Goal: Information Seeking & Learning: Learn about a topic

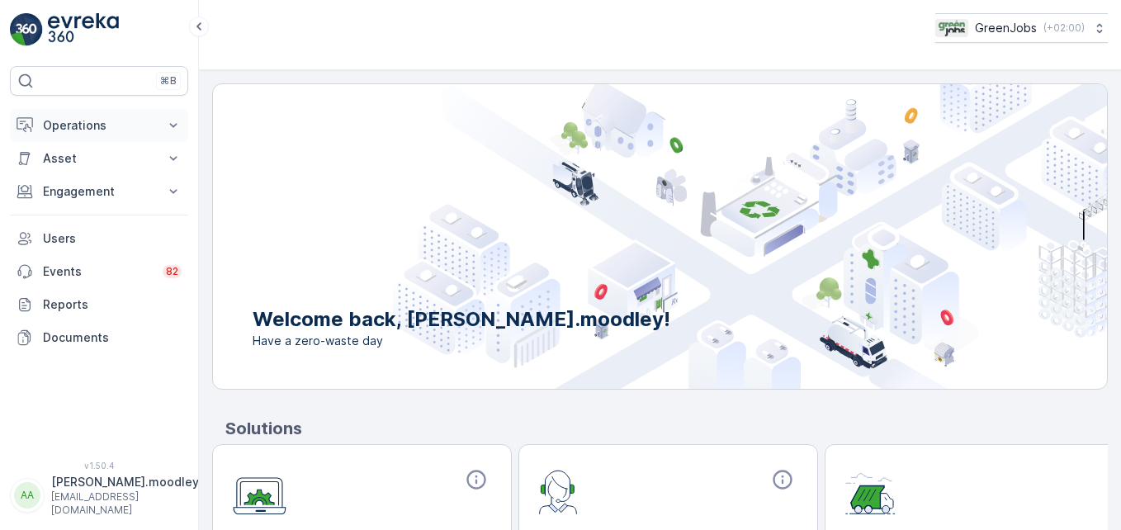
click at [178, 121] on icon at bounding box center [173, 125] width 17 height 17
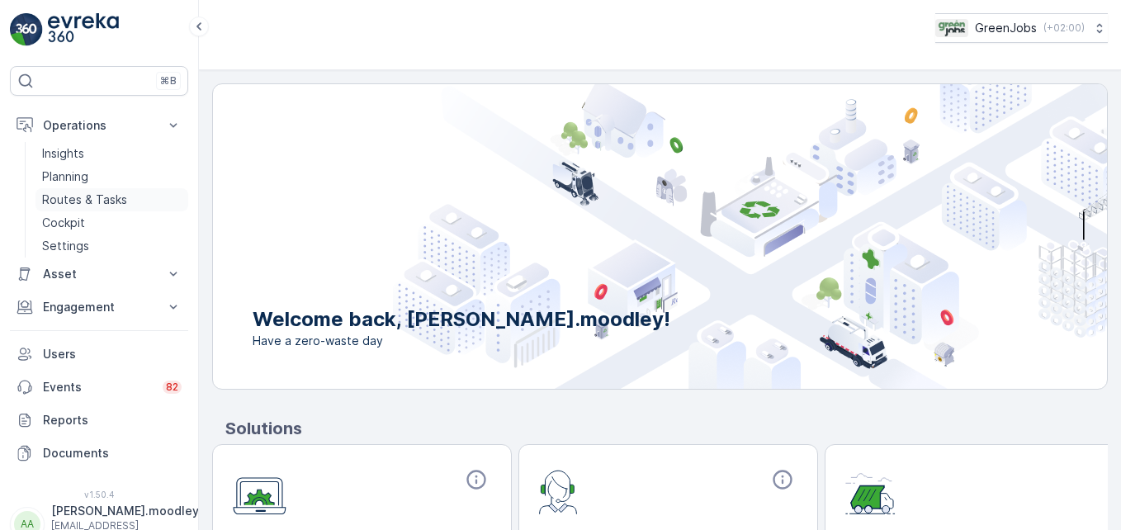
click at [128, 196] on link "Routes & Tasks" at bounding box center [111, 199] width 153 height 23
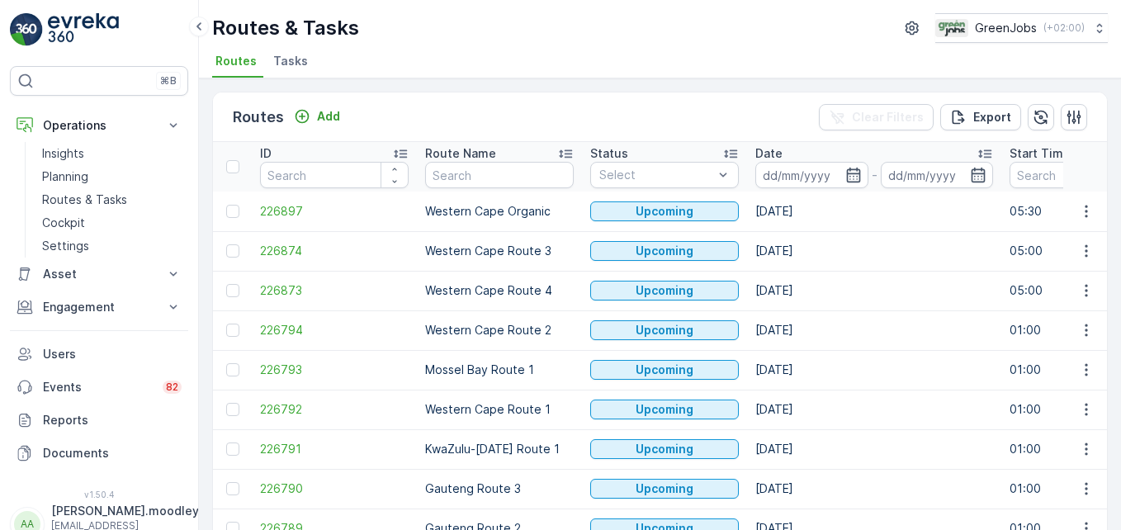
click at [792, 170] on input at bounding box center [811, 175] width 113 height 26
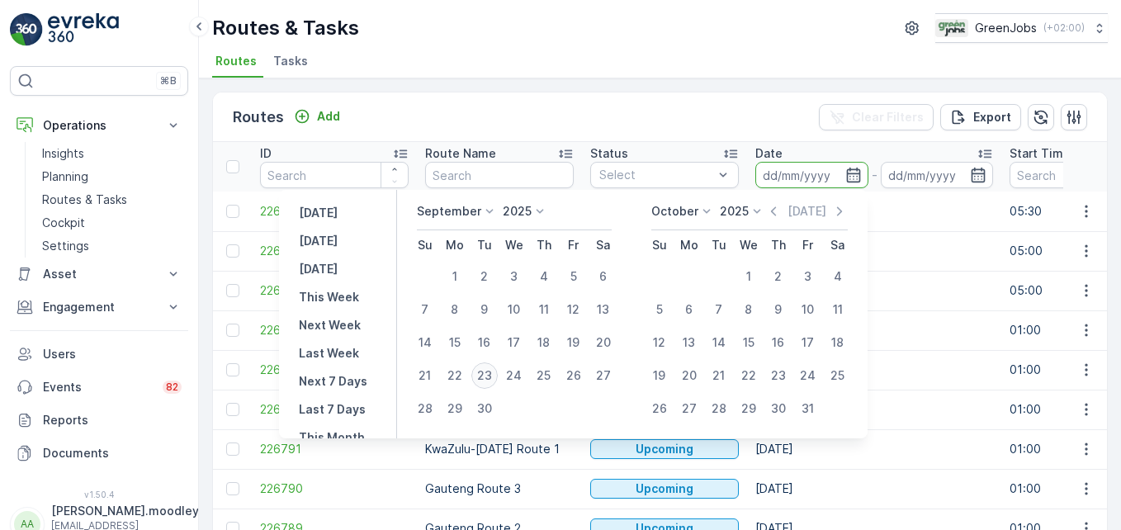
click at [493, 376] on div "23" at bounding box center [484, 375] width 26 height 26
type input "[DATE]"
click at [491, 374] on div "23" at bounding box center [484, 375] width 26 height 26
type input "[DATE]"
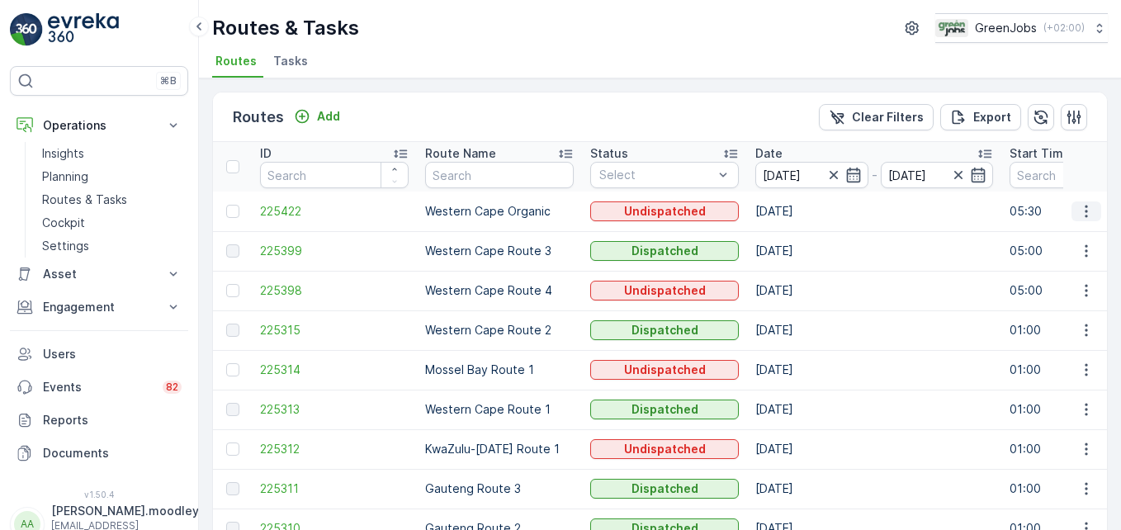
click at [802, 213] on icon "button" at bounding box center [1086, 211] width 17 height 17
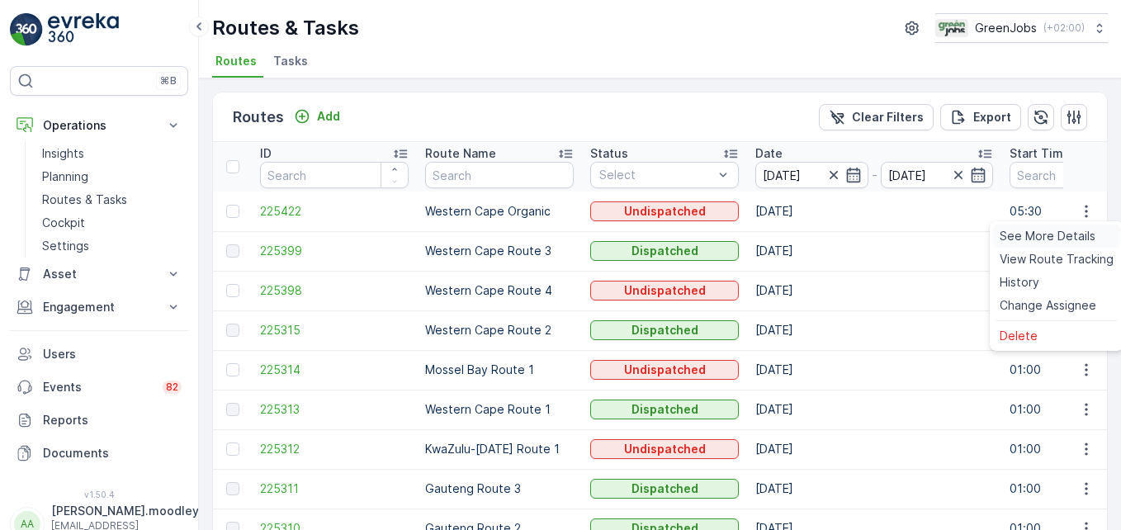
click at [802, 236] on span "See More Details" at bounding box center [1048, 236] width 96 height 17
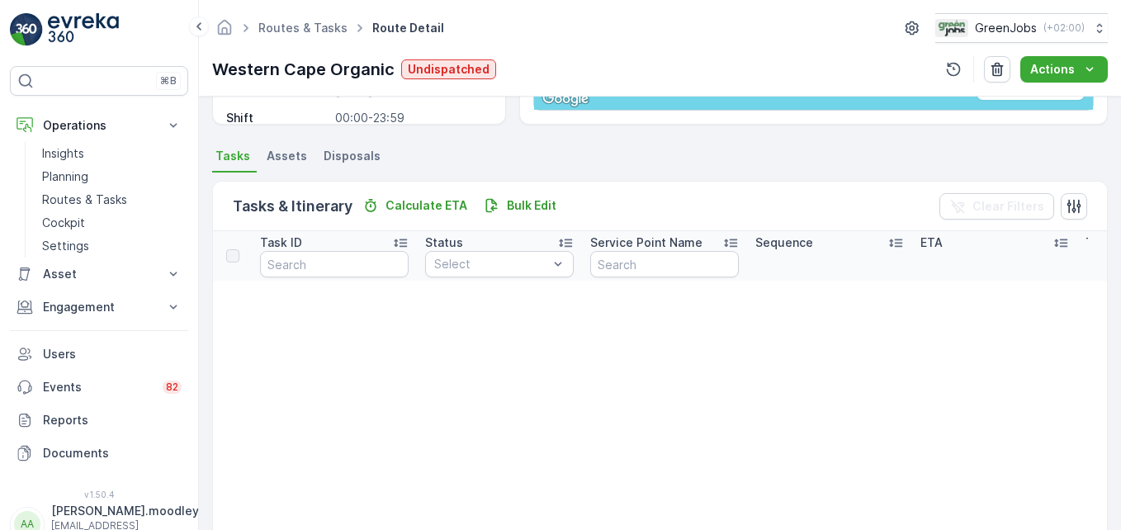
scroll to position [272, 0]
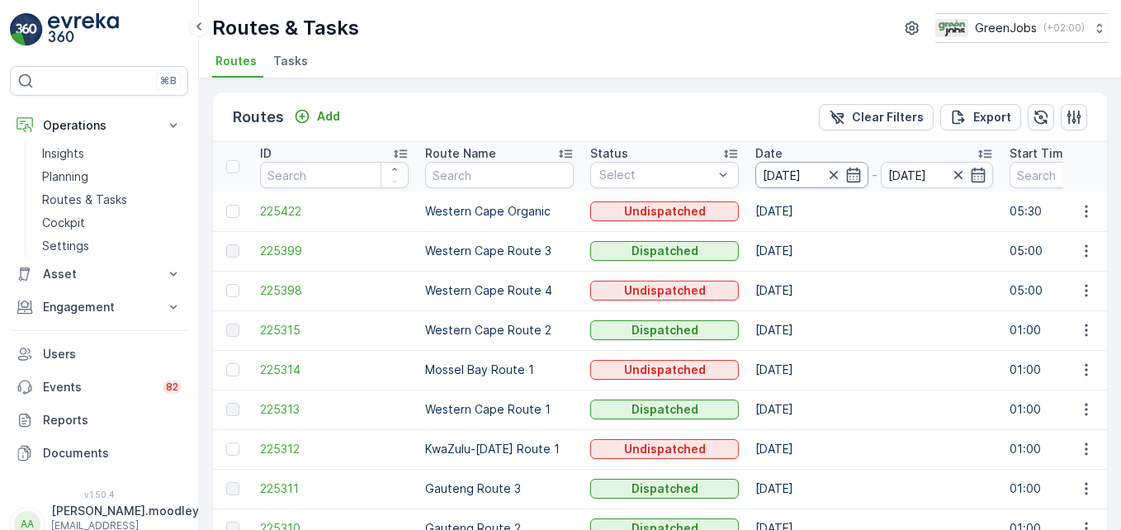
click at [801, 174] on input "[DATE]" at bounding box center [811, 175] width 113 height 26
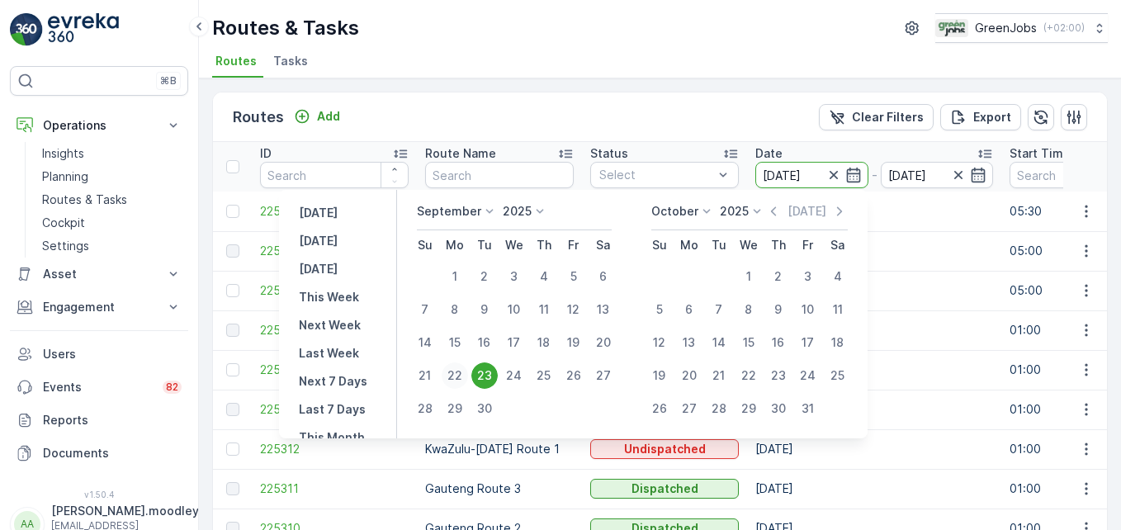
click at [458, 371] on div "22" at bounding box center [455, 375] width 26 height 26
type input "[DATE]"
click at [458, 371] on div "22" at bounding box center [455, 375] width 26 height 26
type input "[DATE]"
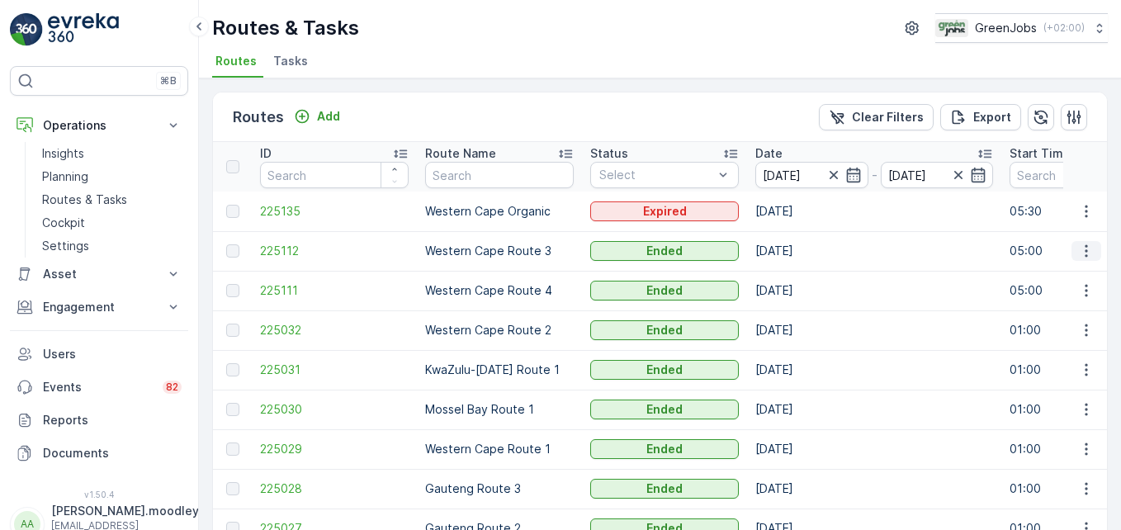
click at [802, 250] on icon "button" at bounding box center [1086, 251] width 17 height 17
click at [802, 280] on span "See More Details" at bounding box center [1048, 275] width 96 height 17
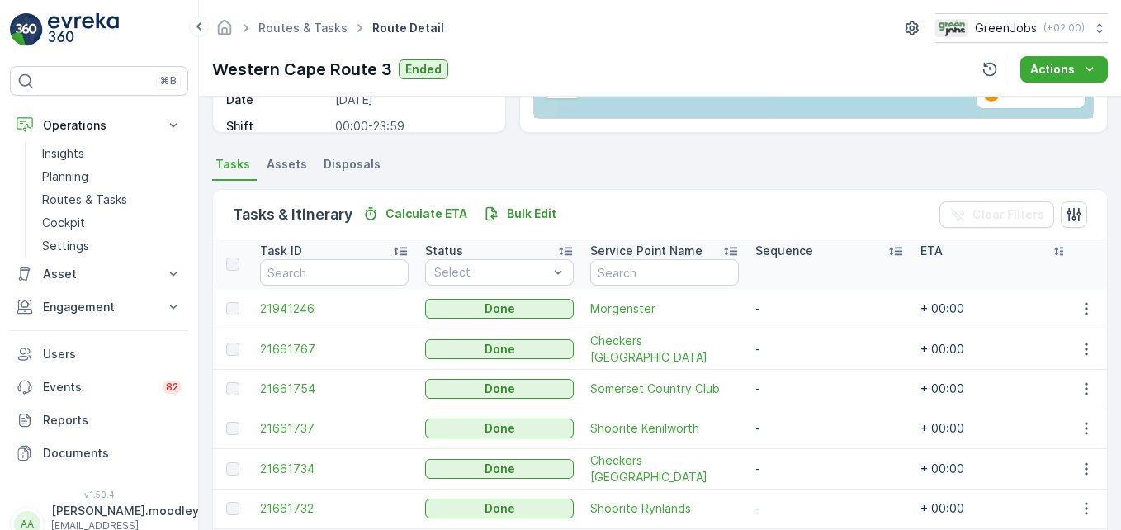
scroll to position [330, 0]
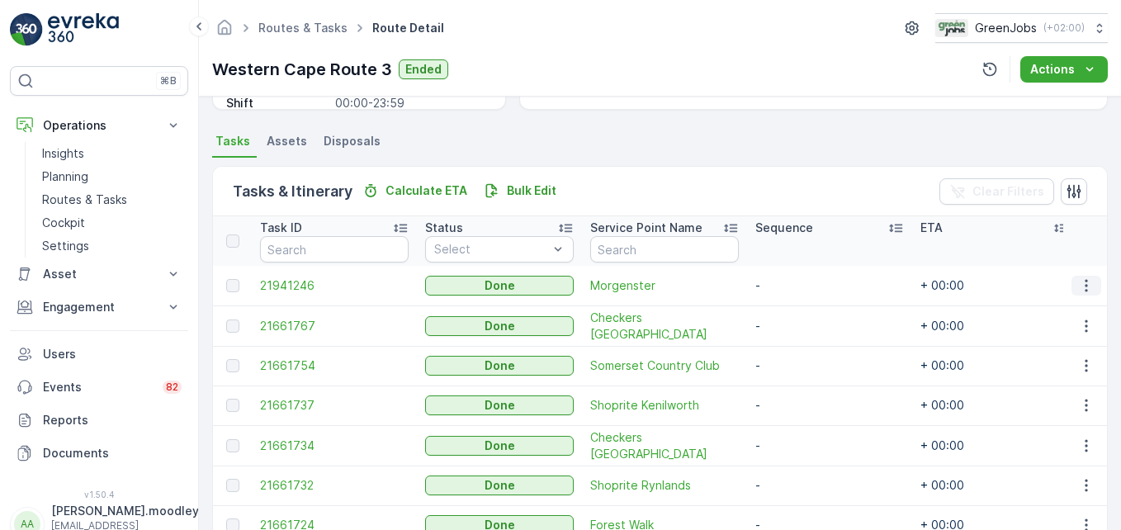
click at [802, 286] on icon "button" at bounding box center [1086, 285] width 17 height 17
click at [802, 312] on span "See More Details" at bounding box center [1067, 310] width 96 height 17
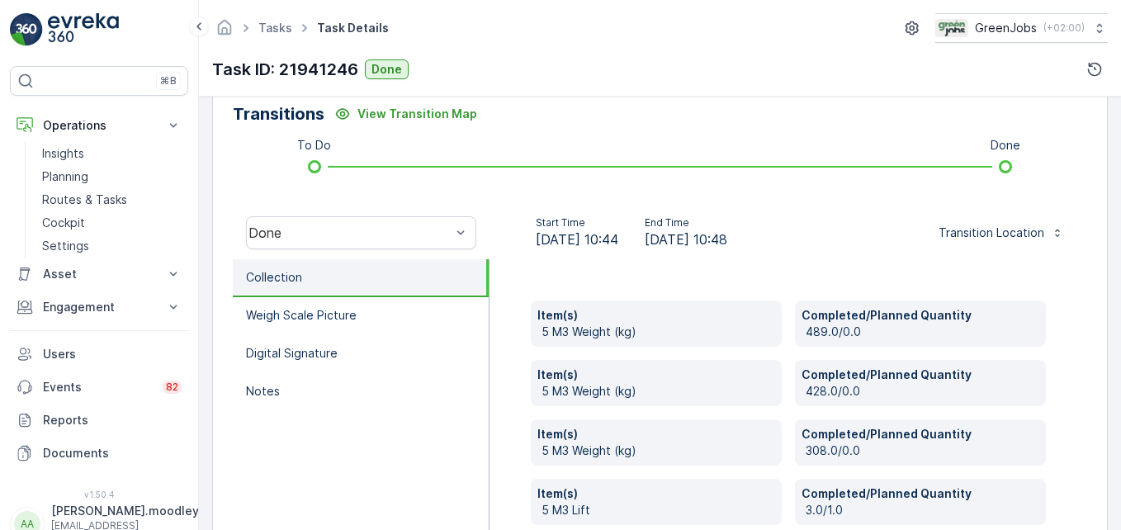
scroll to position [495, 0]
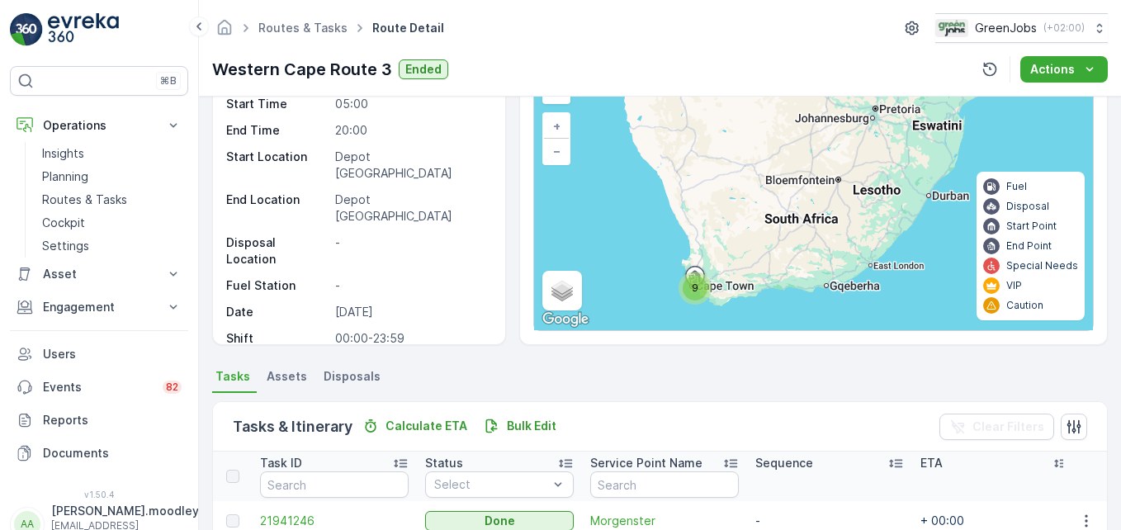
scroll to position [330, 0]
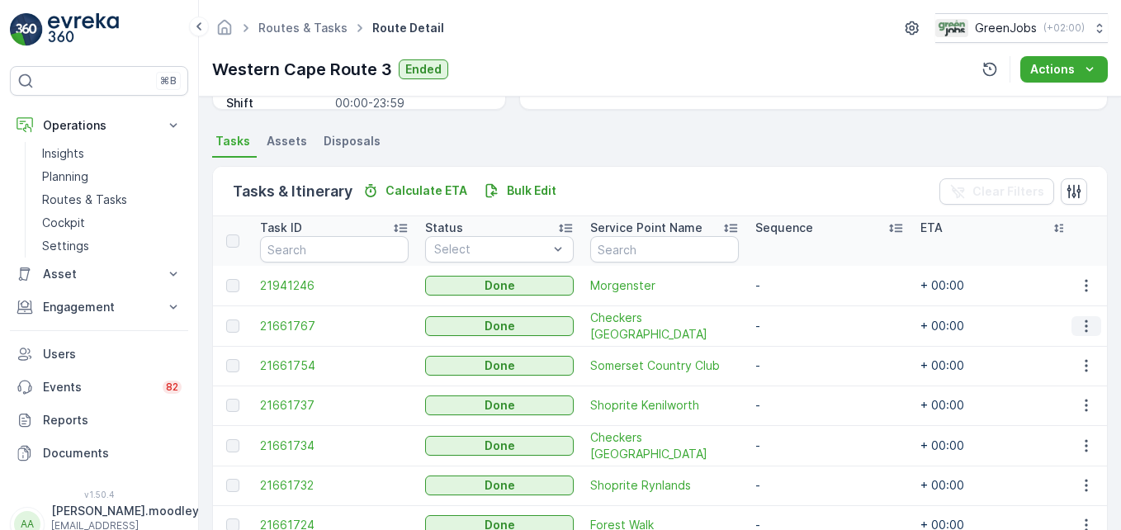
click at [802, 325] on icon "button" at bounding box center [1086, 326] width 17 height 17
click at [802, 348] on span "See More Details" at bounding box center [1067, 351] width 96 height 17
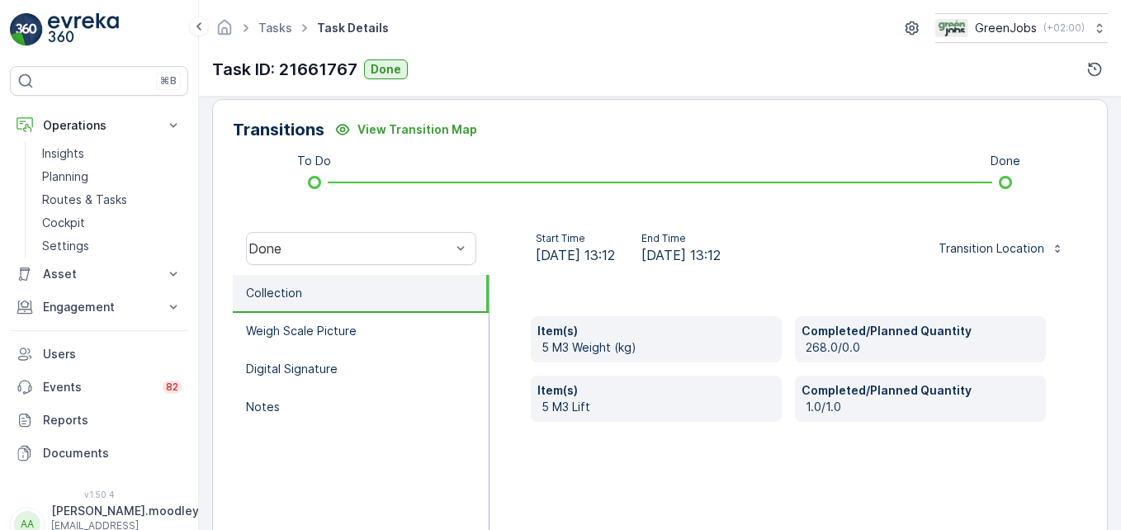
scroll to position [413, 0]
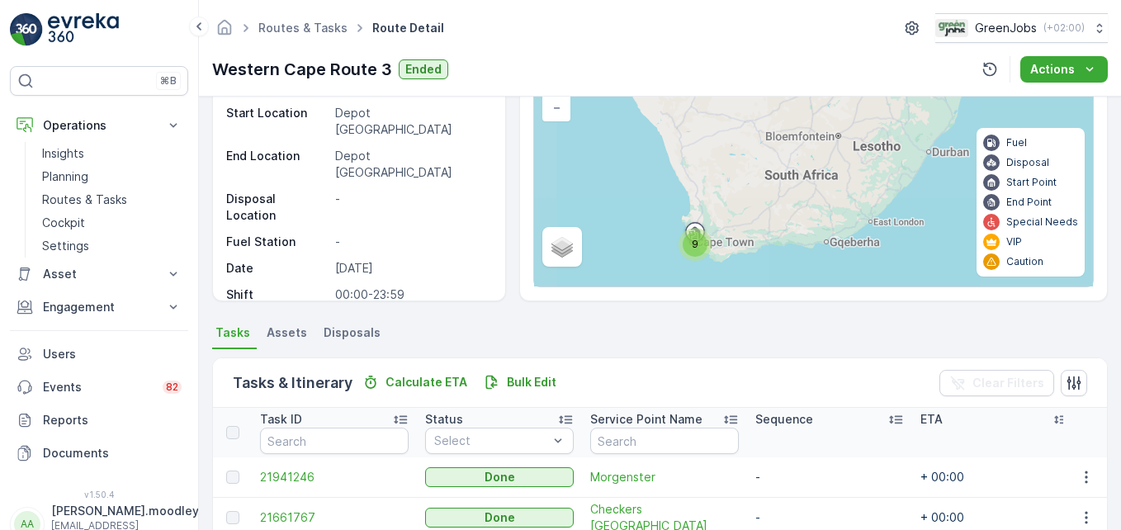
scroll to position [413, 0]
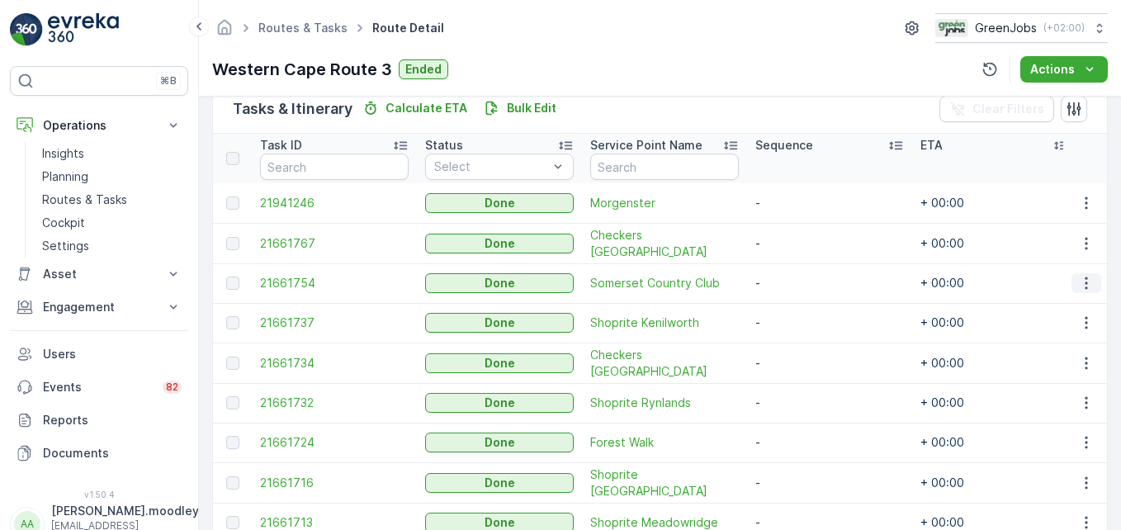
click at [802, 289] on icon "button" at bounding box center [1086, 283] width 17 height 17
click at [802, 305] on span "See More Details" at bounding box center [1067, 308] width 96 height 17
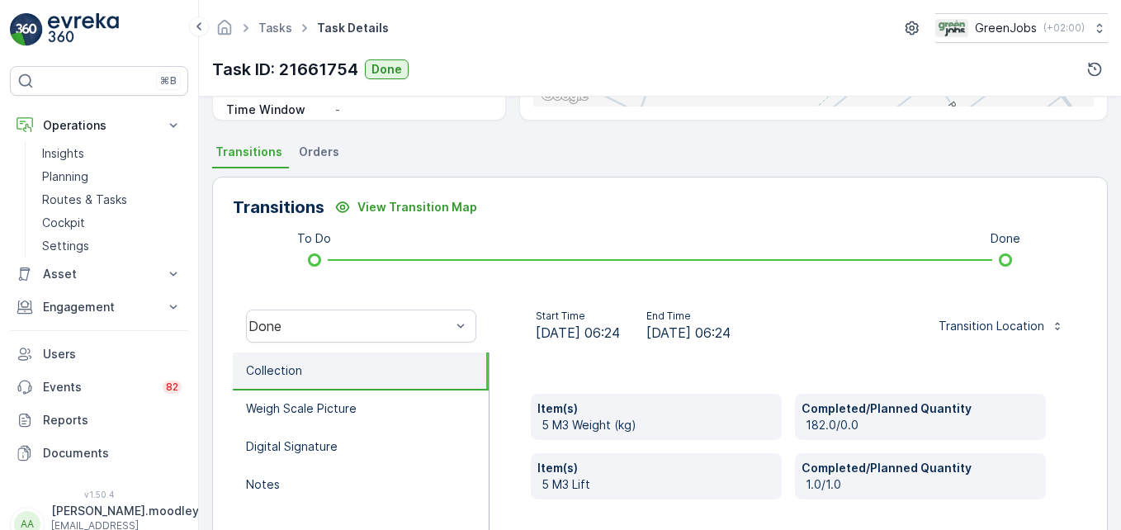
scroll to position [330, 0]
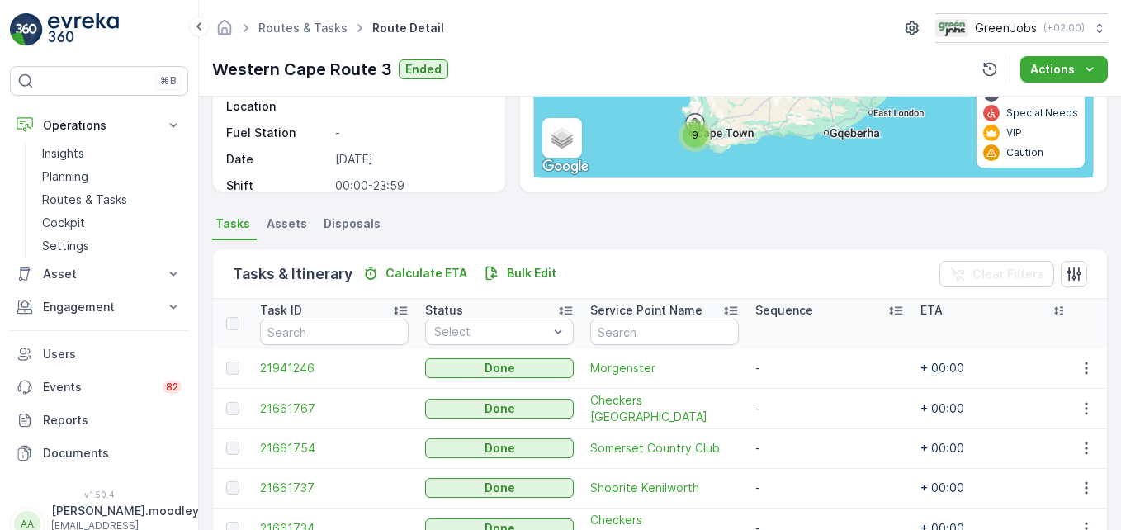
scroll to position [413, 0]
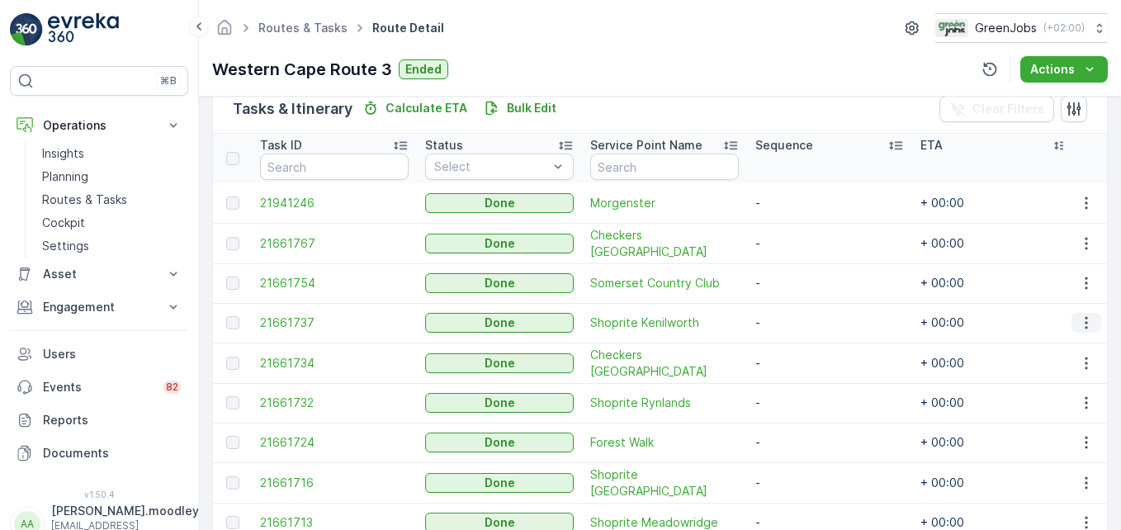
click at [802, 325] on icon "button" at bounding box center [1086, 322] width 17 height 17
click at [802, 348] on span "See More Details" at bounding box center [1067, 347] width 96 height 17
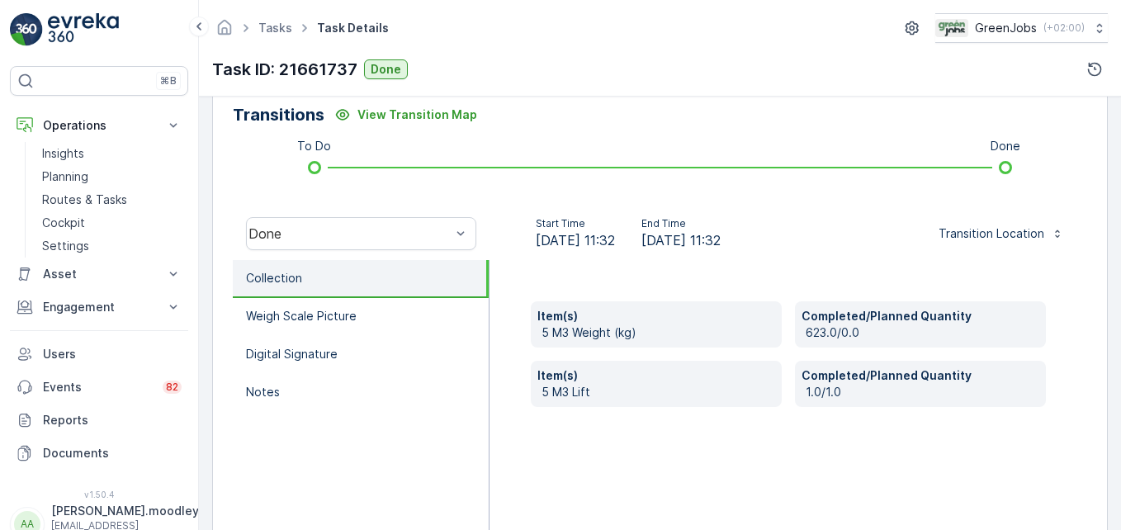
scroll to position [413, 0]
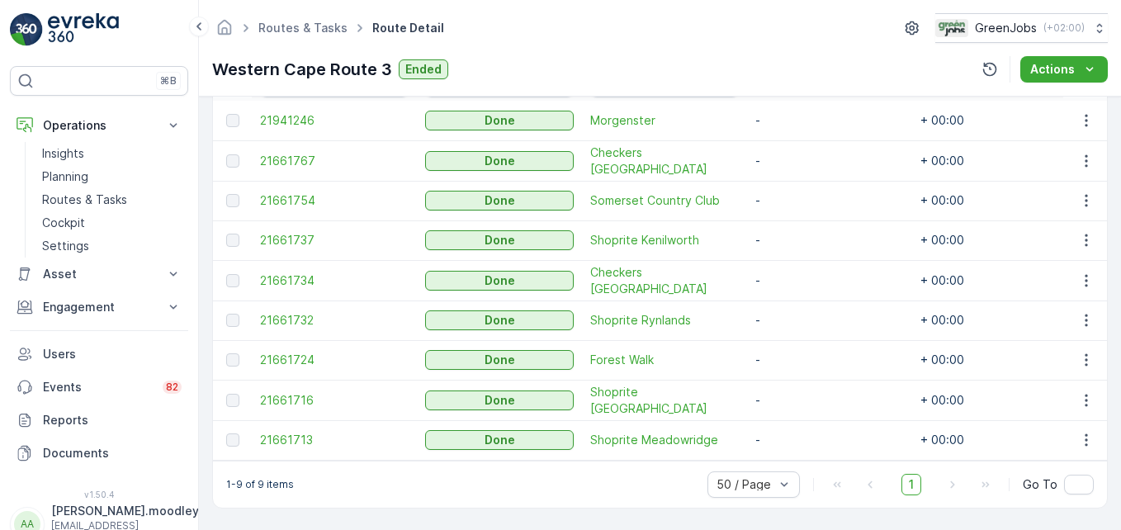
scroll to position [502, 0]
click at [802, 312] on icon "button" at bounding box center [1086, 320] width 17 height 17
click at [802, 333] on span "See More Details" at bounding box center [1067, 337] width 96 height 17
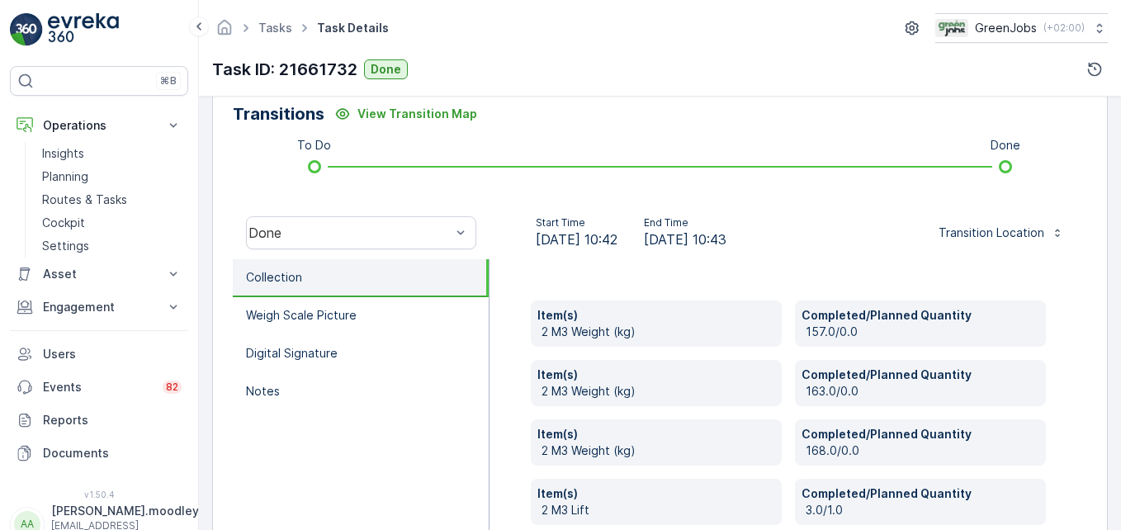
scroll to position [495, 0]
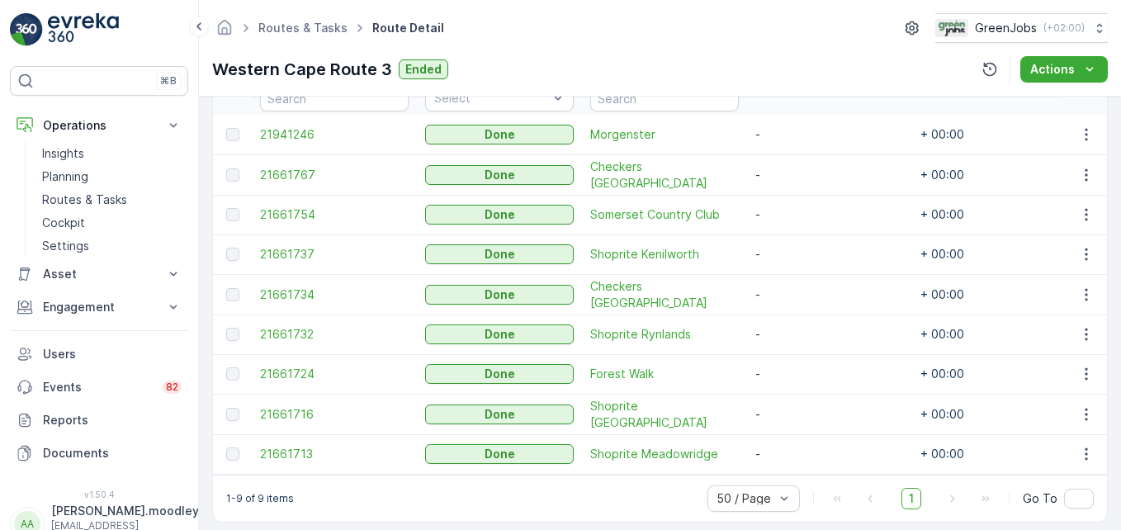
scroll to position [502, 0]
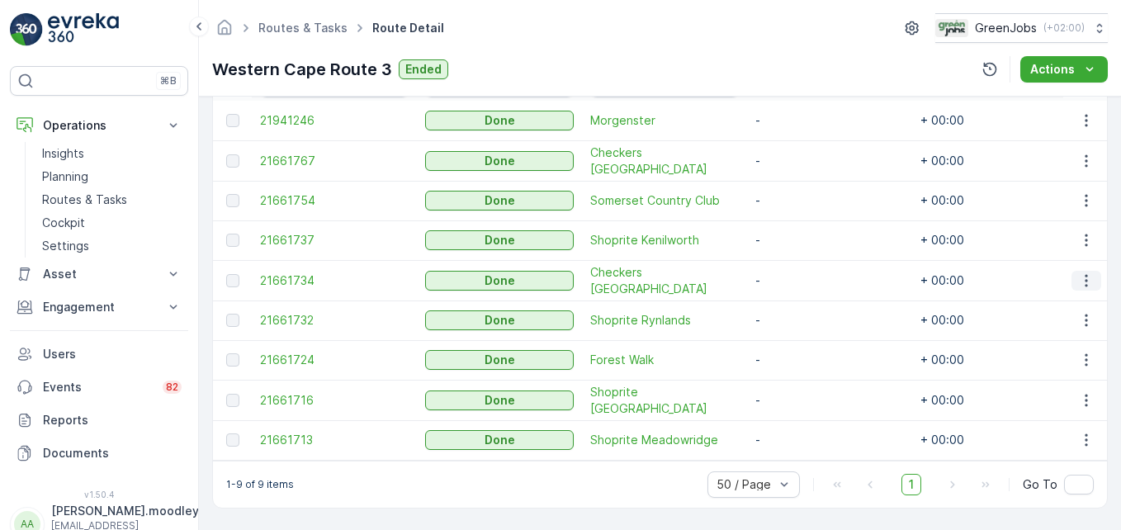
click at [802, 272] on icon "button" at bounding box center [1086, 280] width 17 height 17
click at [802, 297] on span "See More Details" at bounding box center [1067, 298] width 96 height 17
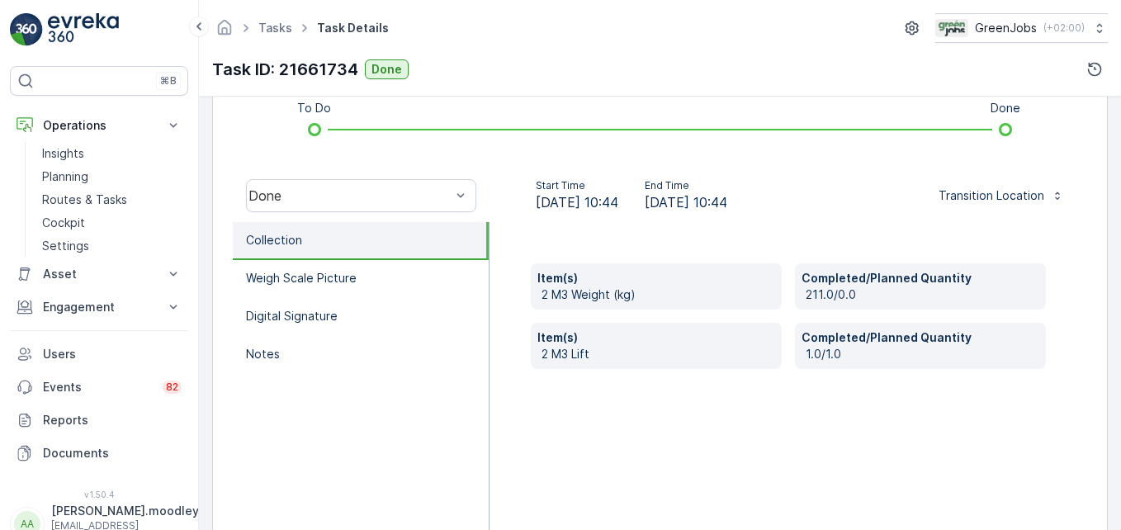
scroll to position [495, 0]
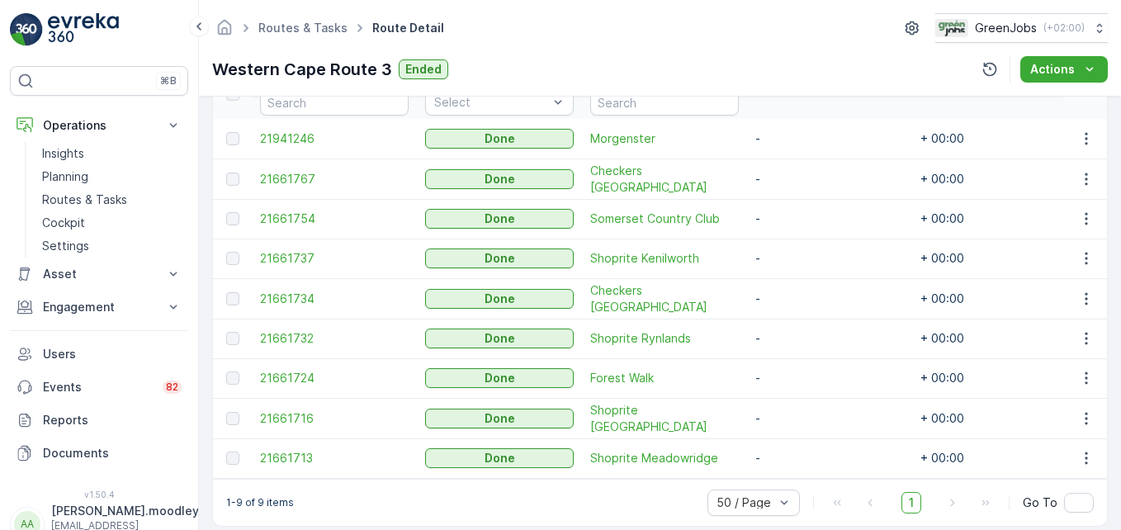
scroll to position [502, 0]
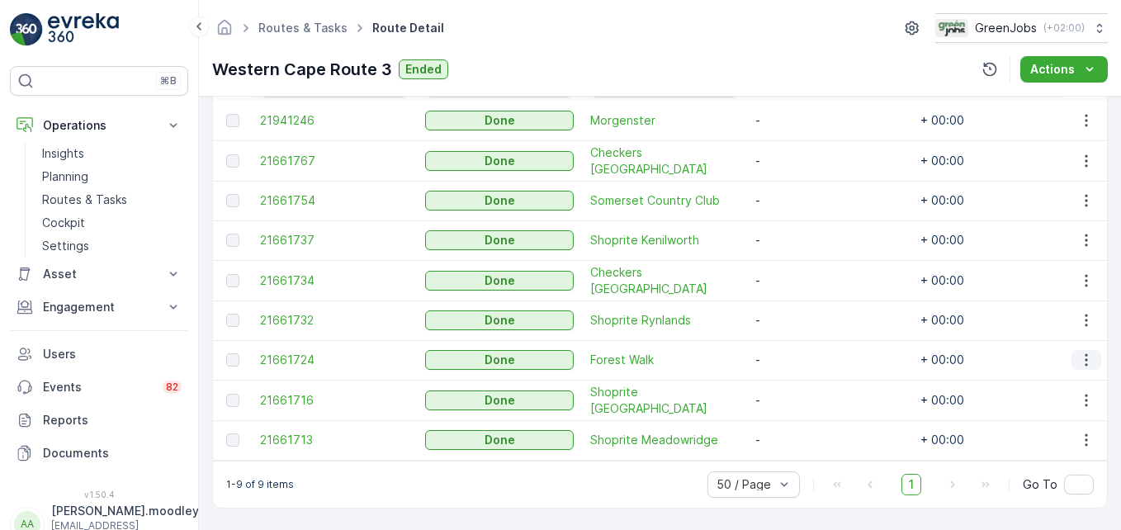
click at [802, 352] on icon "button" at bounding box center [1086, 360] width 17 height 17
click at [802, 380] on span "See More Details" at bounding box center [1067, 377] width 96 height 17
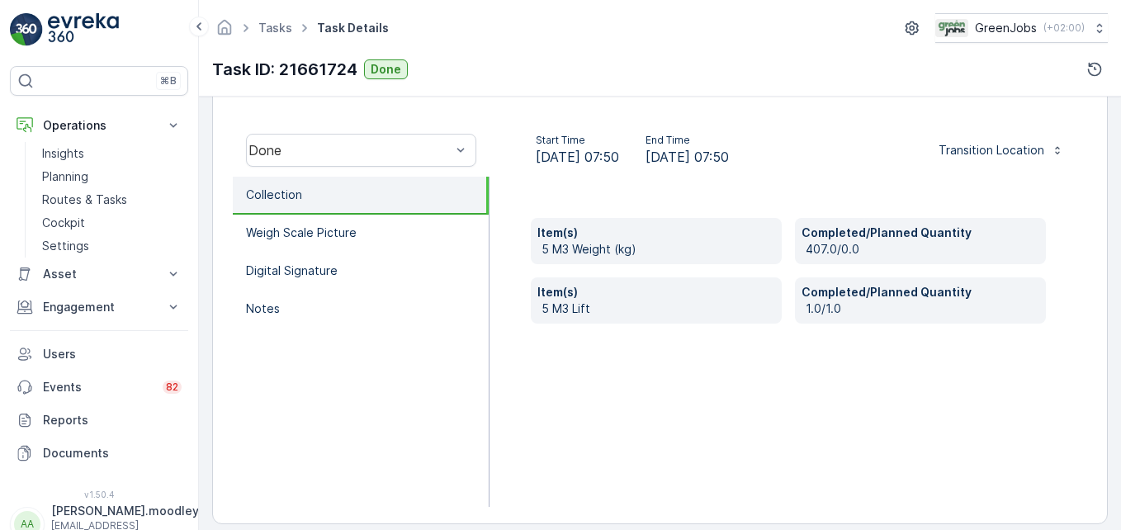
scroll to position [511, 0]
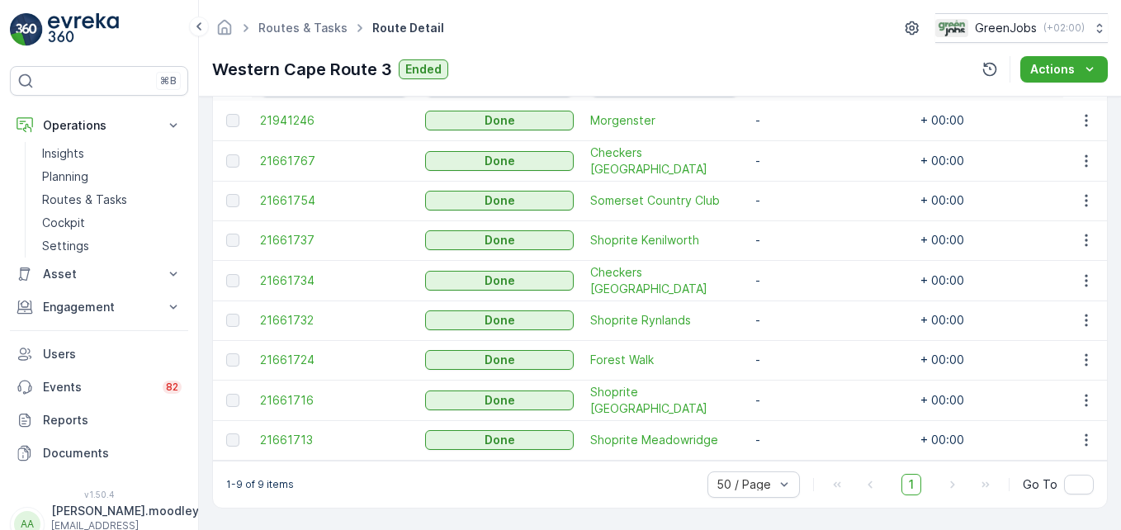
scroll to position [502, 0]
click at [802, 393] on icon "button" at bounding box center [1086, 400] width 17 height 17
click at [802, 416] on span "See More Details" at bounding box center [1067, 417] width 96 height 17
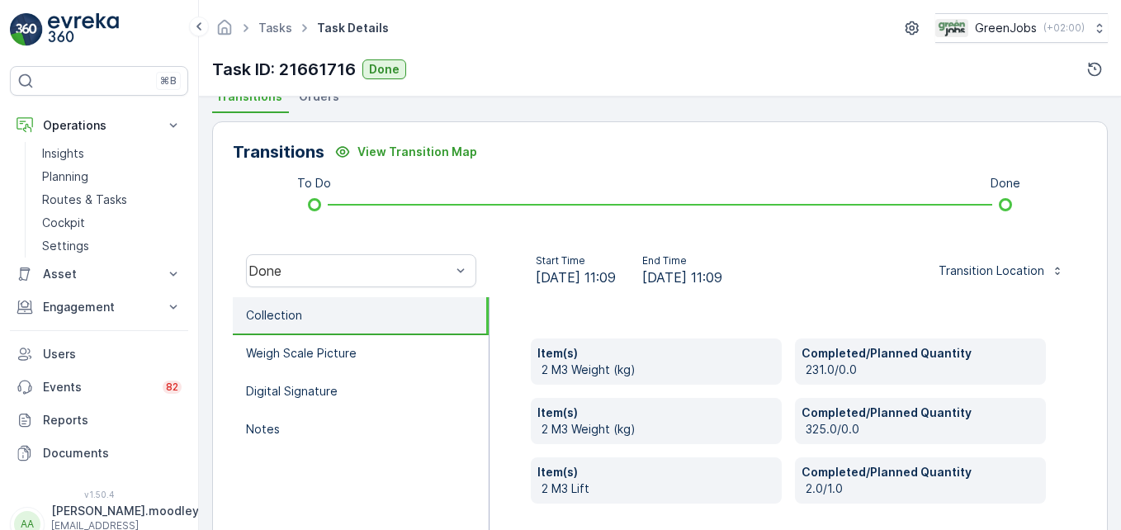
scroll to position [413, 0]
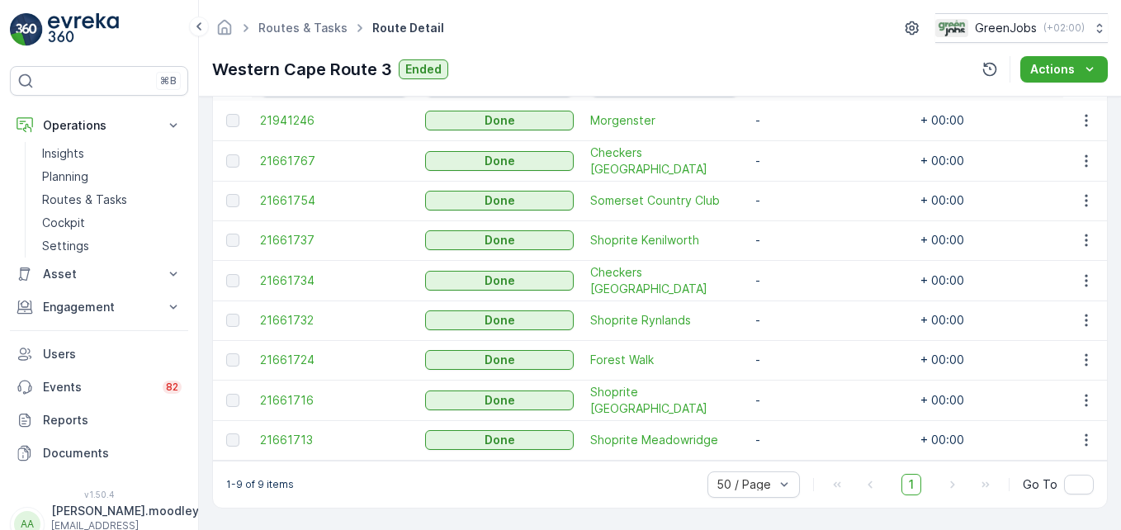
scroll to position [502, 0]
click at [802, 432] on icon "button" at bounding box center [1086, 440] width 17 height 17
click at [802, 456] on span "See More Details" at bounding box center [1067, 456] width 96 height 17
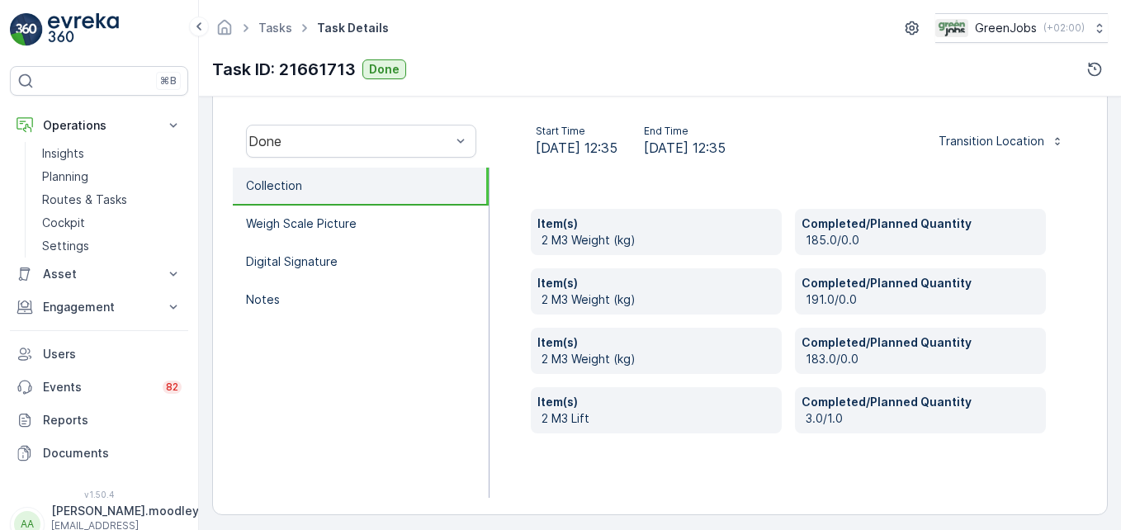
scroll to position [511, 0]
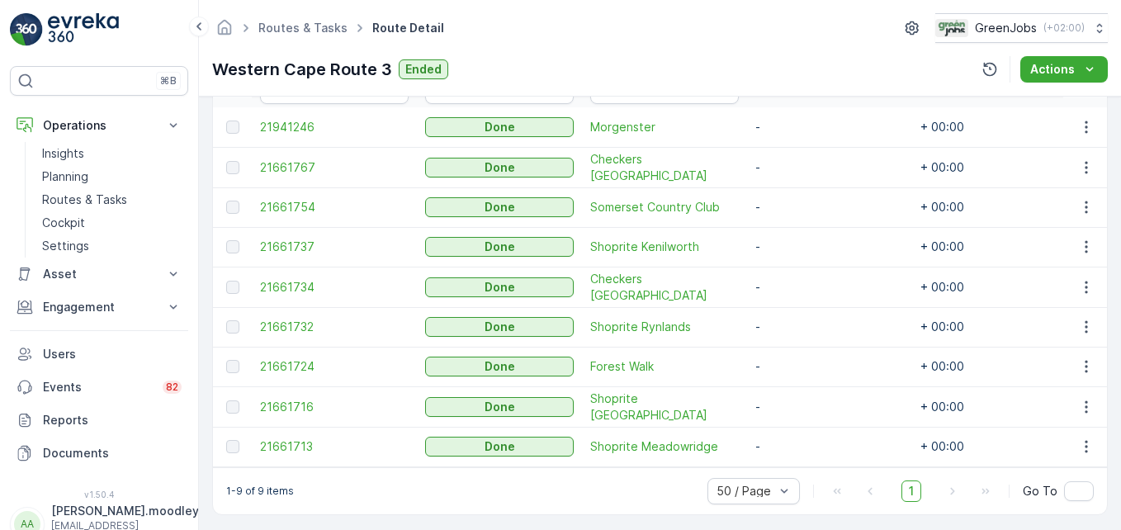
scroll to position [502, 0]
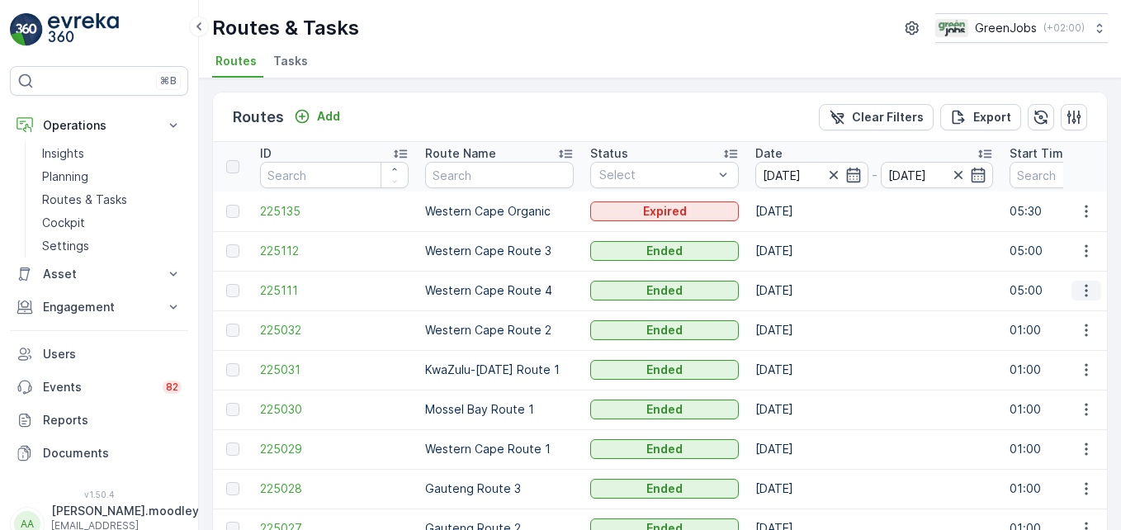
click at [802, 297] on icon "button" at bounding box center [1086, 290] width 17 height 17
click at [802, 314] on span "See More Details" at bounding box center [1048, 315] width 96 height 17
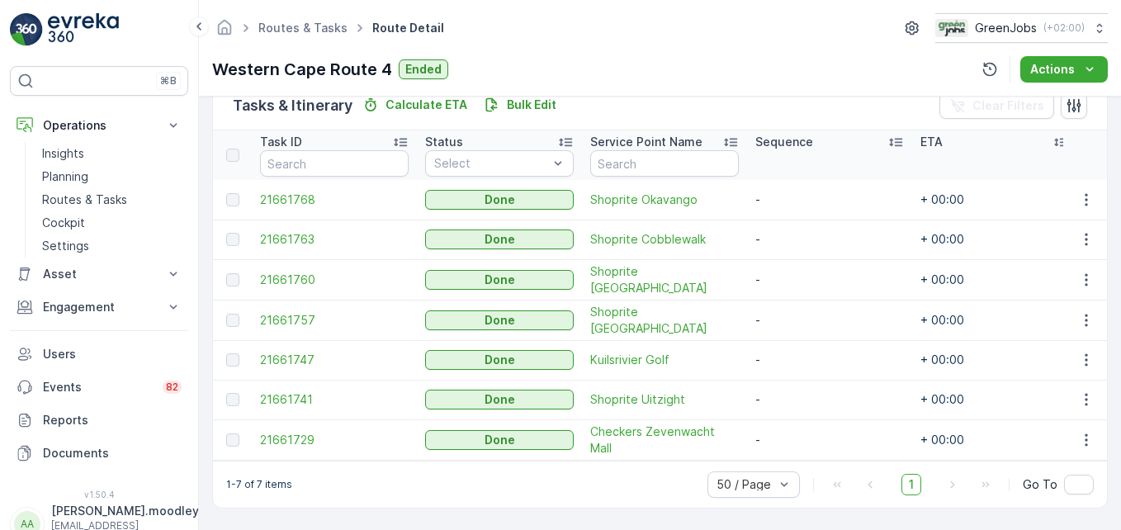
scroll to position [422, 0]
click at [802, 195] on icon "button" at bounding box center [1086, 200] width 17 height 17
click at [802, 210] on span "See More Details" at bounding box center [1067, 218] width 96 height 17
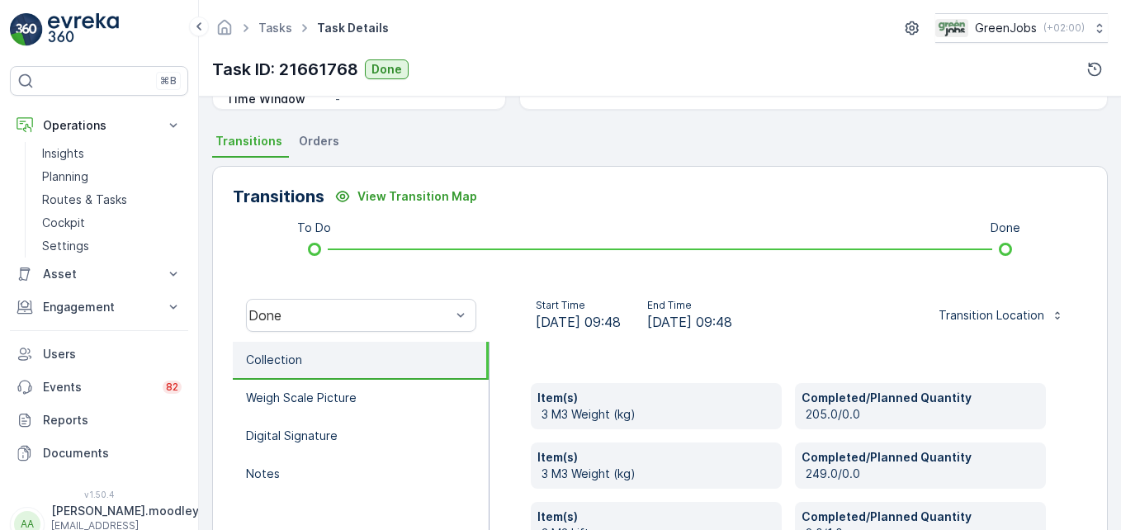
scroll to position [495, 0]
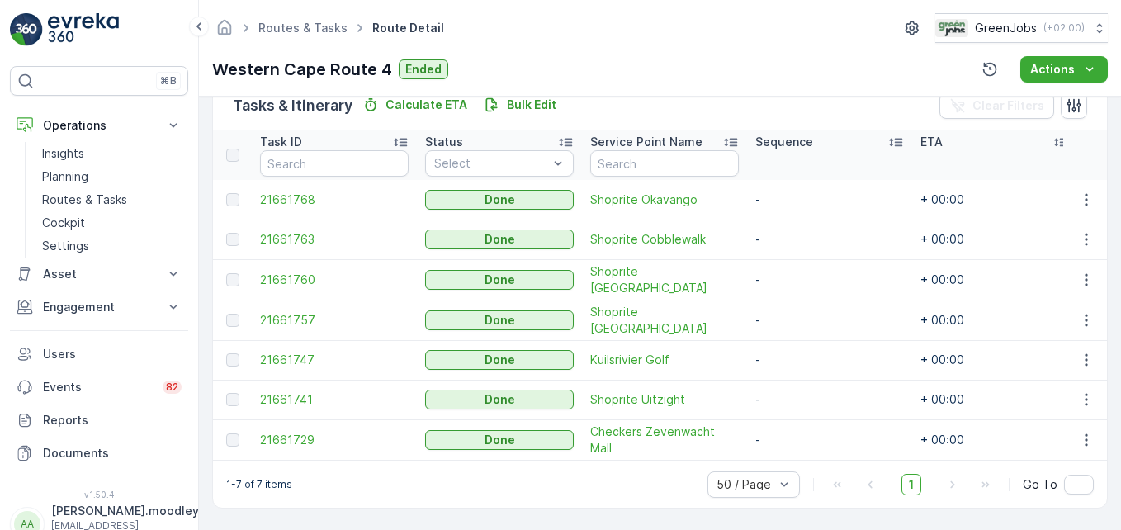
scroll to position [422, 0]
click at [802, 231] on icon "button" at bounding box center [1086, 239] width 17 height 17
click at [802, 254] on span "See More Details" at bounding box center [1067, 258] width 96 height 17
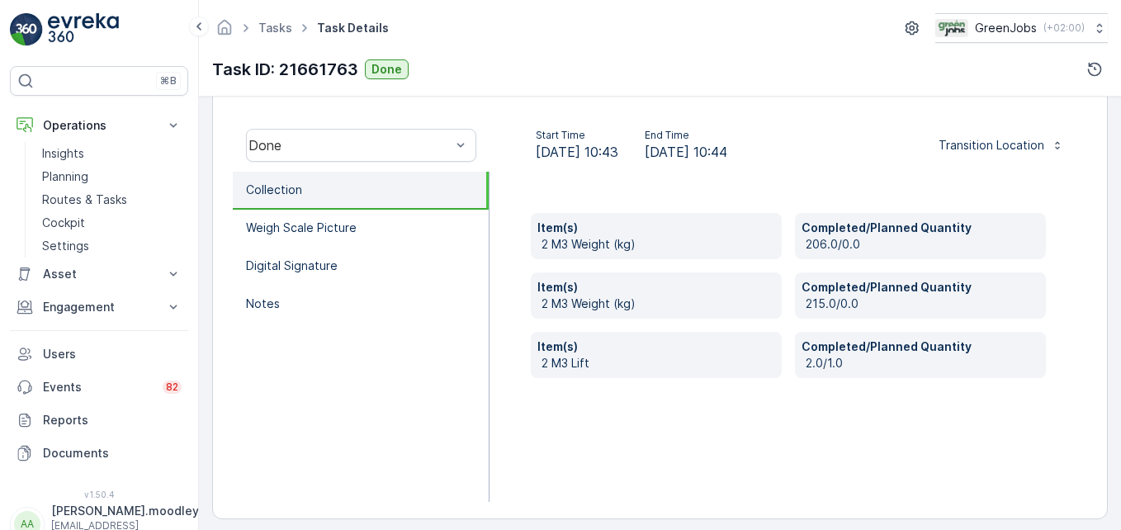
scroll to position [511, 0]
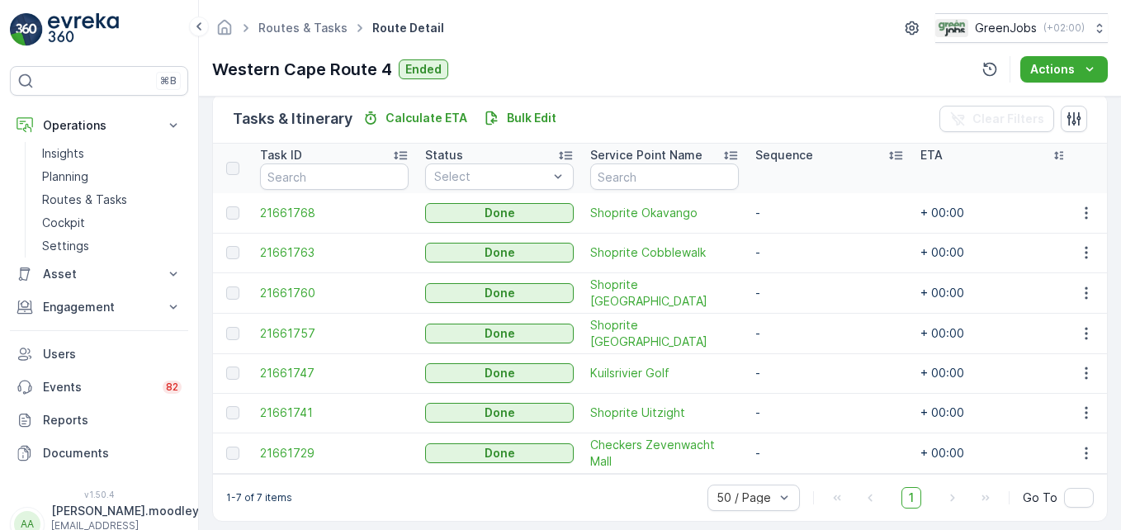
scroll to position [422, 0]
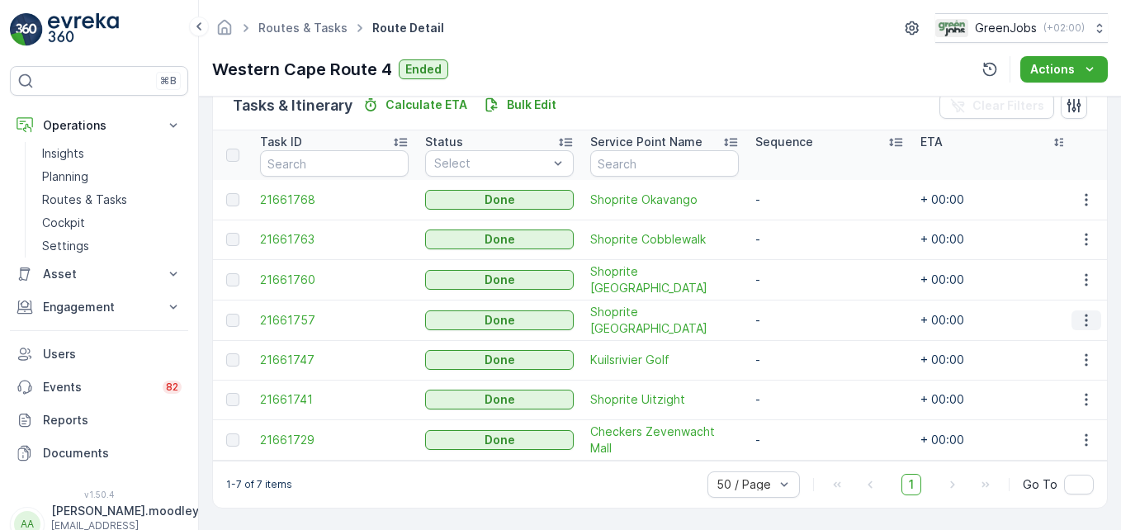
click at [802, 315] on icon "button" at bounding box center [1086, 320] width 17 height 17
click at [802, 332] on span "See More Details" at bounding box center [1067, 337] width 96 height 17
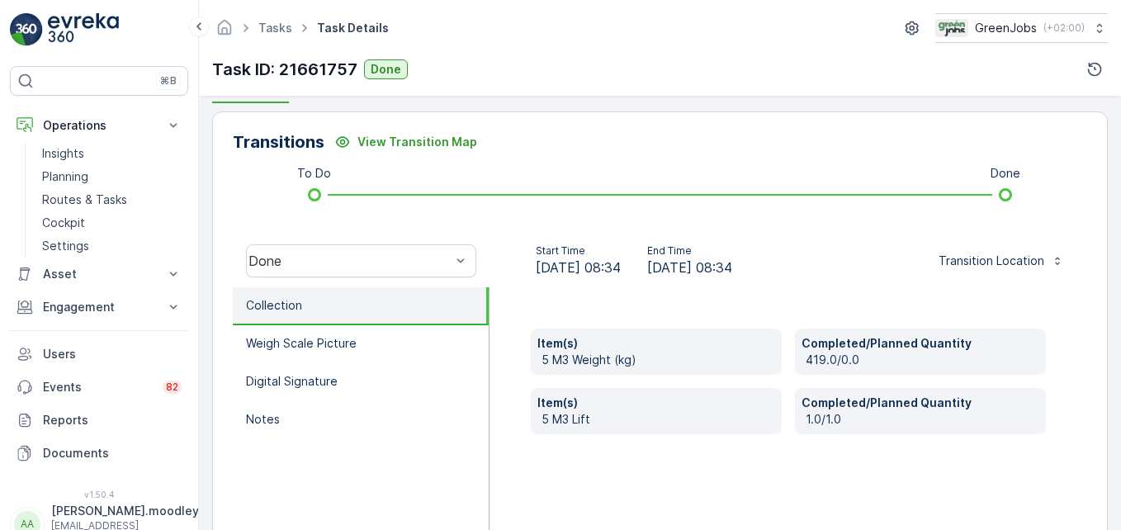
scroll to position [413, 0]
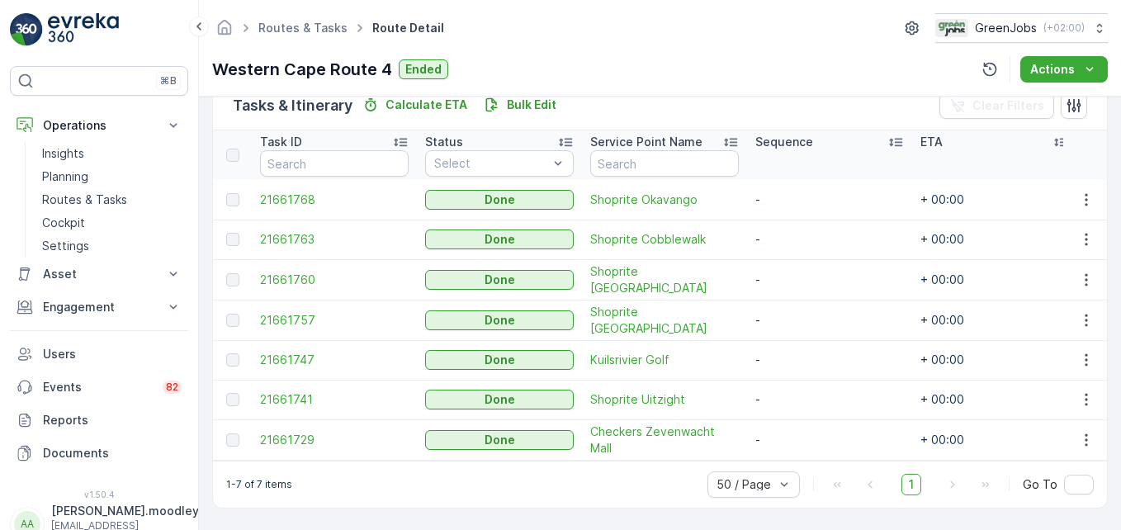
scroll to position [422, 0]
click at [802, 353] on icon "button" at bounding box center [1086, 360] width 17 height 17
click at [802, 376] on span "See More Details" at bounding box center [1067, 377] width 96 height 17
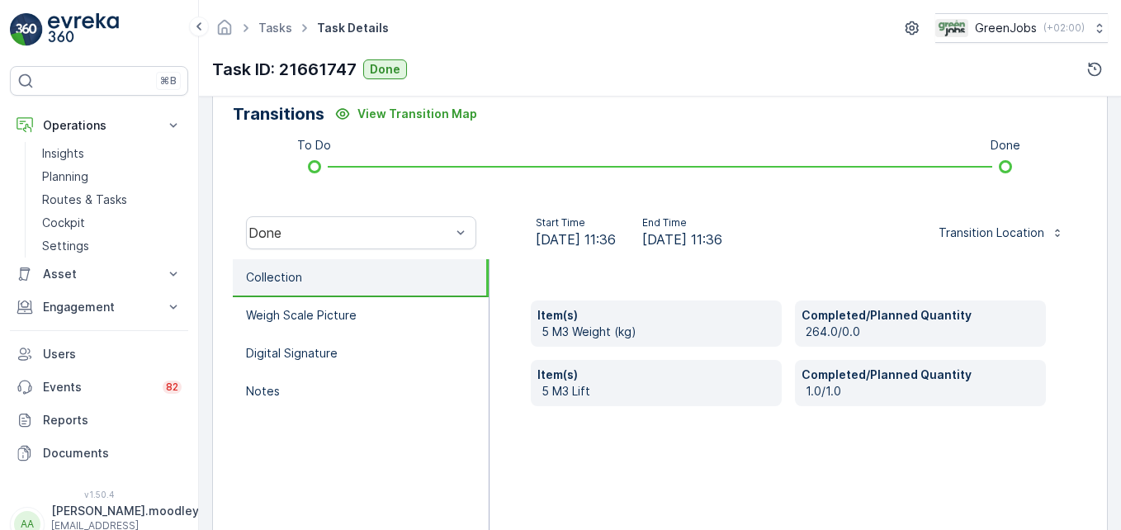
scroll to position [511, 0]
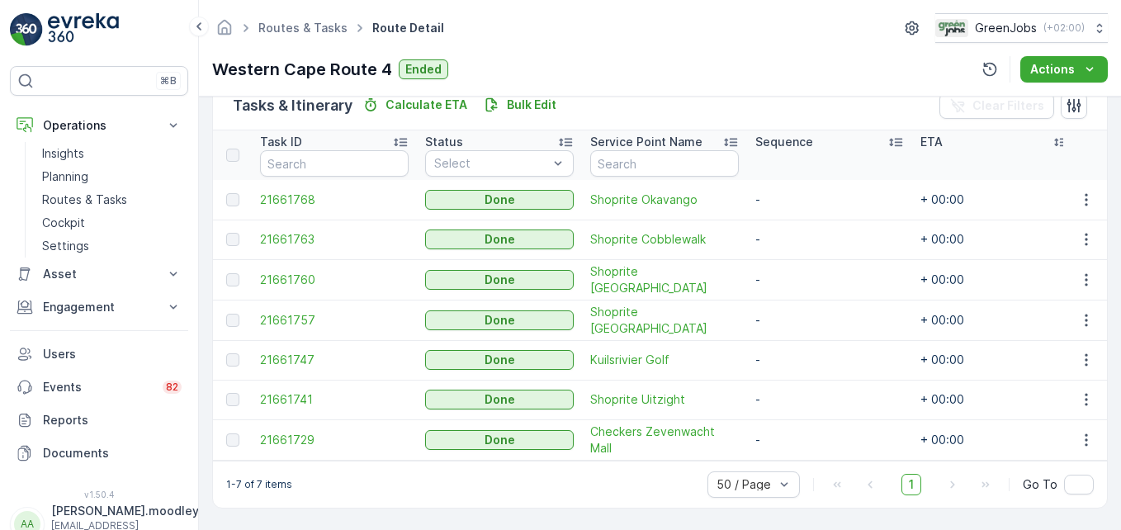
scroll to position [422, 0]
click at [802, 432] on icon "button" at bounding box center [1086, 440] width 17 height 17
click at [802, 453] on span "See More Details" at bounding box center [1067, 456] width 96 height 17
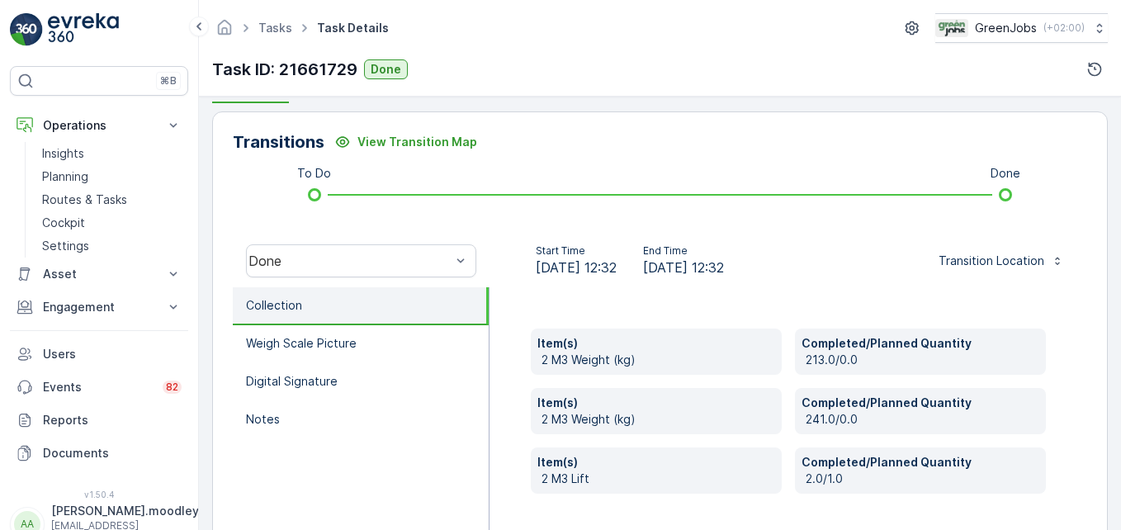
scroll to position [413, 0]
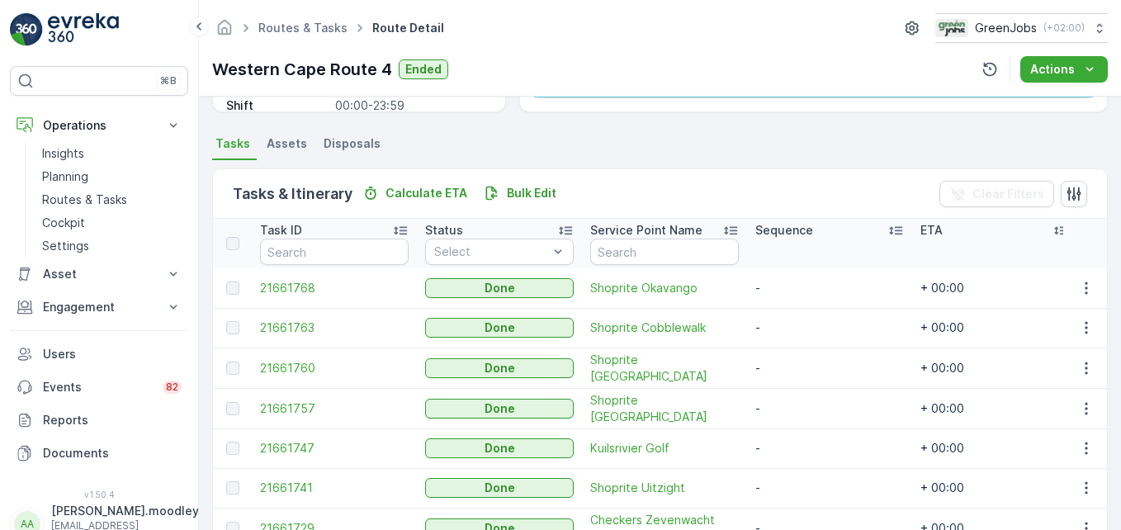
scroll to position [330, 0]
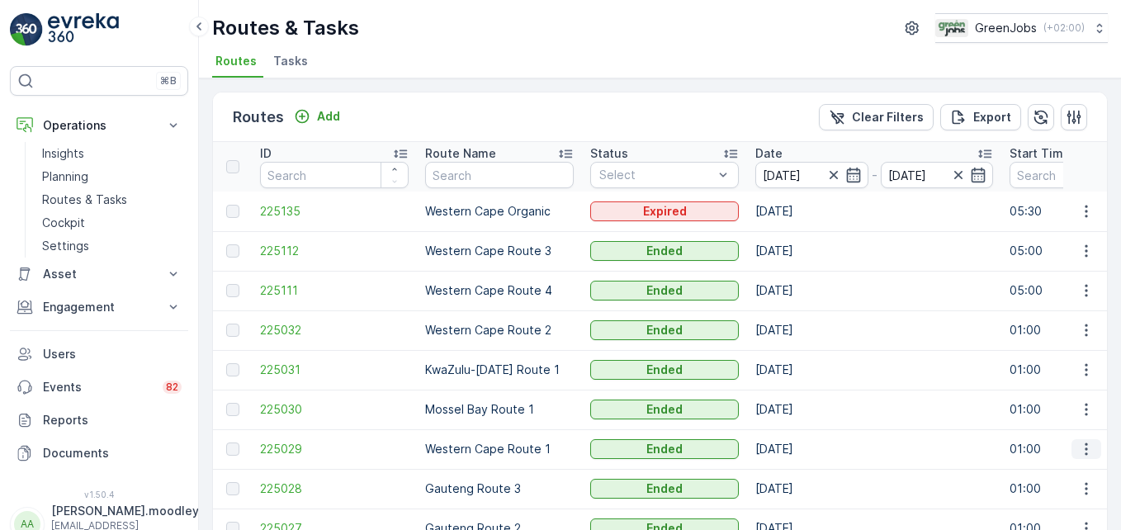
click at [802, 450] on icon "button" at bounding box center [1086, 449] width 17 height 17
click at [802, 376] on span "See More Details" at bounding box center [1048, 378] width 96 height 17
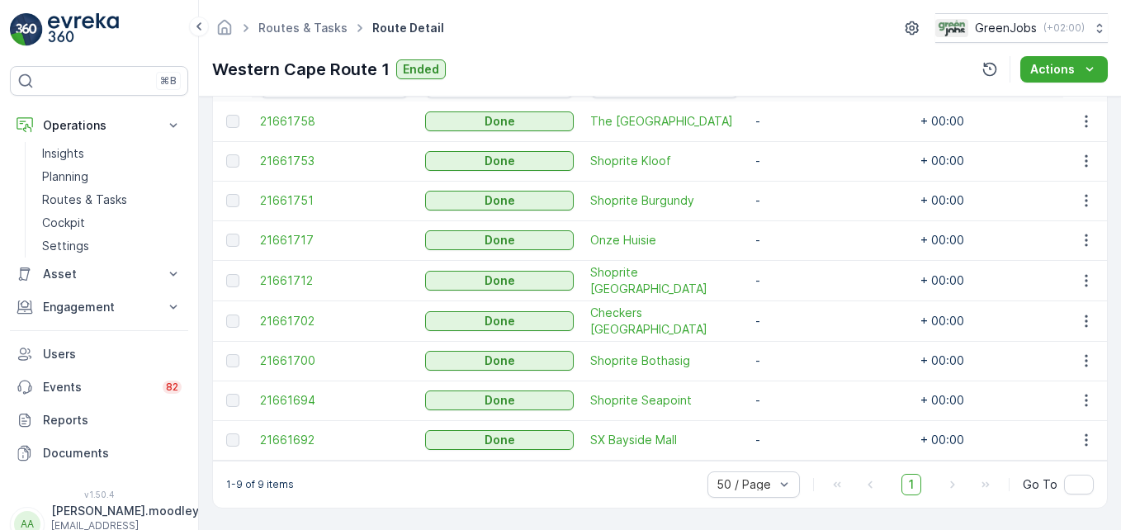
scroll to position [413, 0]
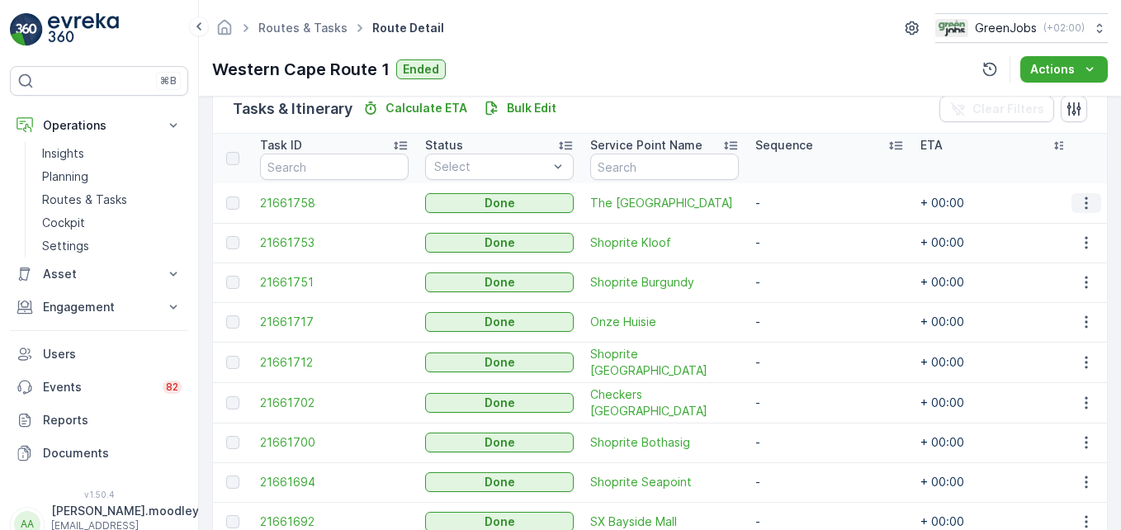
click at [802, 203] on icon "button" at bounding box center [1086, 202] width 2 height 12
click at [802, 227] on span "See More Details" at bounding box center [1067, 228] width 96 height 17
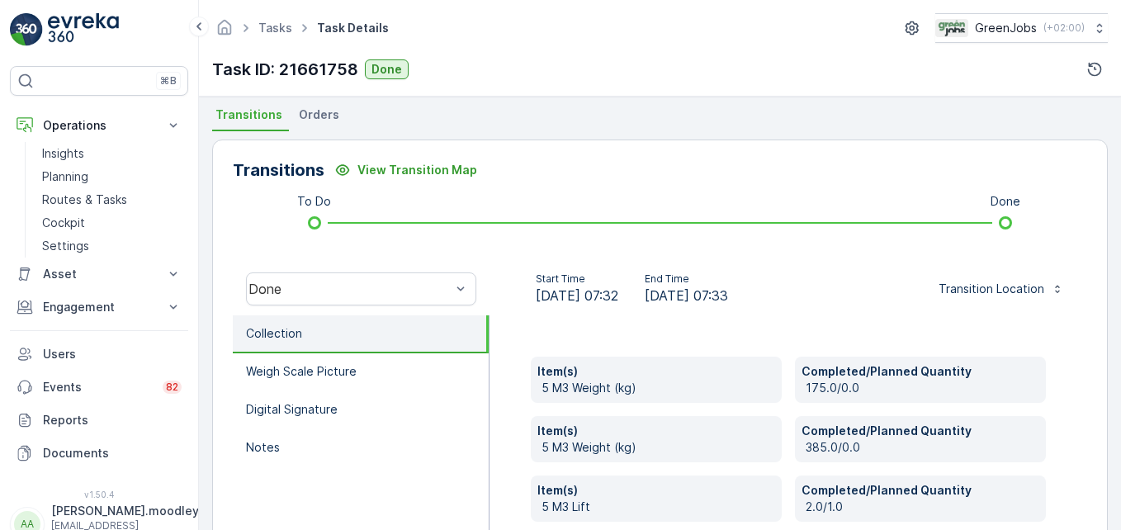
scroll to position [346, 0]
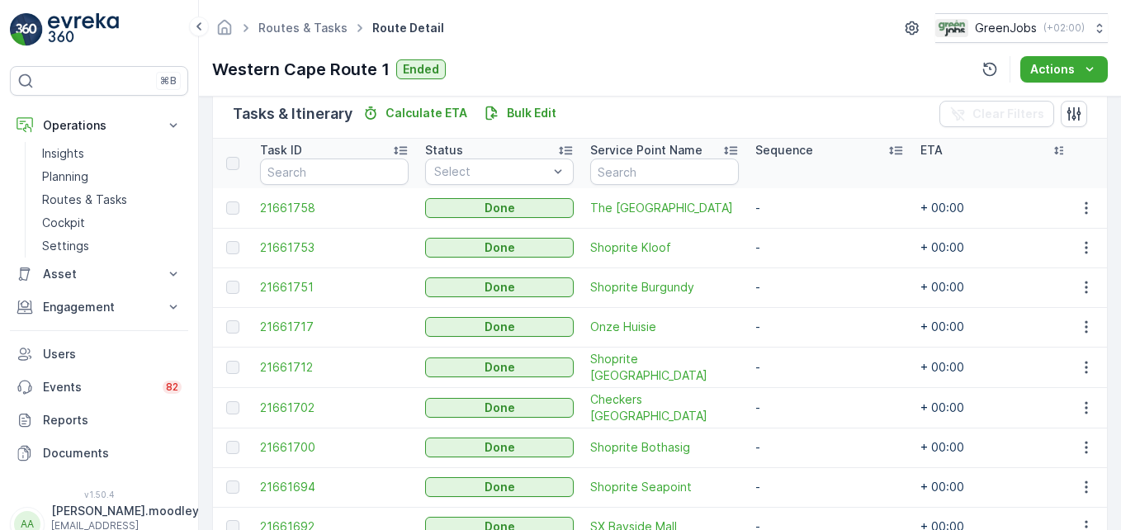
scroll to position [413, 0]
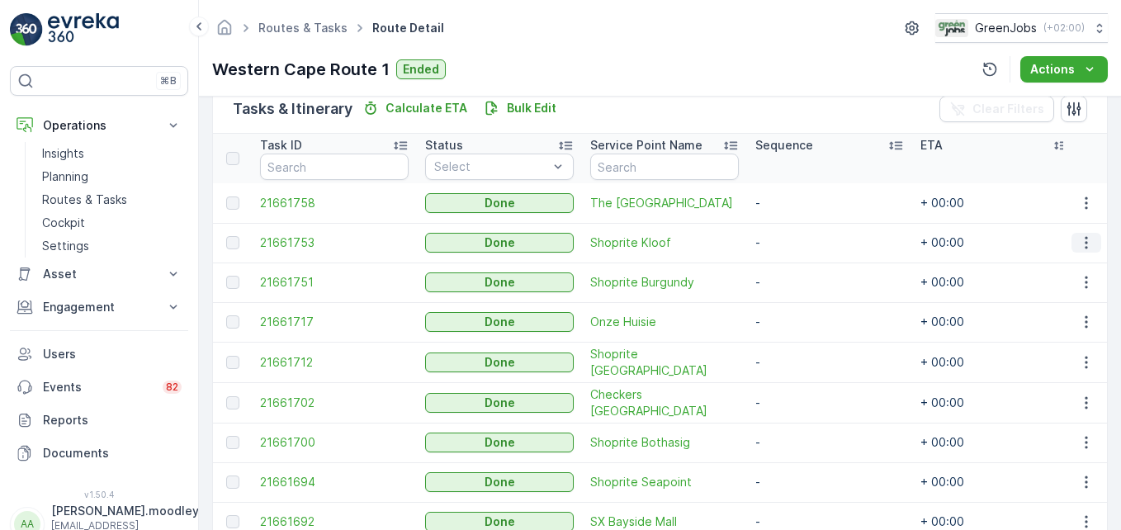
click at [802, 239] on icon "button" at bounding box center [1086, 242] width 17 height 17
click at [802, 267] on span "See More Details" at bounding box center [1067, 267] width 96 height 17
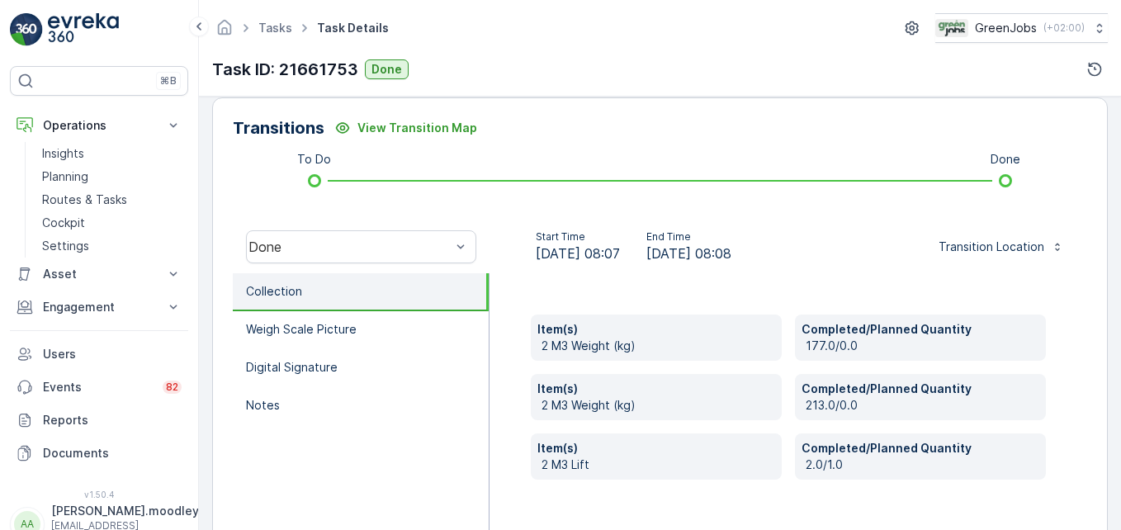
scroll to position [413, 0]
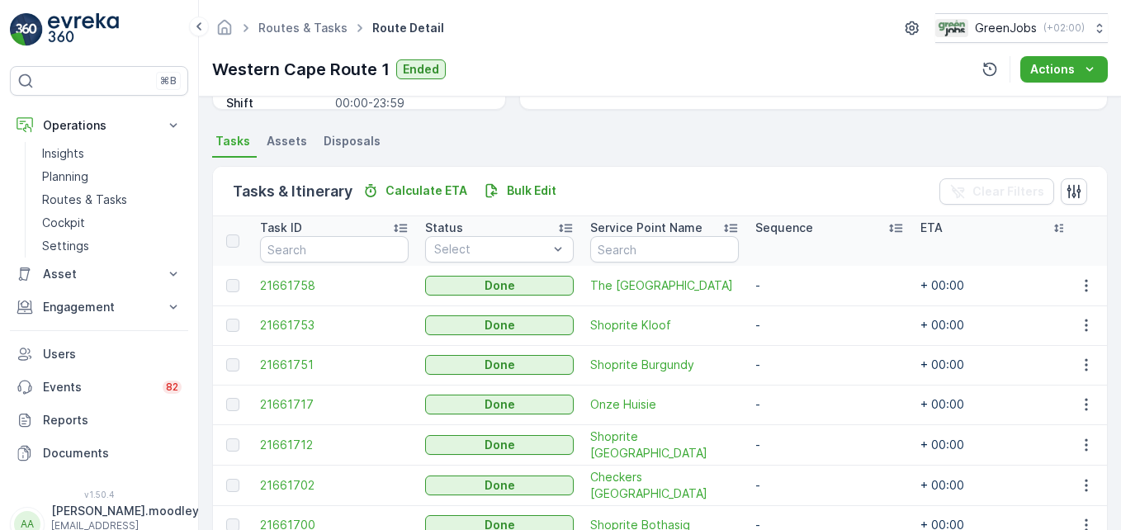
scroll to position [413, 0]
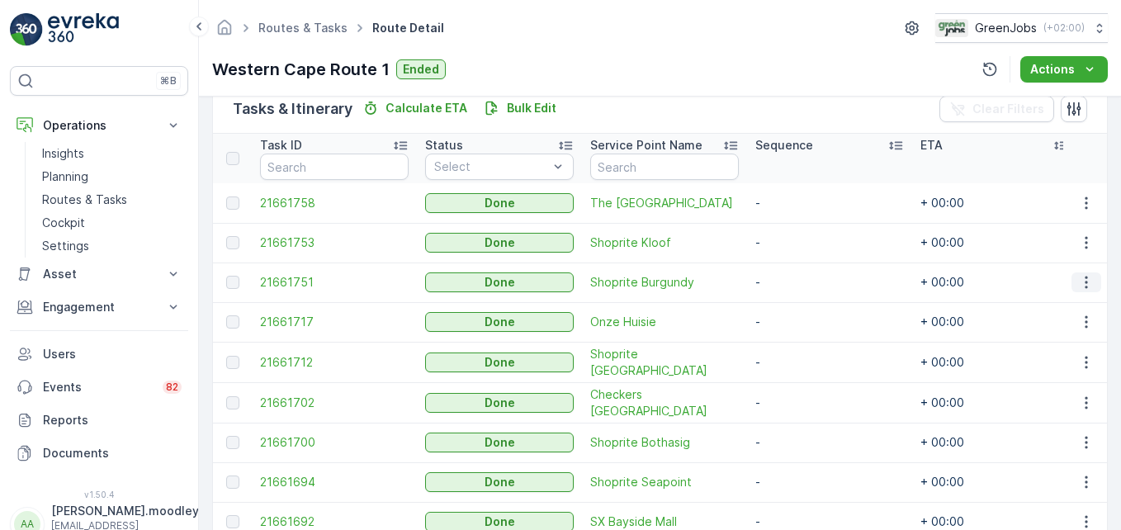
click at [802, 273] on button "button" at bounding box center [1086, 282] width 30 height 20
click at [802, 312] on span "See More Details" at bounding box center [1067, 307] width 96 height 17
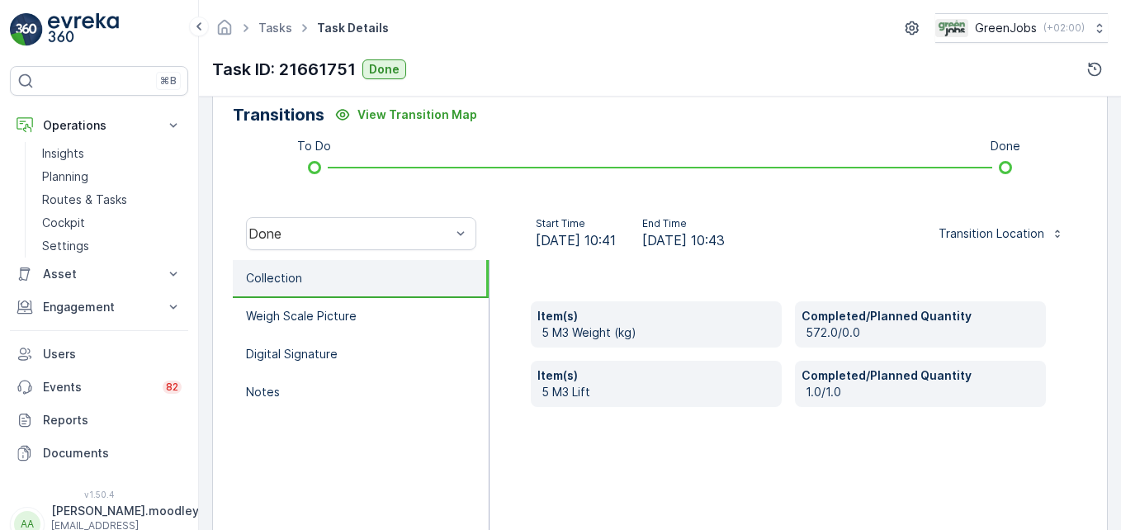
scroll to position [413, 0]
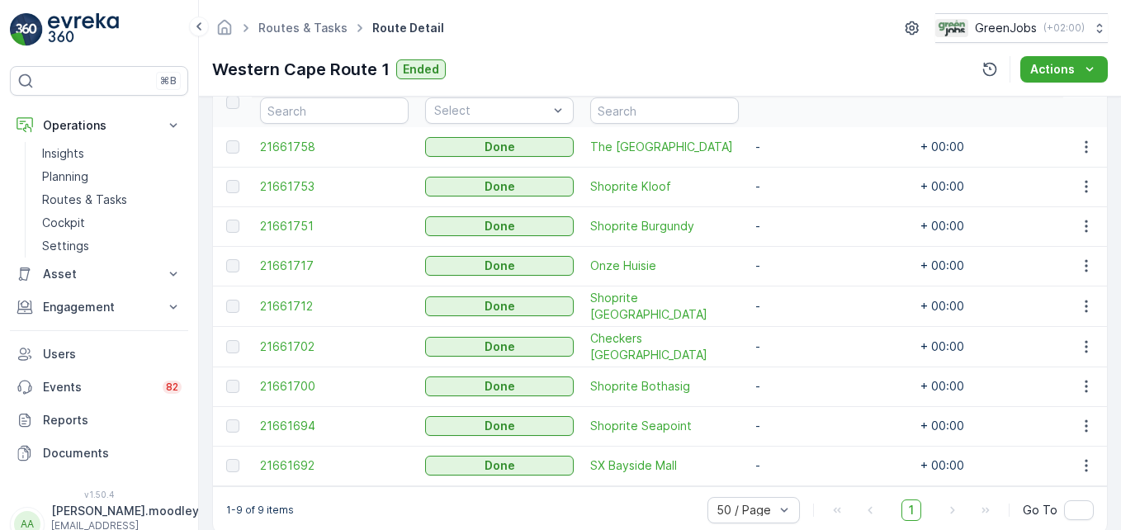
scroll to position [495, 0]
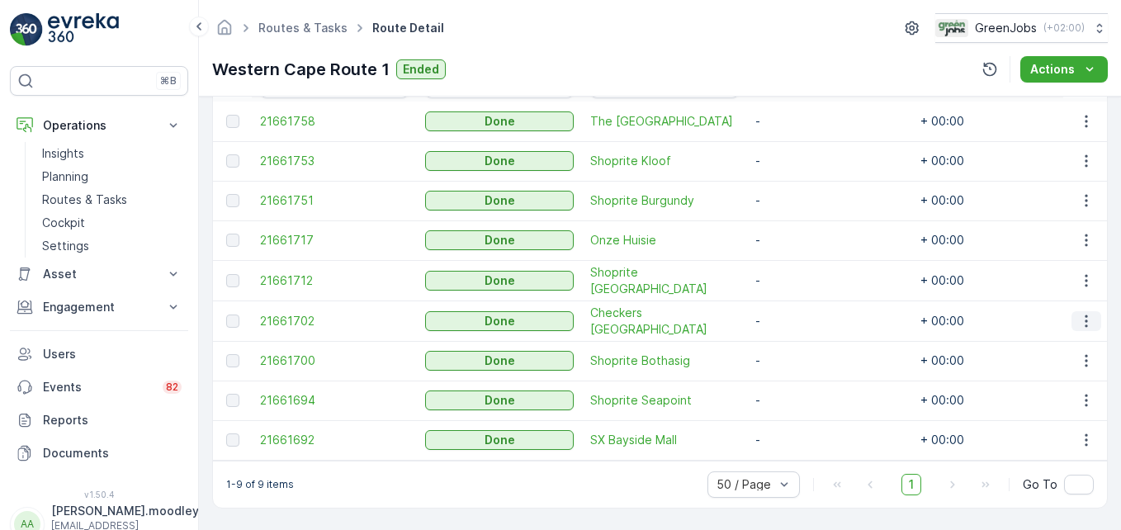
click at [802, 324] on icon "button" at bounding box center [1086, 320] width 2 height 12
click at [802, 338] on span "See More Details" at bounding box center [1067, 343] width 96 height 17
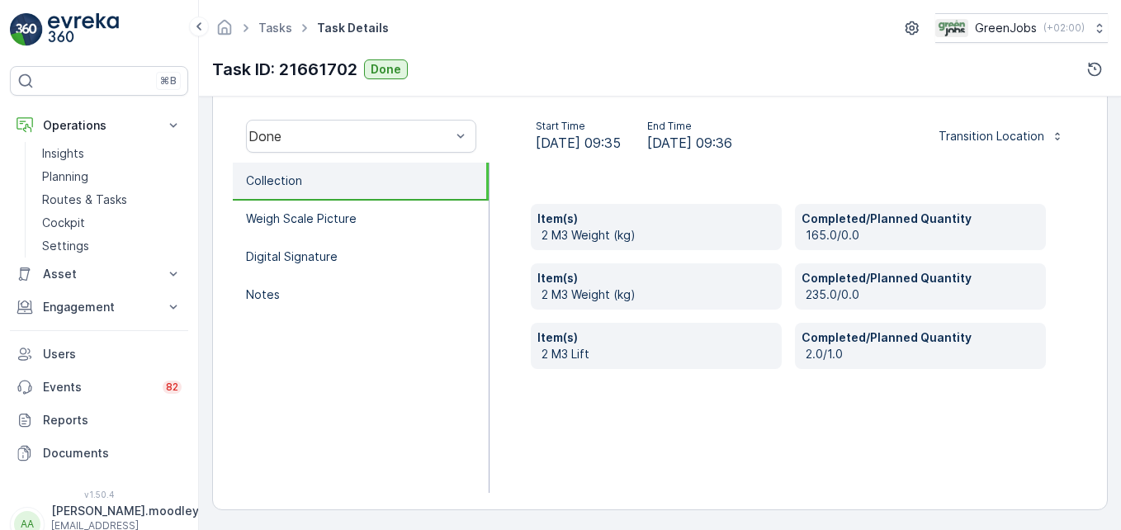
scroll to position [511, 0]
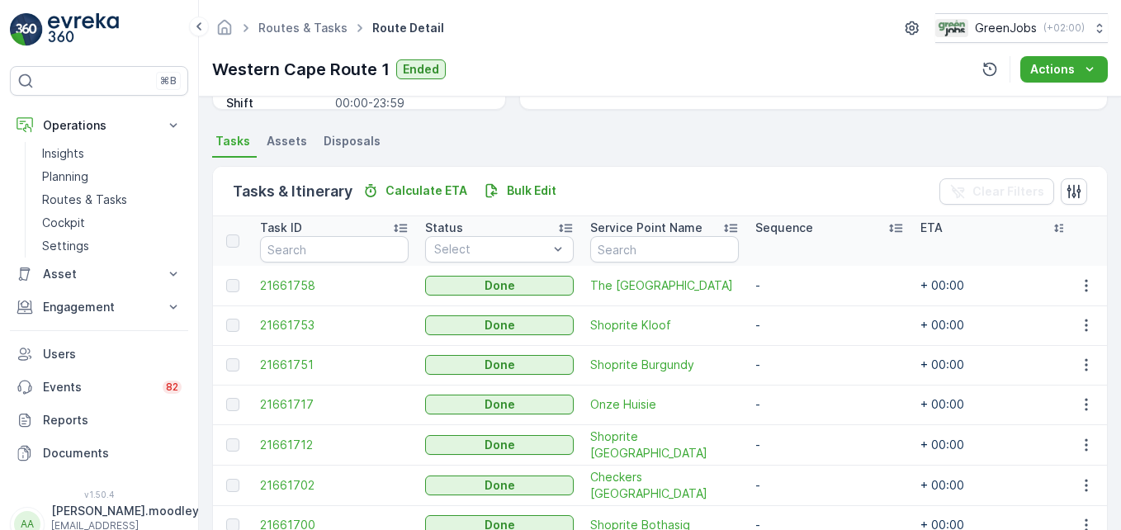
scroll to position [413, 0]
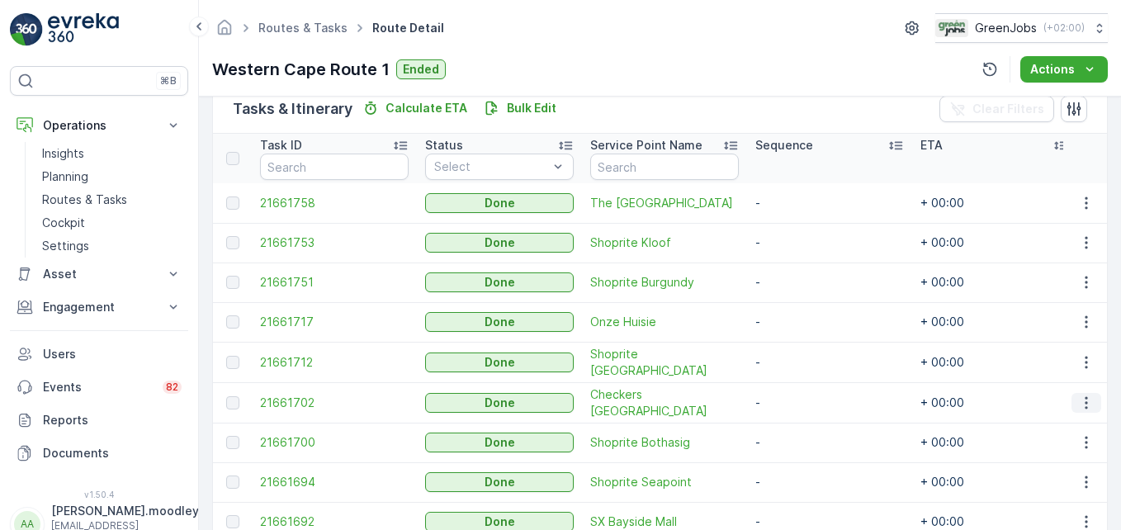
click at [802, 404] on button "button" at bounding box center [1086, 403] width 30 height 20
click at [802, 428] on span "See More Details" at bounding box center [1067, 426] width 96 height 17
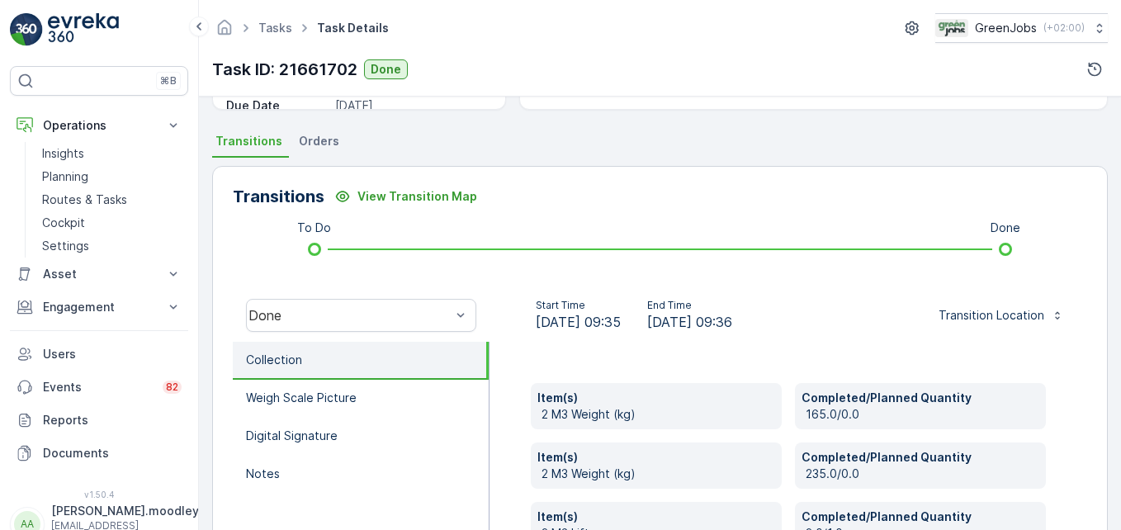
scroll to position [413, 0]
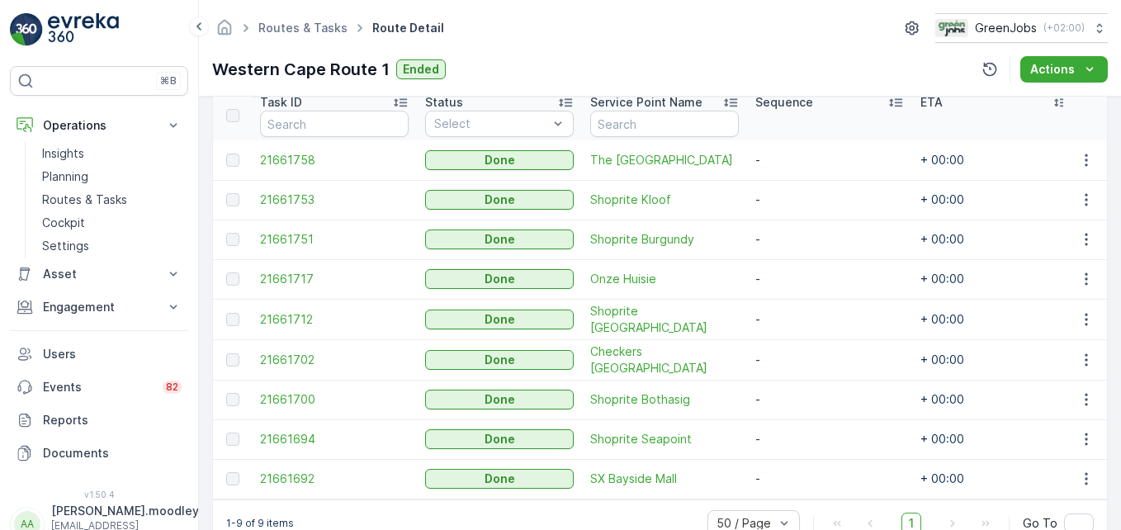
scroll to position [495, 0]
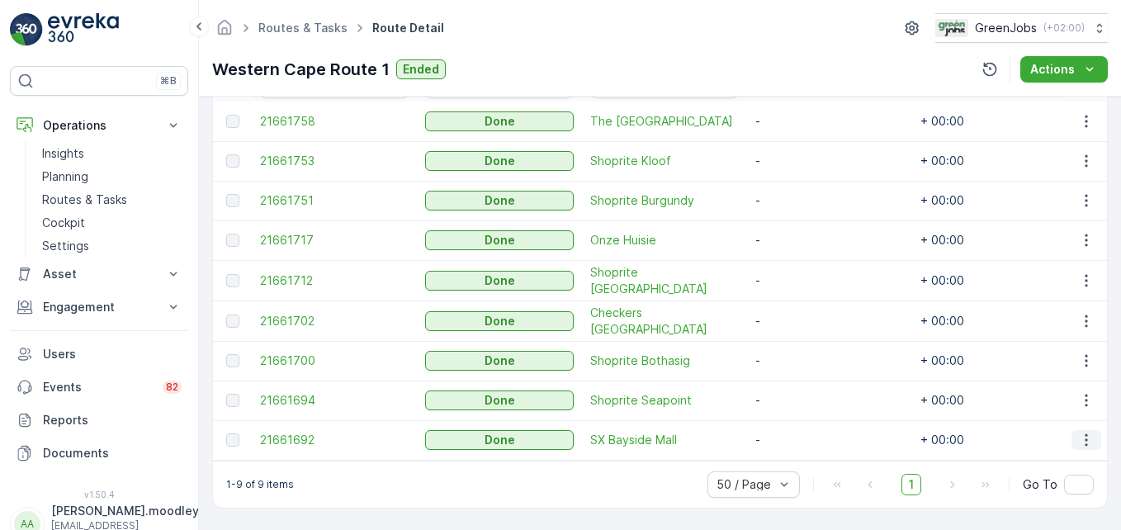
click at [802, 437] on icon "button" at bounding box center [1086, 440] width 17 height 17
click at [802, 469] on span "See More Details" at bounding box center [1067, 462] width 96 height 17
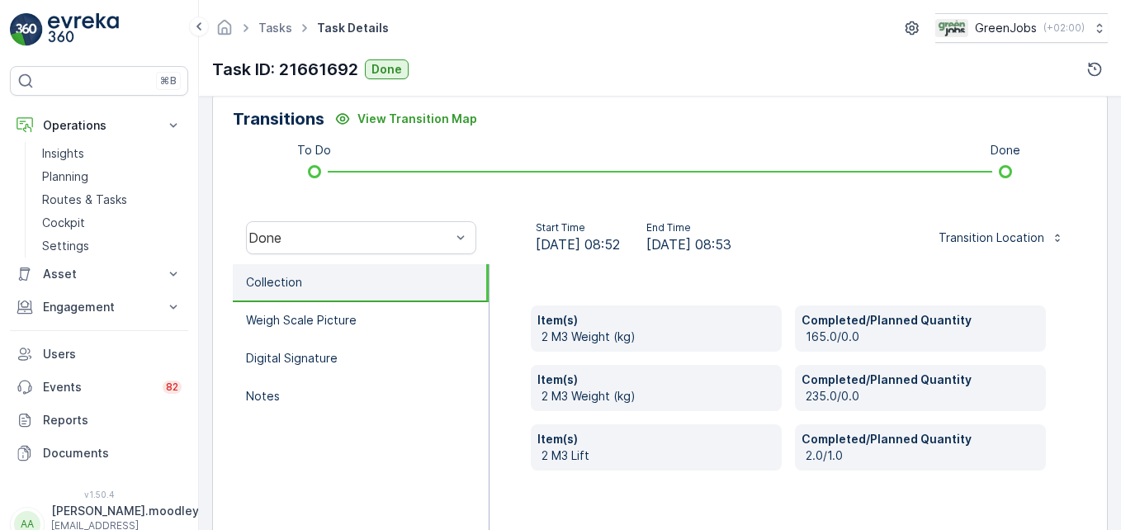
scroll to position [413, 0]
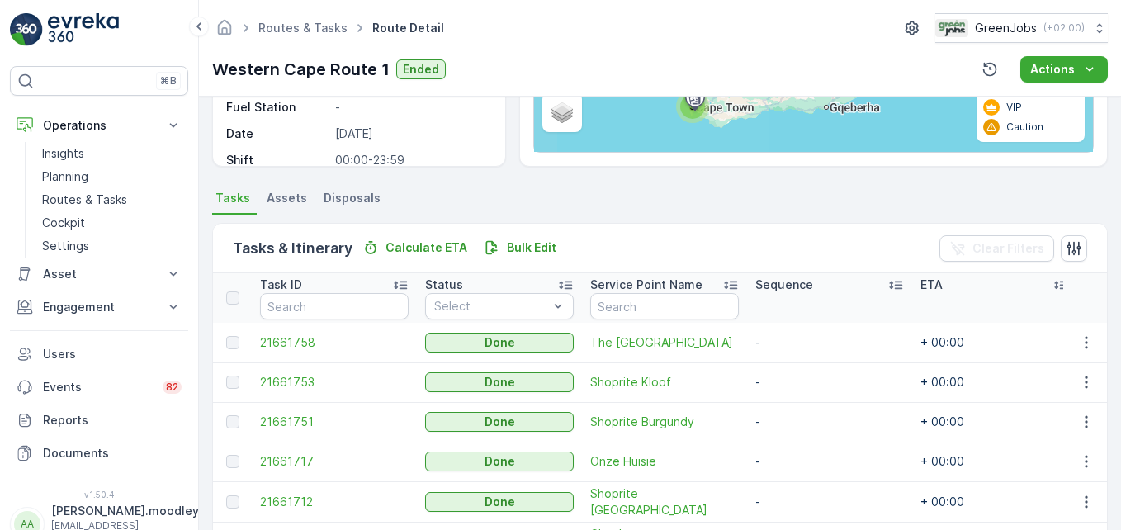
scroll to position [330, 0]
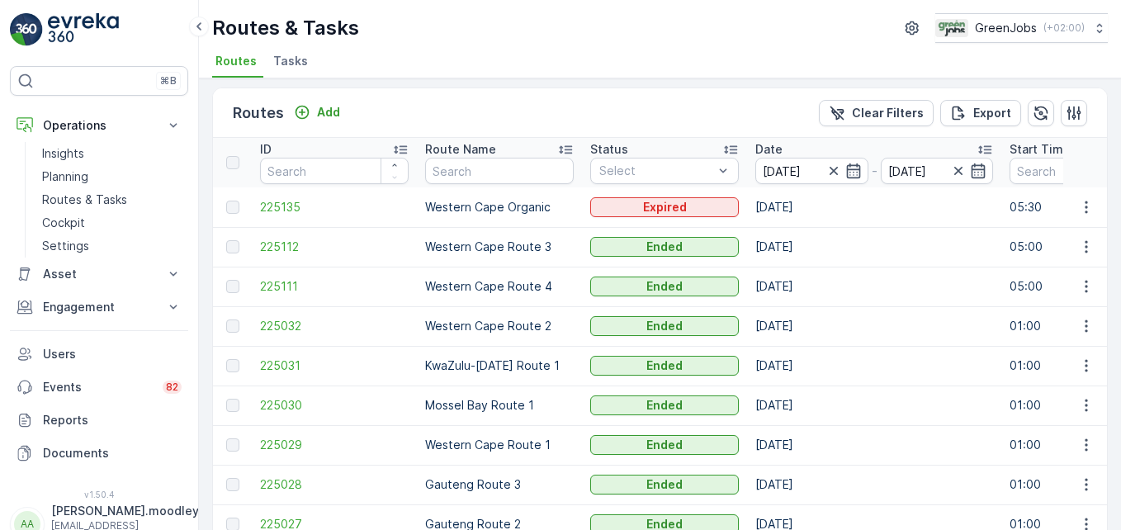
scroll to position [2, 0]
click at [802, 239] on button "button" at bounding box center [1086, 249] width 30 height 20
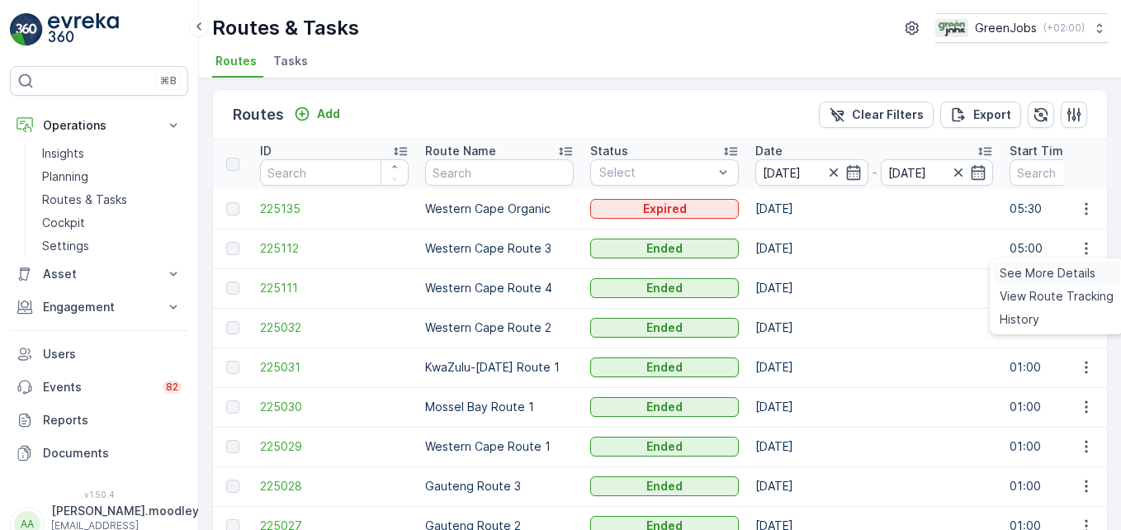
click at [802, 272] on span "See More Details" at bounding box center [1048, 273] width 96 height 17
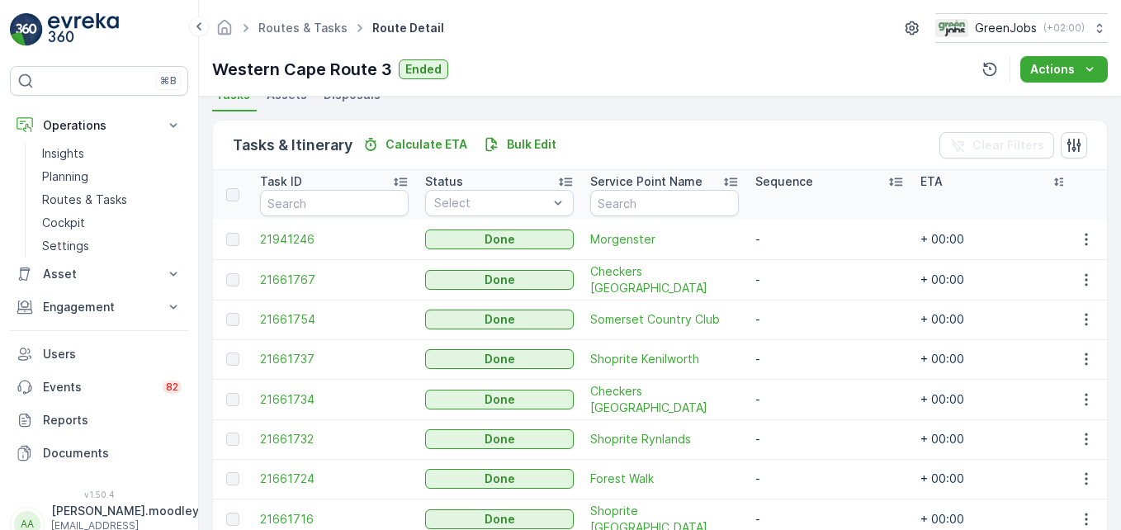
scroll to position [413, 0]
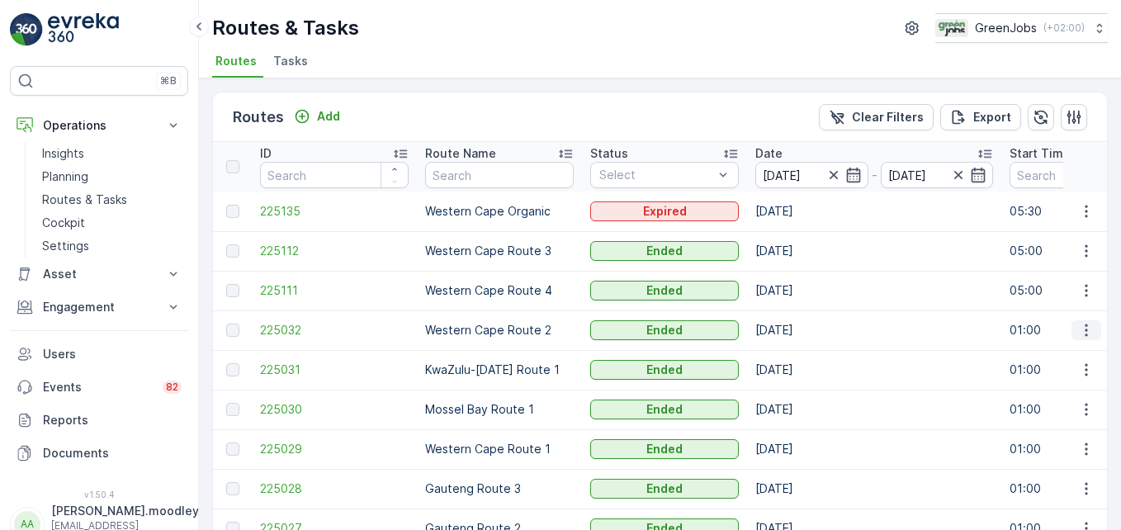
click at [802, 321] on button "button" at bounding box center [1086, 330] width 30 height 20
click at [802, 348] on span "See More Details" at bounding box center [1048, 355] width 96 height 17
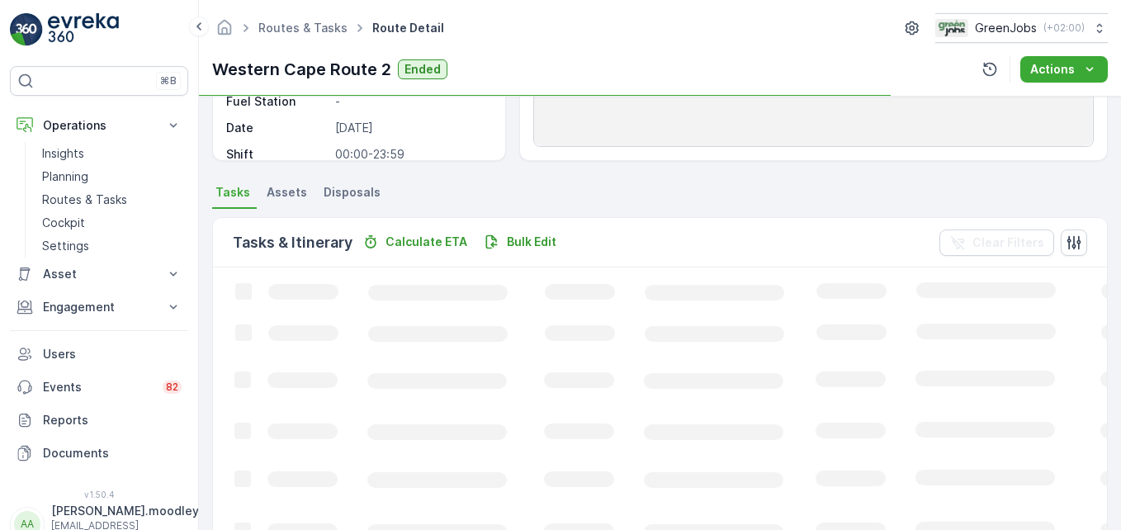
scroll to position [330, 0]
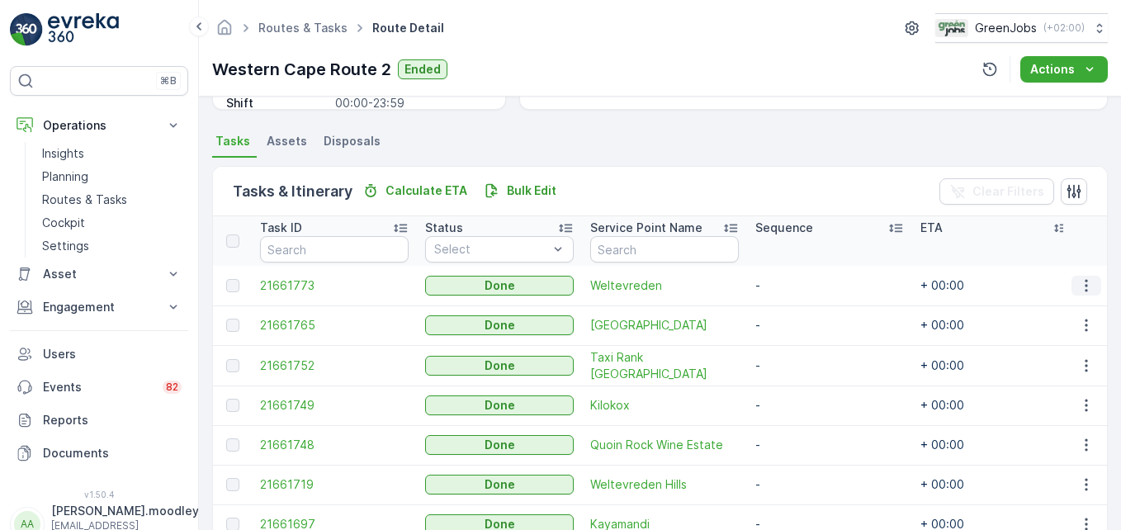
click at [802, 286] on icon "button" at bounding box center [1086, 285] width 2 height 12
click at [802, 308] on span "See More Details" at bounding box center [1067, 310] width 96 height 17
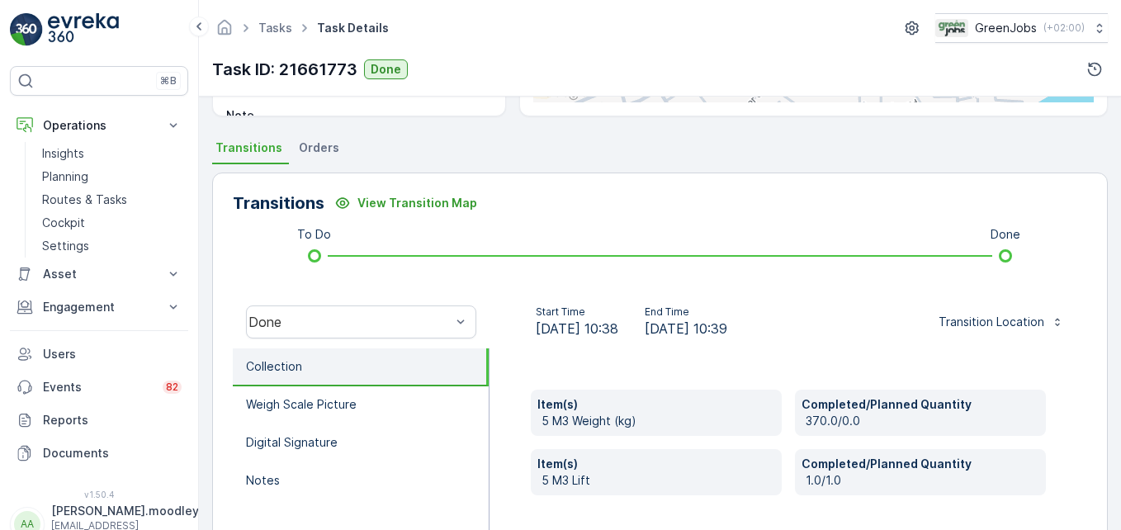
scroll to position [330, 0]
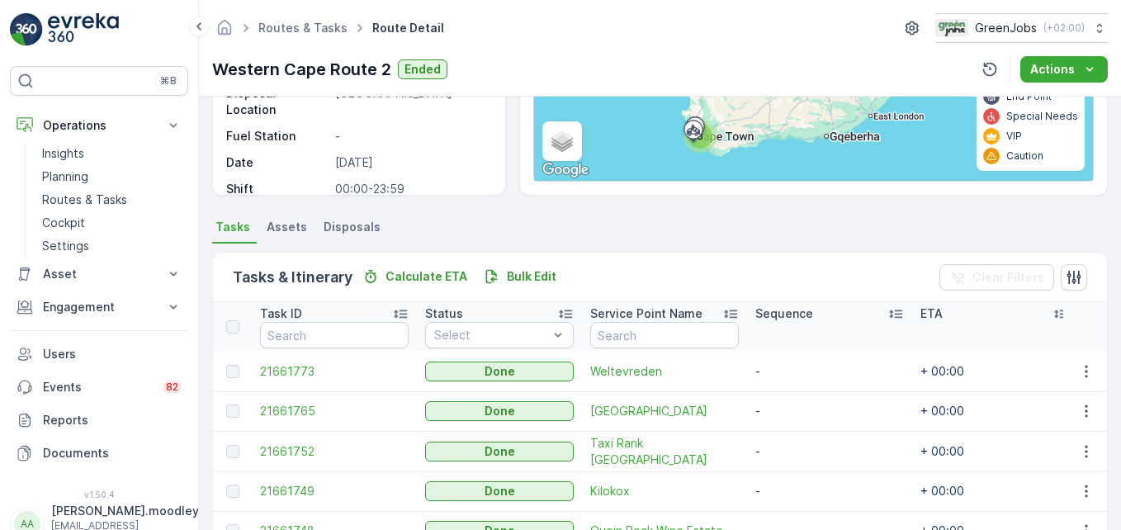
scroll to position [248, 0]
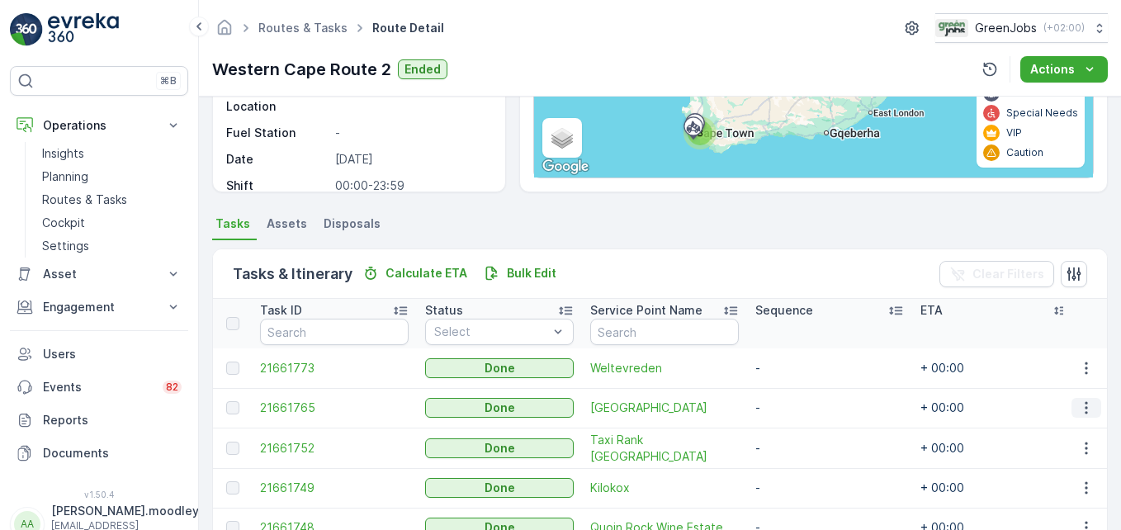
click at [802, 407] on icon "button" at bounding box center [1086, 408] width 17 height 17
click at [802, 428] on span "See More Details" at bounding box center [1067, 432] width 96 height 17
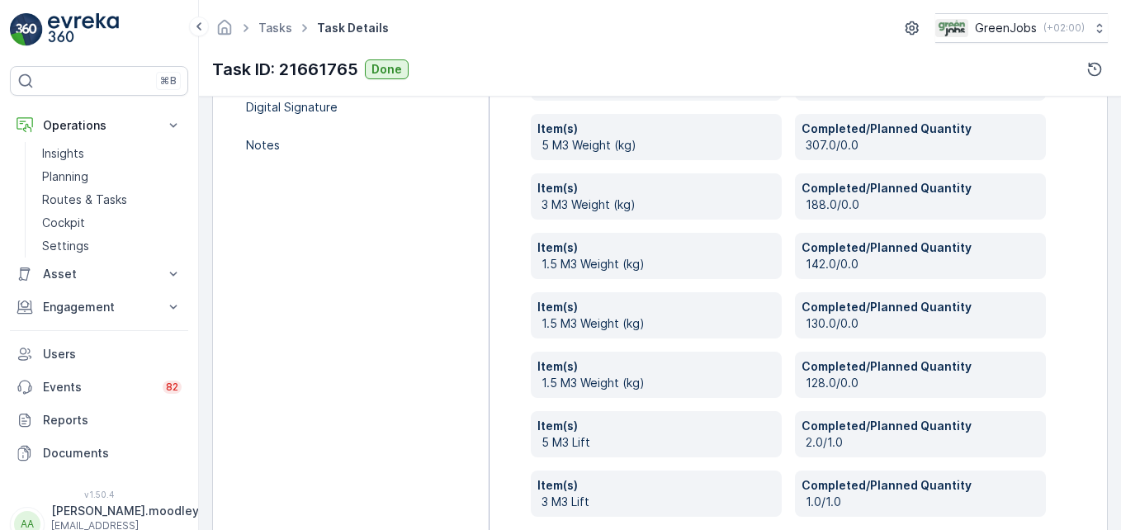
scroll to position [660, 0]
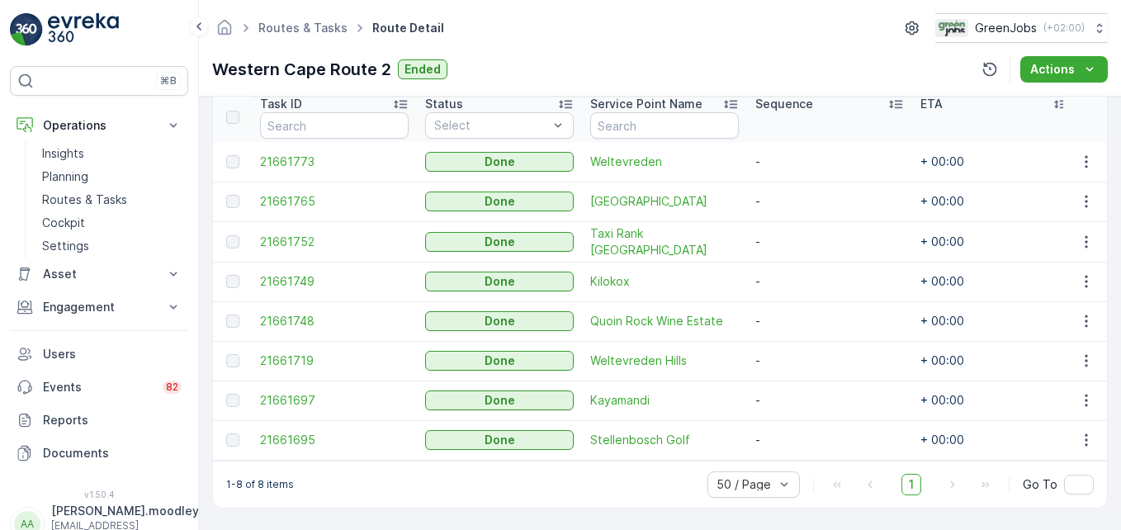
scroll to position [461, 0]
click at [802, 235] on icon "button" at bounding box center [1086, 241] width 2 height 12
click at [802, 258] on span "See More Details" at bounding box center [1067, 258] width 96 height 17
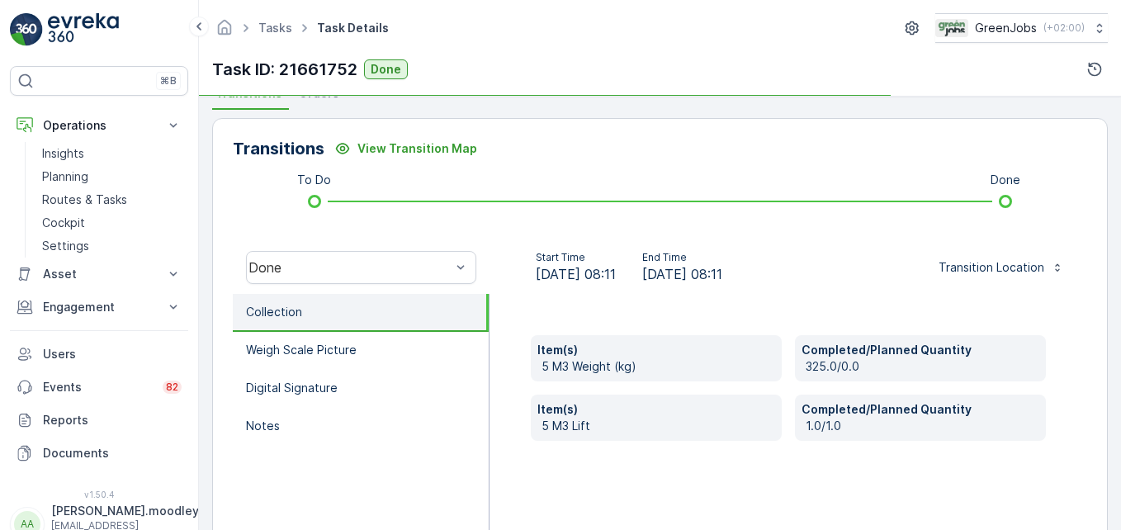
scroll to position [413, 0]
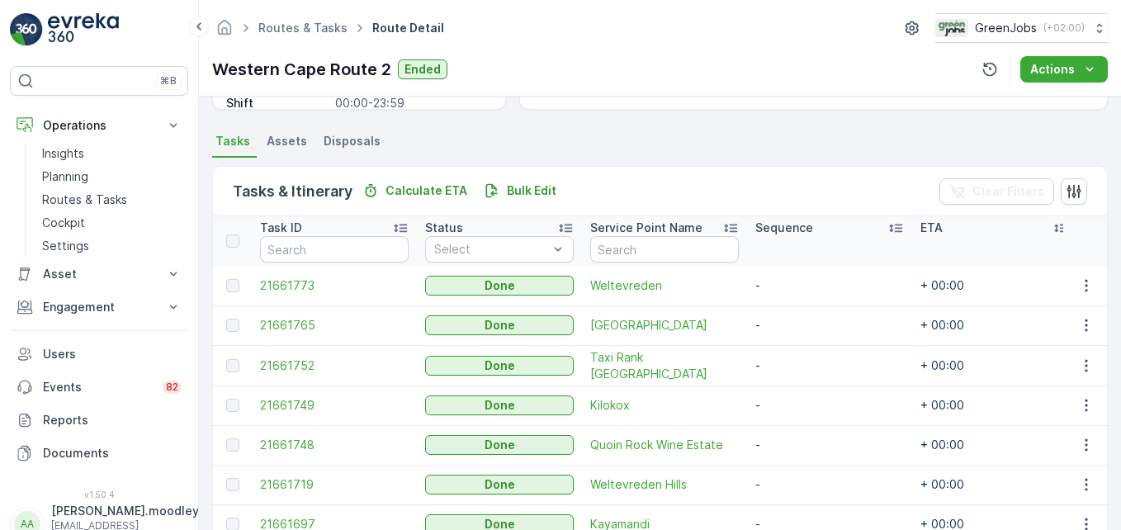
scroll to position [413, 0]
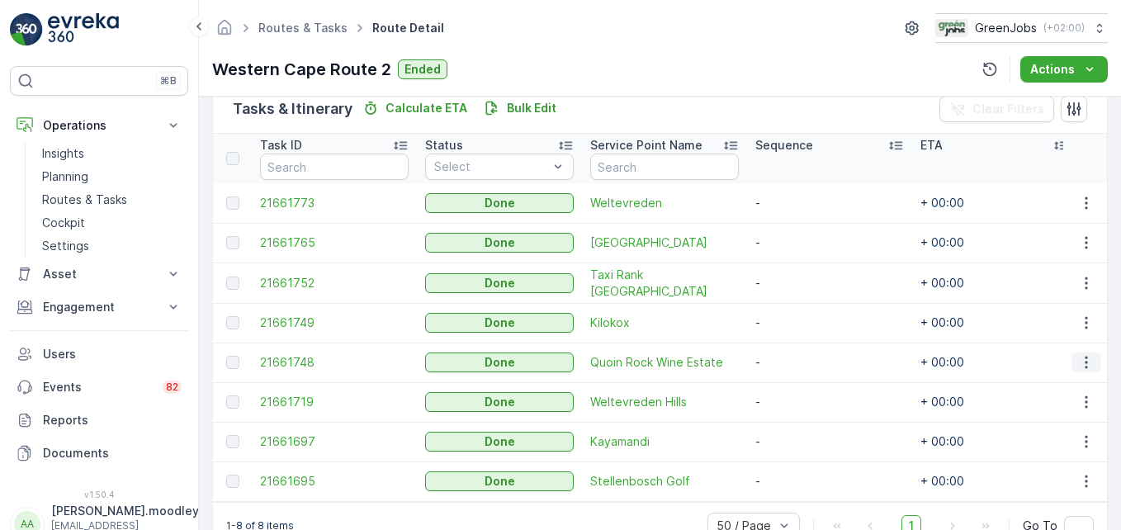
click at [802, 366] on button "button" at bounding box center [1086, 362] width 30 height 20
click at [802, 387] on span "See More Details" at bounding box center [1067, 386] width 96 height 17
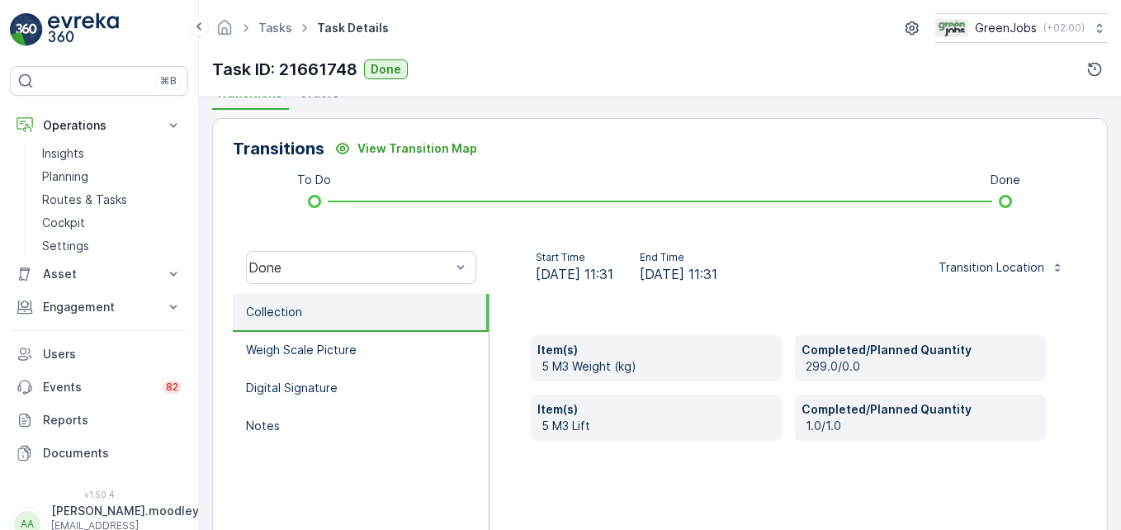
scroll to position [413, 0]
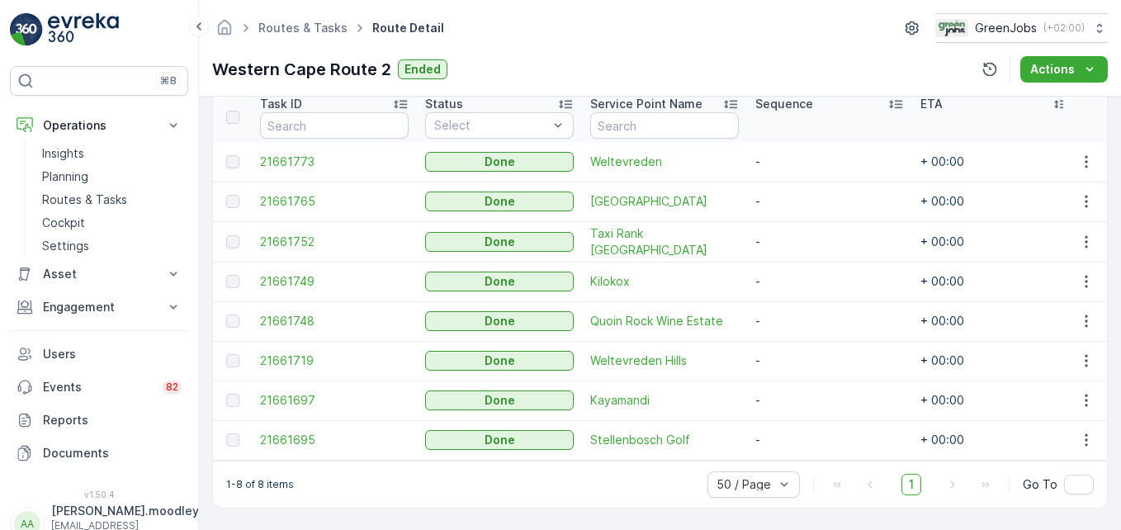
scroll to position [461, 0]
click at [802, 274] on icon "button" at bounding box center [1086, 281] width 17 height 17
click at [802, 298] on span "See More Details" at bounding box center [1067, 298] width 96 height 17
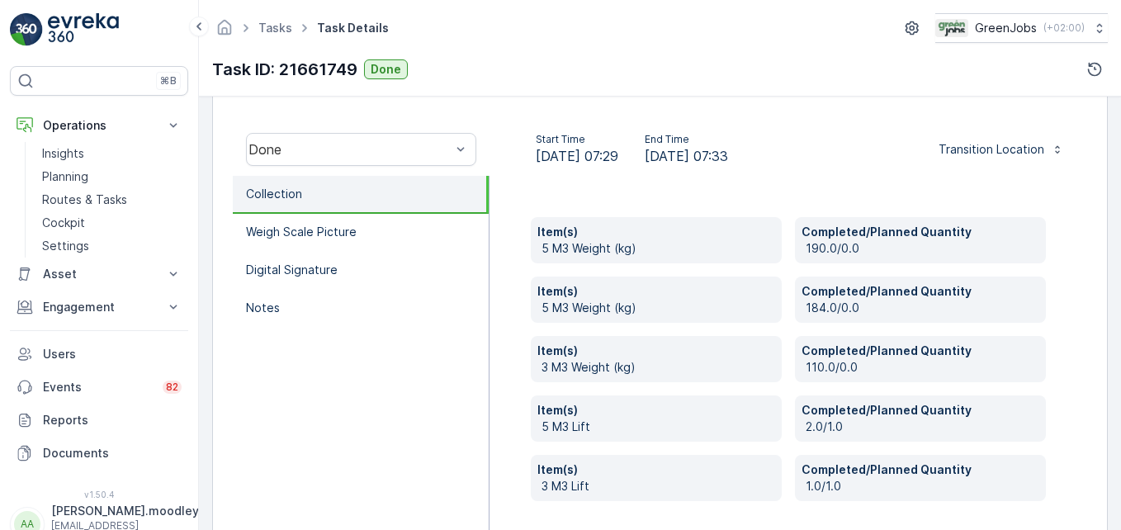
scroll to position [560, 0]
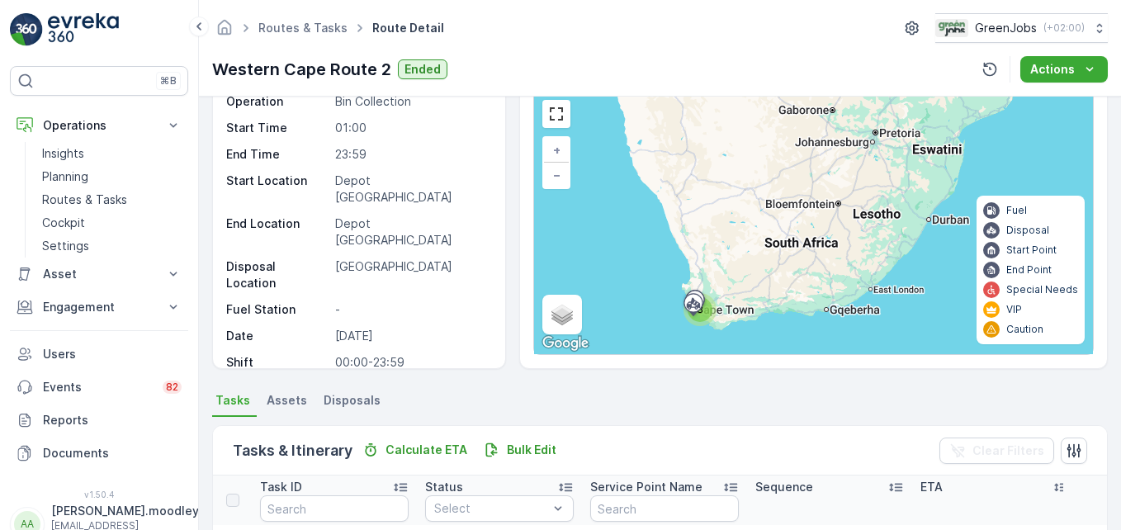
scroll to position [248, 0]
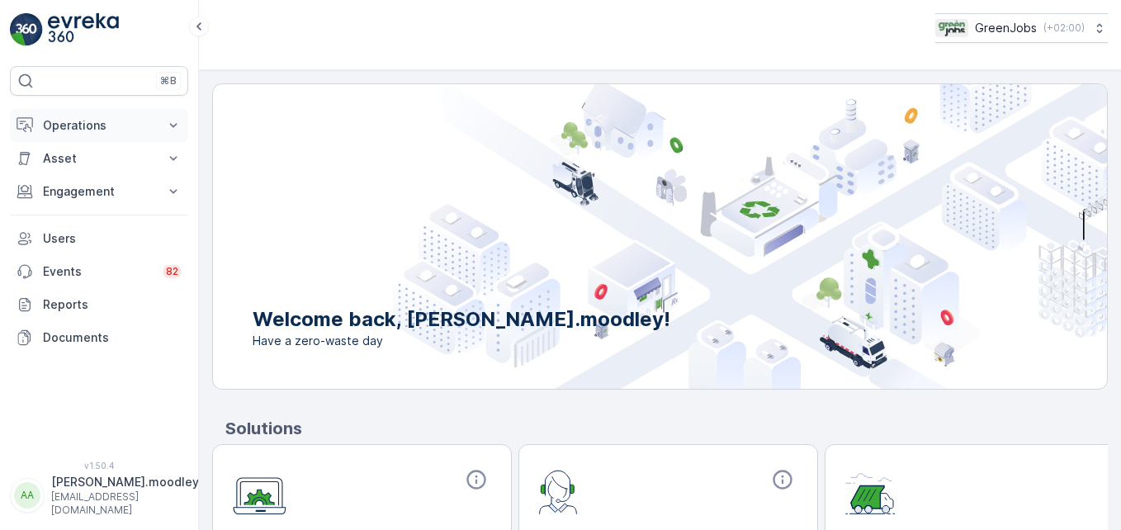
click at [173, 125] on icon at bounding box center [173, 125] width 17 height 17
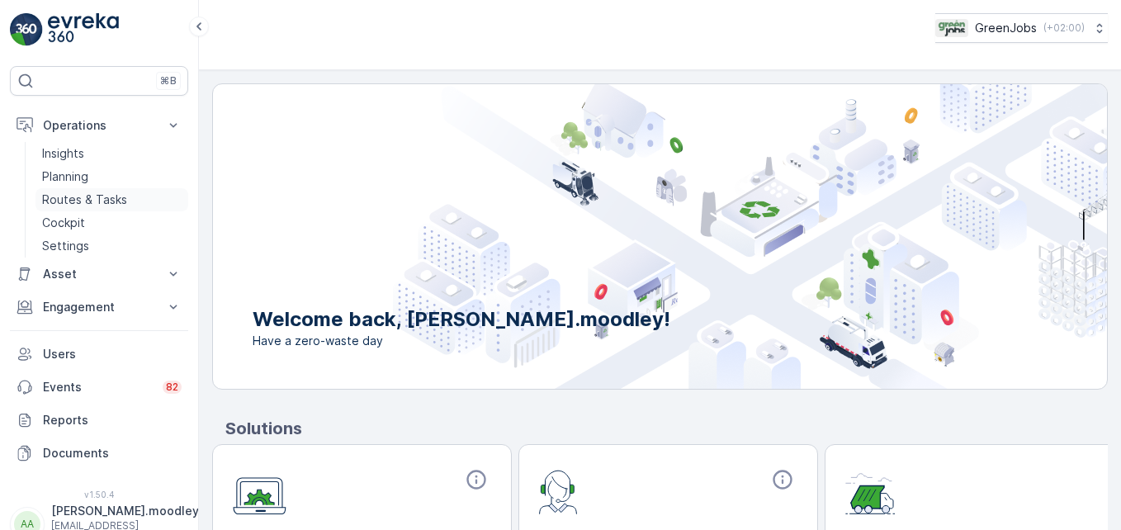
click at [88, 198] on p "Routes & Tasks" at bounding box center [84, 200] width 85 height 17
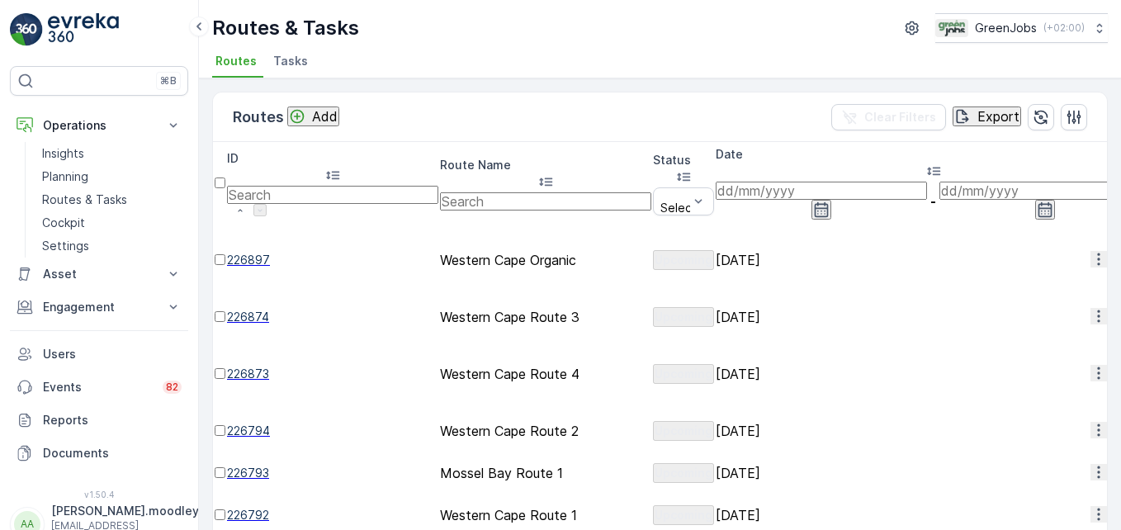
click at [767, 182] on input at bounding box center [821, 191] width 211 height 18
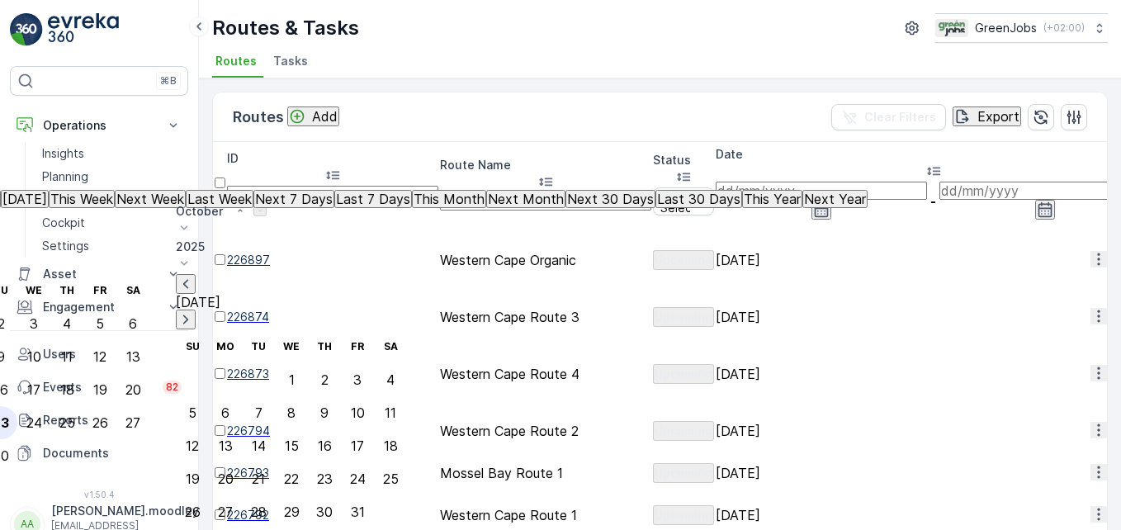
click at [9, 415] on div "23" at bounding box center [1, 422] width 17 height 15
type input "[DATE]"
click at [9, 415] on div "23" at bounding box center [1, 422] width 17 height 15
type input "[DATE]"
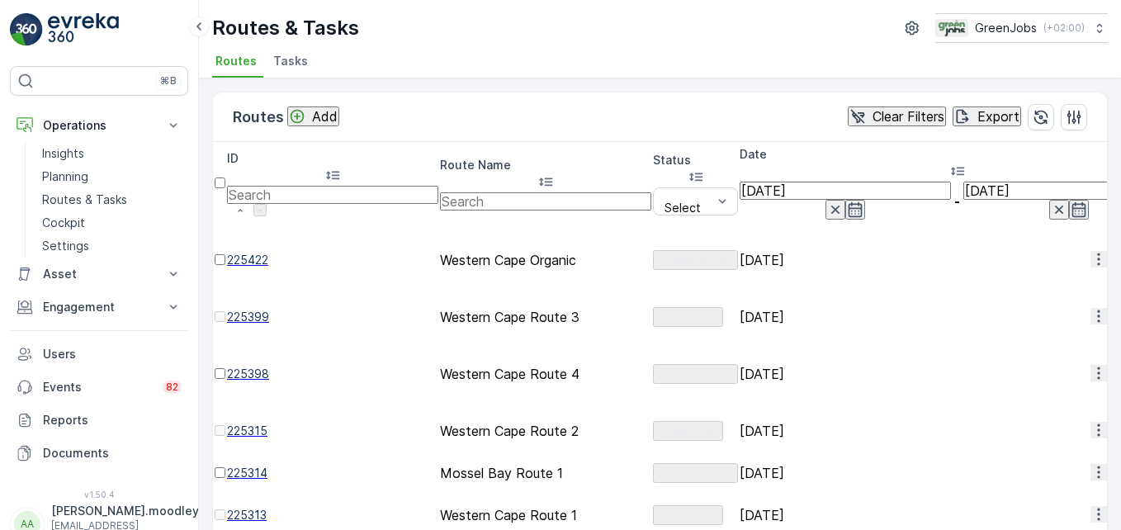
click at [1090, 308] on icon "button" at bounding box center [1098, 316] width 17 height 17
click at [1066, 277] on span "See More Details" at bounding box center [1058, 277] width 96 height 17
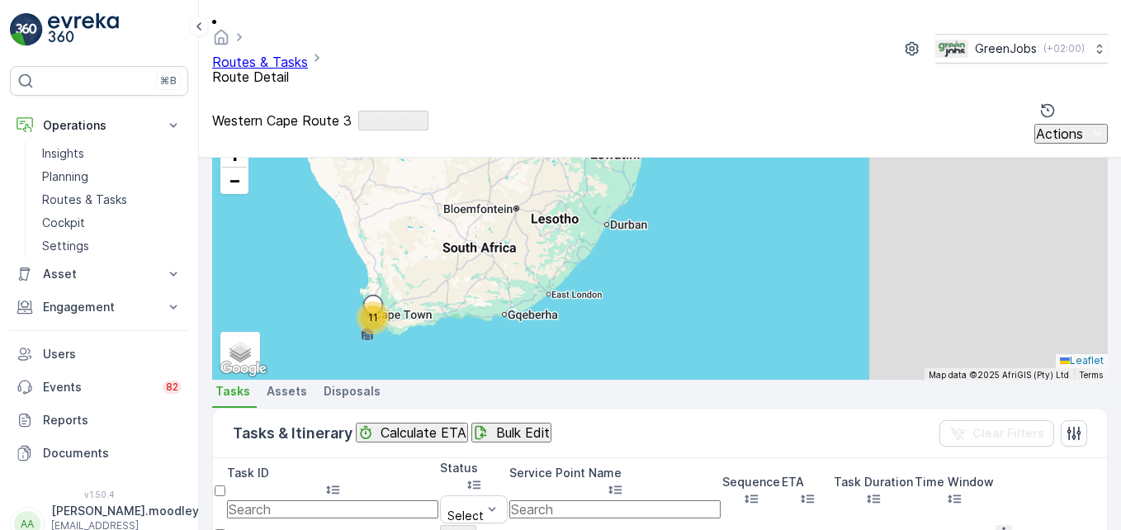
scroll to position [499, 0]
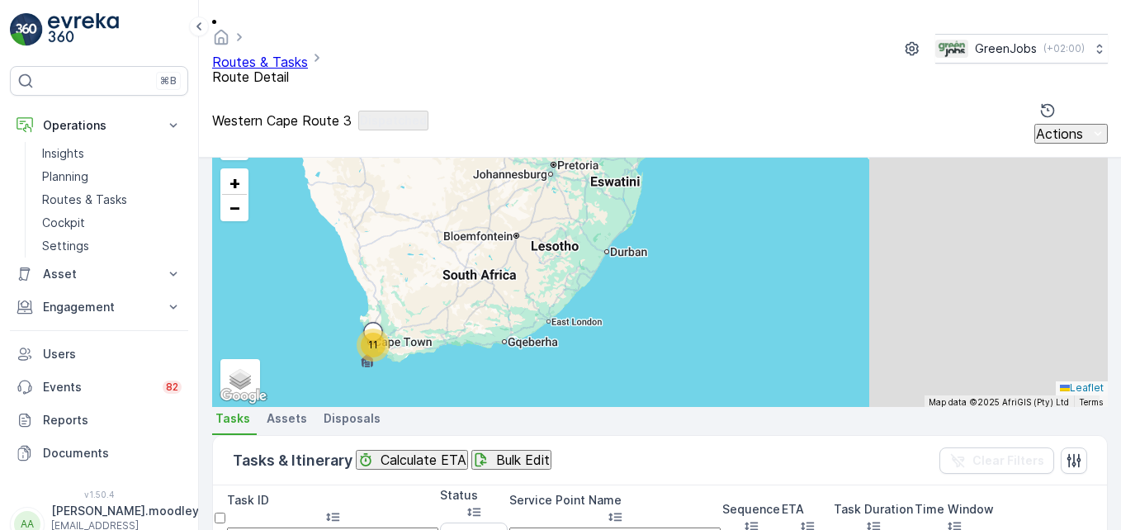
drag, startPoint x: 749, startPoint y: 408, endPoint x: 761, endPoint y: 390, distance: 22.0
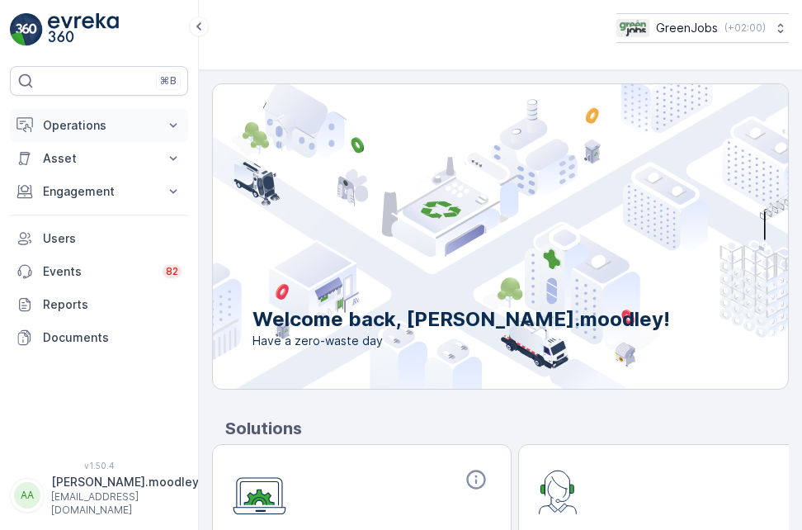
click at [178, 124] on icon at bounding box center [173, 125] width 17 height 17
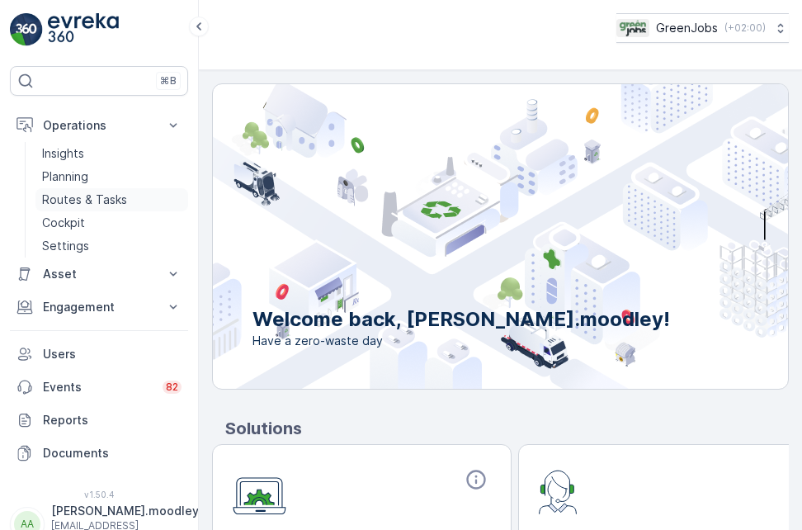
click at [90, 200] on p "Routes & Tasks" at bounding box center [84, 200] width 85 height 17
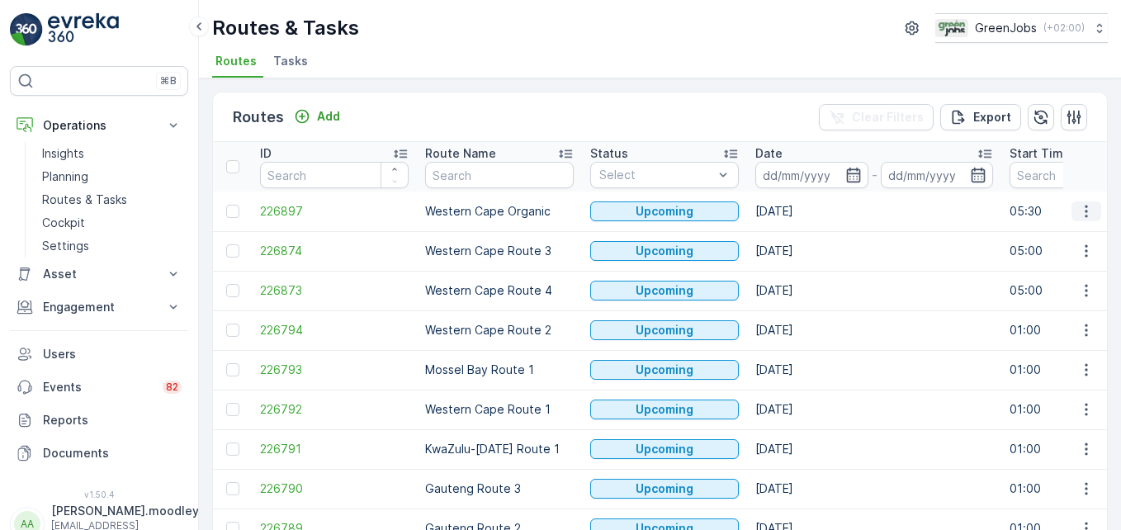
click at [802, 211] on icon "button" at bounding box center [1086, 211] width 2 height 12
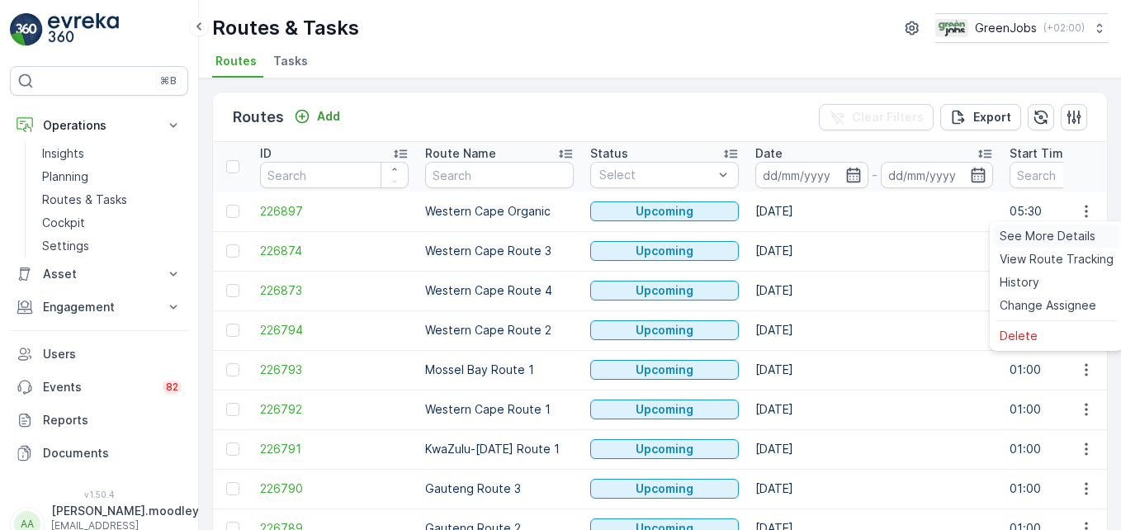
click at [802, 234] on span "See More Details" at bounding box center [1048, 236] width 96 height 17
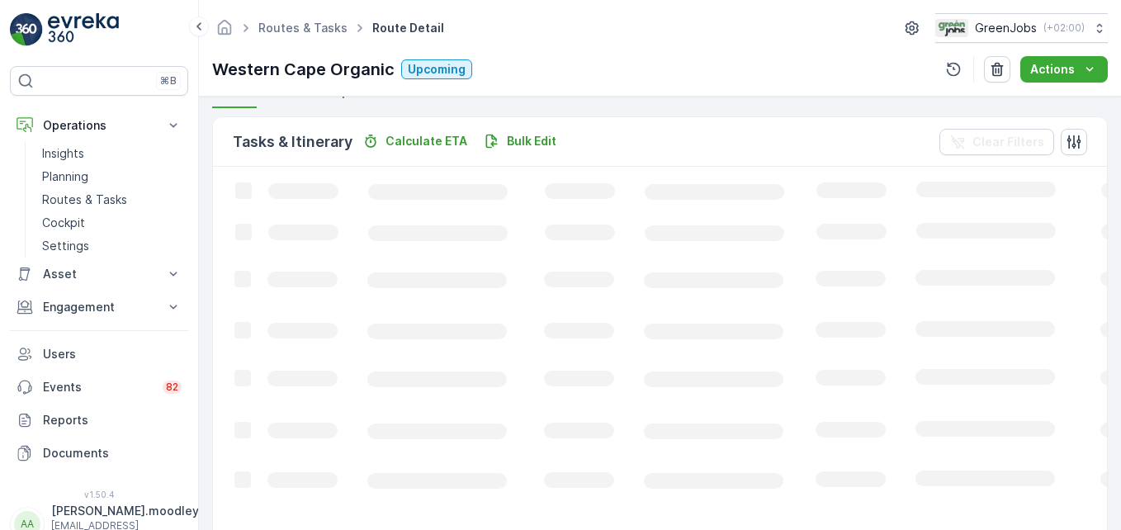
scroll to position [413, 0]
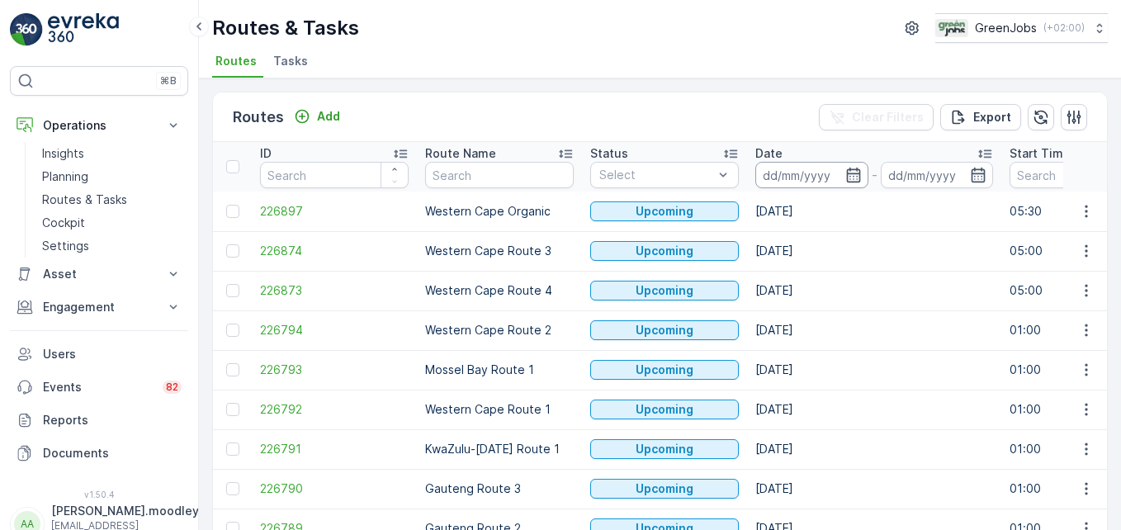
click at [802, 175] on input at bounding box center [811, 175] width 113 height 26
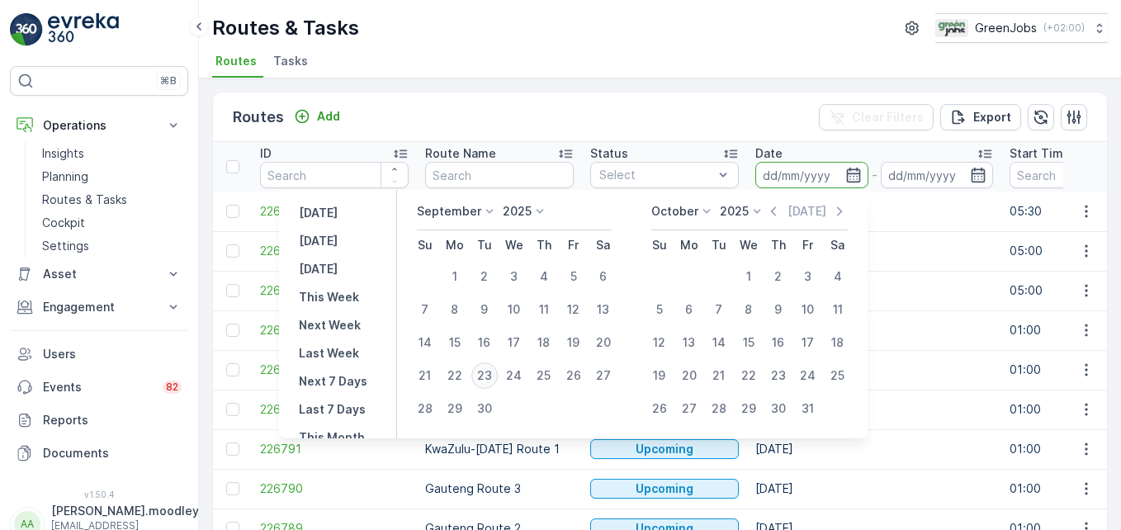
click at [484, 371] on div "23" at bounding box center [484, 375] width 26 height 26
type input "[DATE]"
click at [484, 371] on div "23" at bounding box center [484, 375] width 26 height 26
type input "[DATE]"
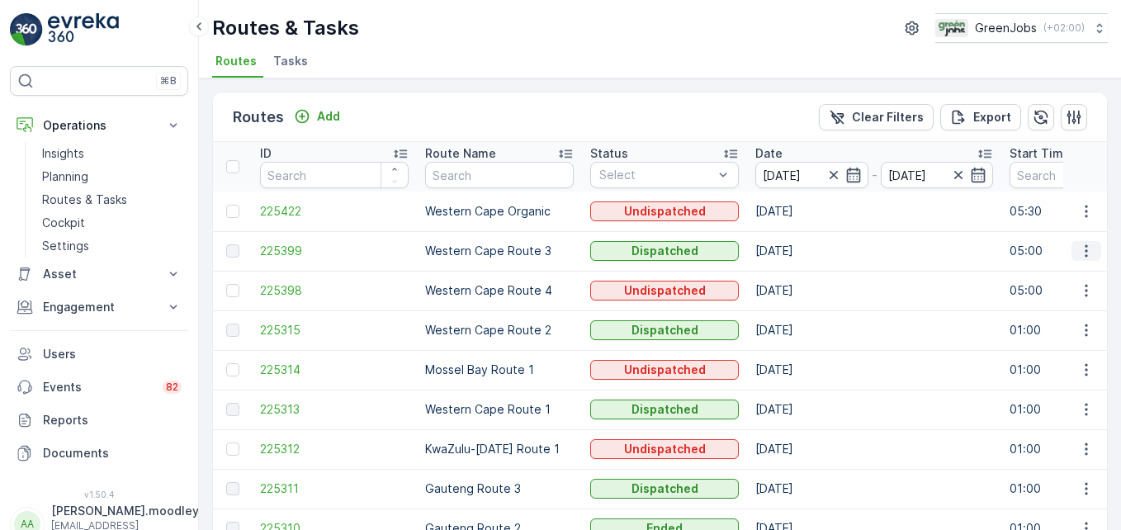
click at [802, 253] on icon "button" at bounding box center [1086, 251] width 17 height 17
click at [802, 279] on span "See More Details" at bounding box center [1048, 275] width 96 height 17
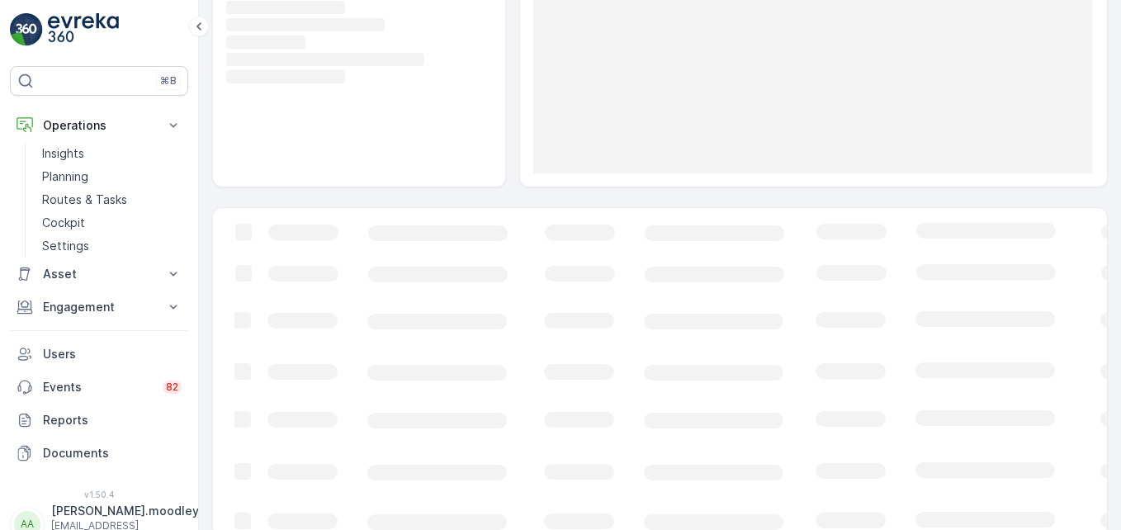
scroll to position [234, 0]
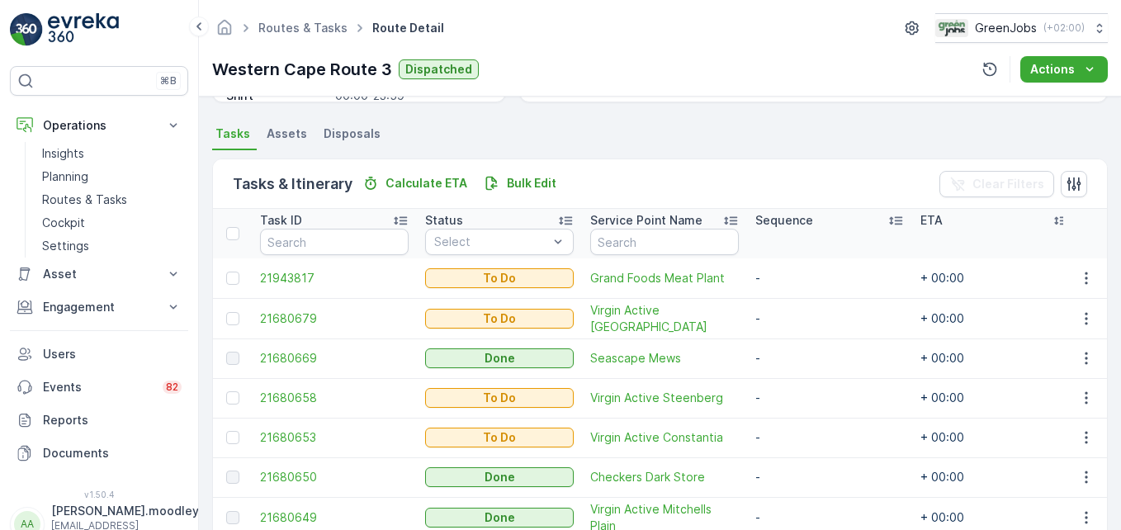
scroll to position [330, 0]
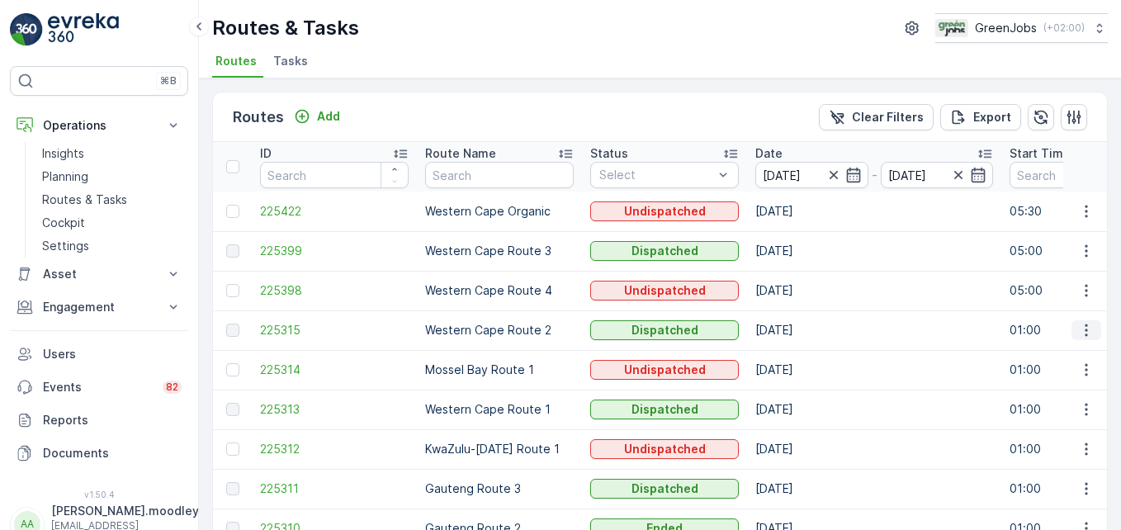
click at [802, 335] on icon "button" at bounding box center [1086, 330] width 17 height 17
click at [802, 352] on span "See More Details" at bounding box center [1048, 355] width 96 height 17
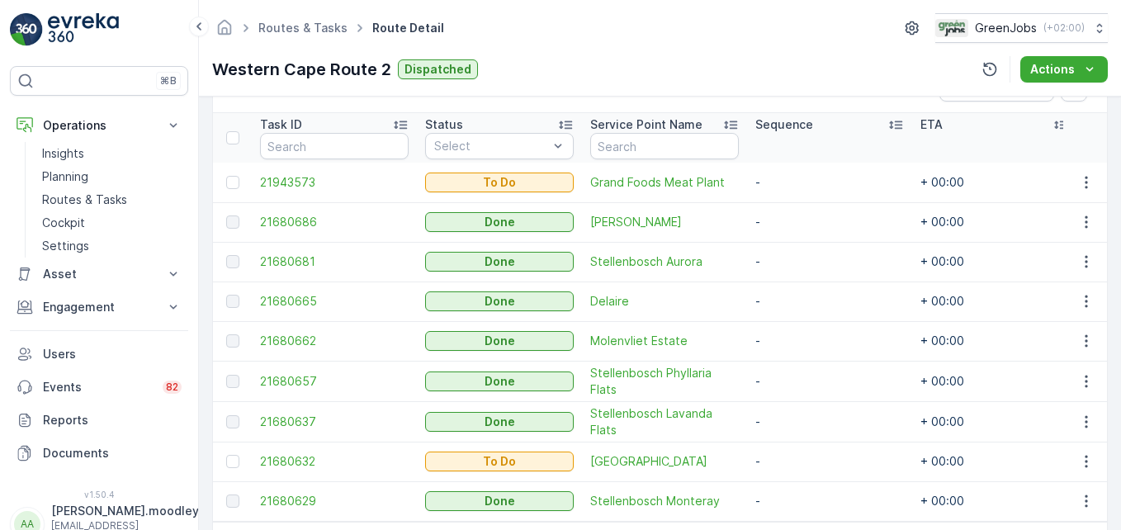
scroll to position [503, 0]
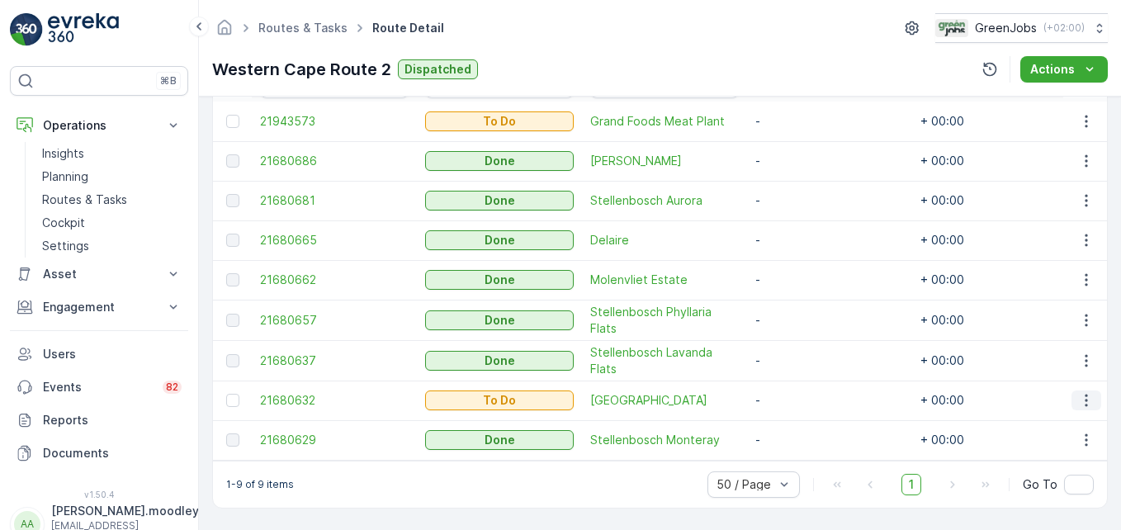
click at [802, 392] on icon "button" at bounding box center [1086, 400] width 17 height 17
click at [802, 260] on span "See More Details" at bounding box center [1052, 267] width 96 height 17
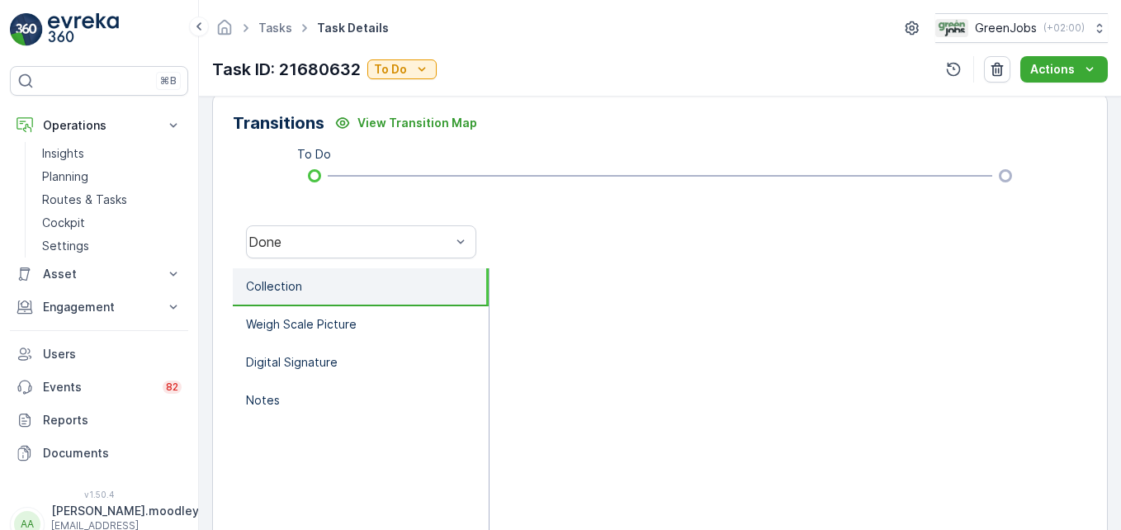
scroll to position [413, 0]
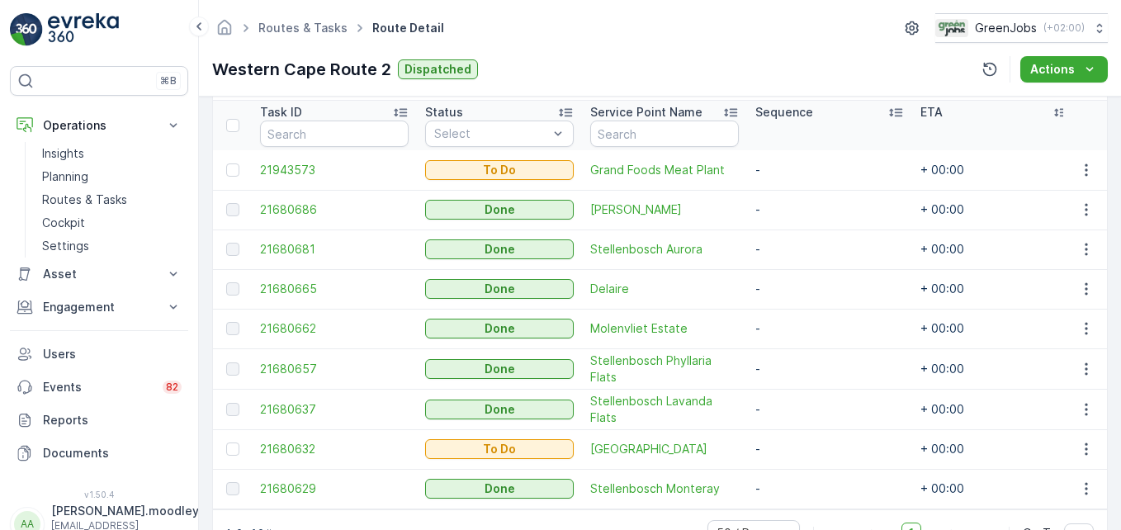
scroll to position [420, 0]
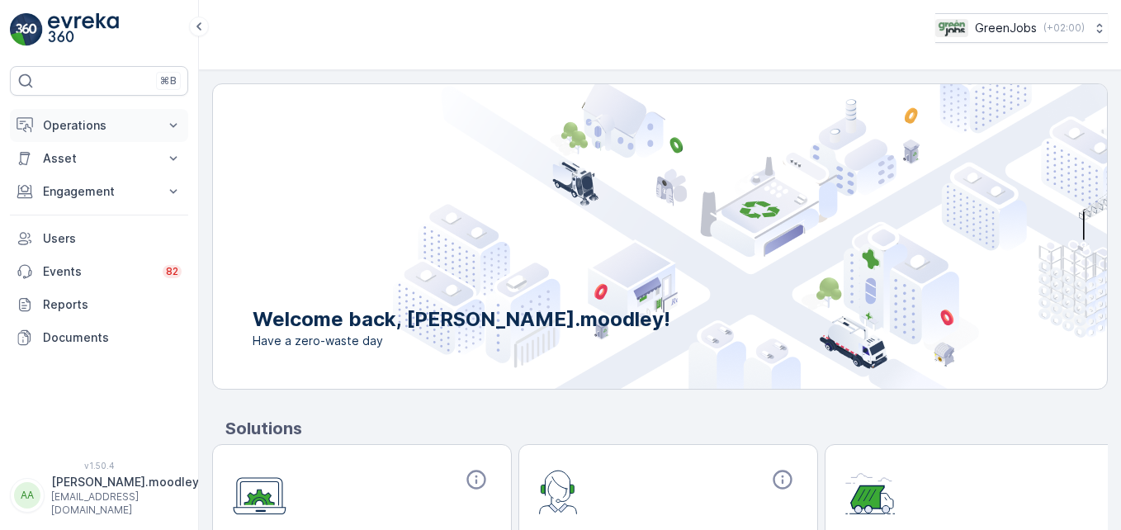
click at [178, 122] on icon at bounding box center [173, 125] width 17 height 17
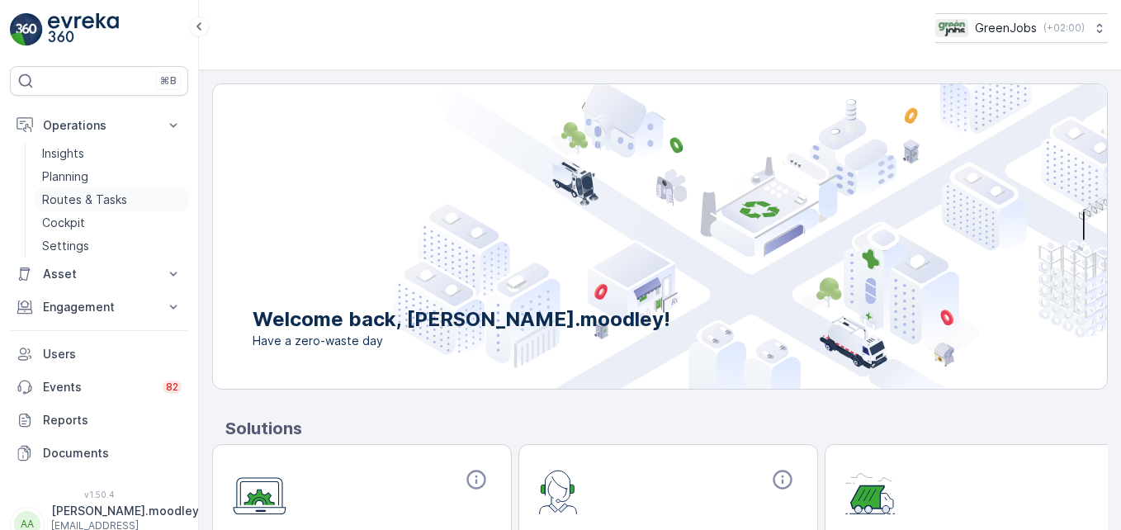
click at [117, 196] on p "Routes & Tasks" at bounding box center [84, 200] width 85 height 17
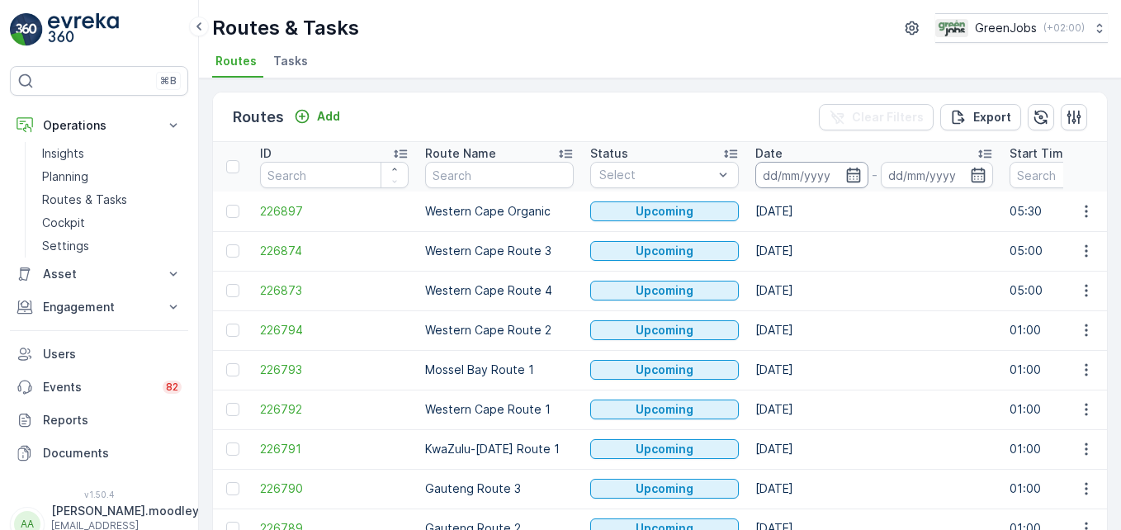
click at [775, 168] on input at bounding box center [811, 175] width 113 height 26
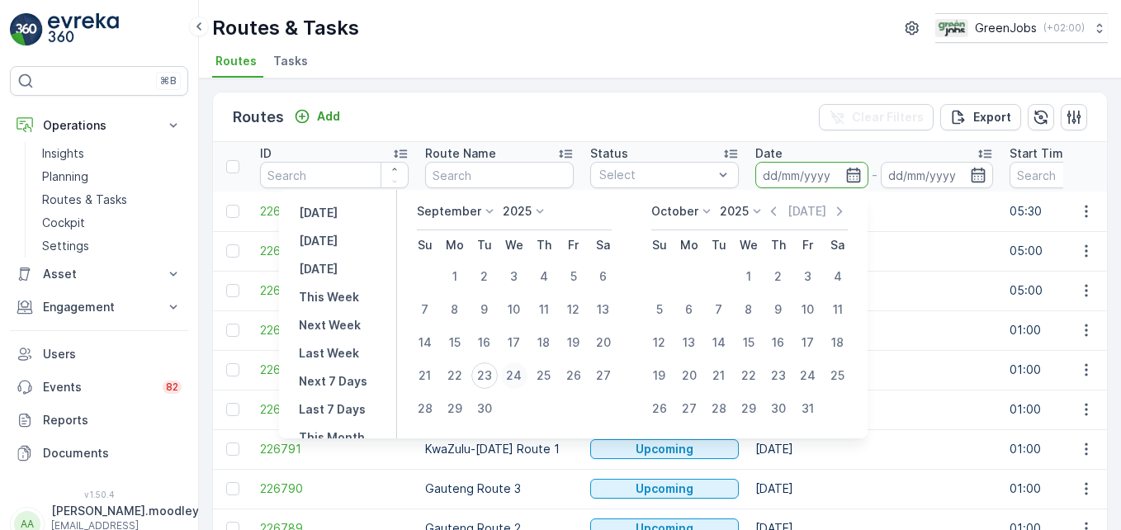
click at [516, 376] on div "24" at bounding box center [514, 375] width 26 height 26
type input "[DATE]"
click at [516, 376] on div "24" at bounding box center [514, 375] width 26 height 26
type input "[DATE]"
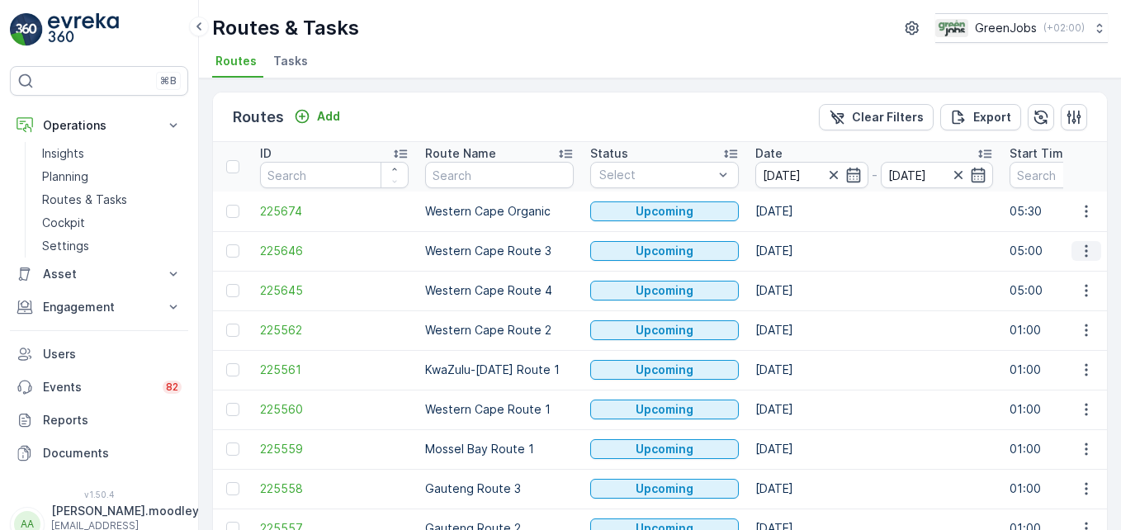
click at [802, 250] on icon "button" at bounding box center [1086, 251] width 17 height 17
click at [802, 276] on span "See More Details" at bounding box center [1048, 275] width 96 height 17
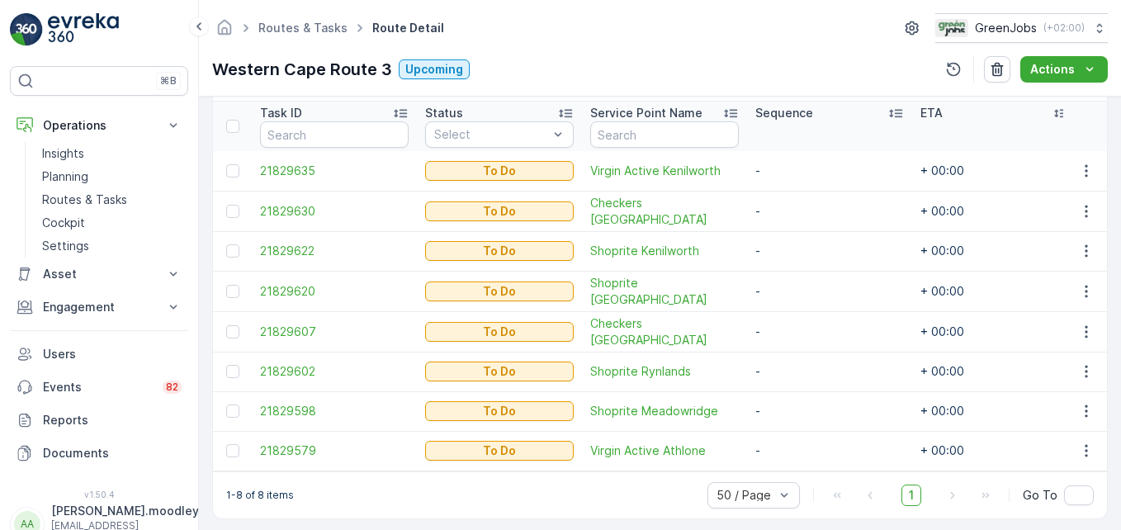
scroll to position [462, 0]
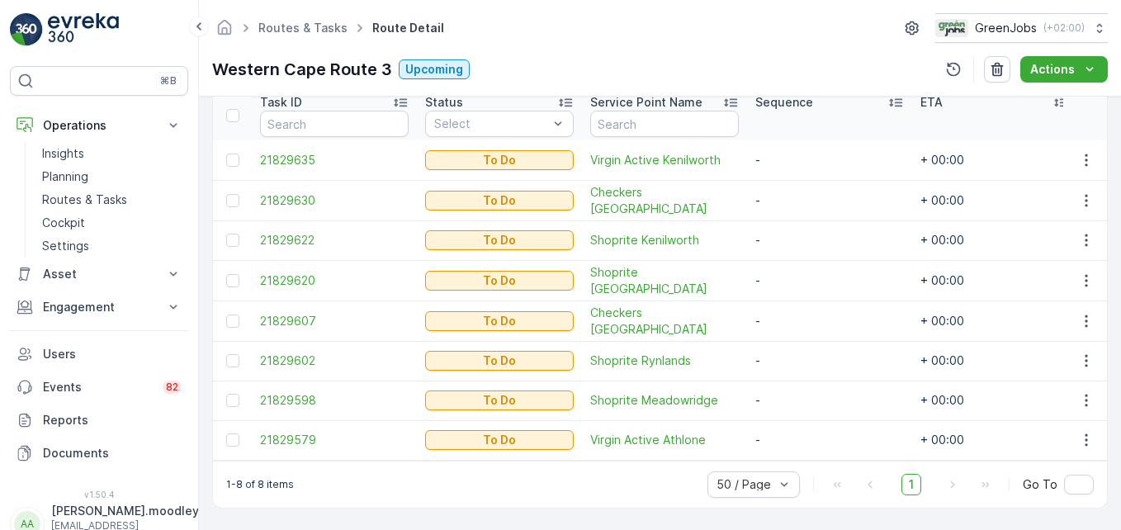
click at [510, 505] on div "1-8 of 8 items 50 / Page 1 Go To" at bounding box center [660, 484] width 894 height 47
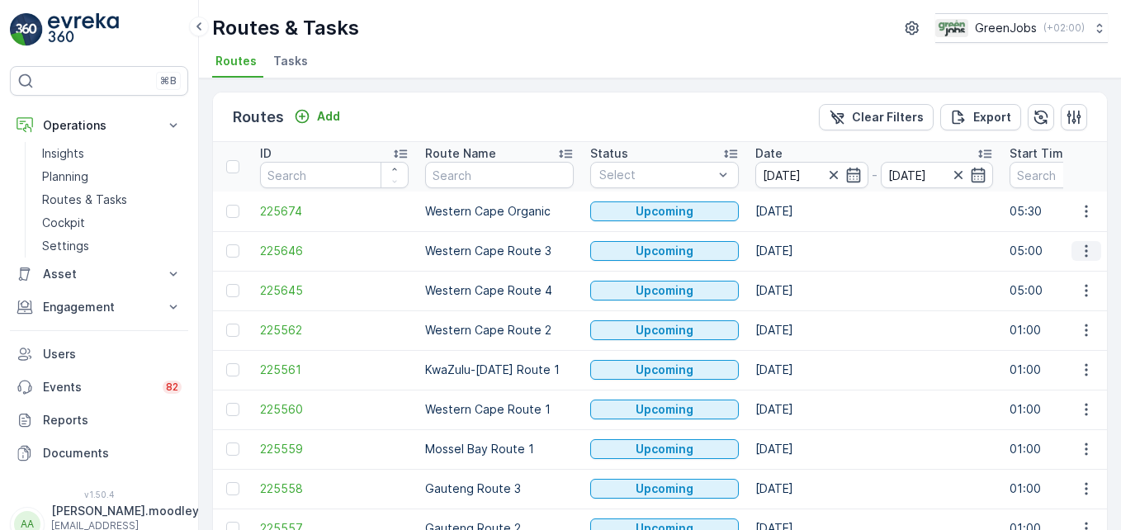
click at [802, 250] on icon "button" at bounding box center [1086, 251] width 2 height 12
click at [802, 270] on span "See More Details" at bounding box center [1048, 275] width 96 height 17
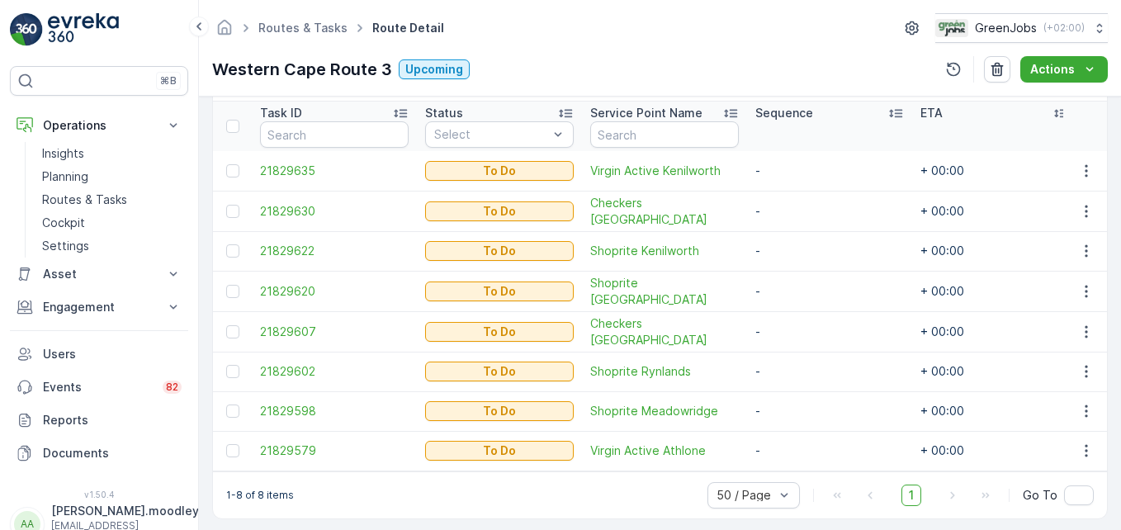
scroll to position [462, 0]
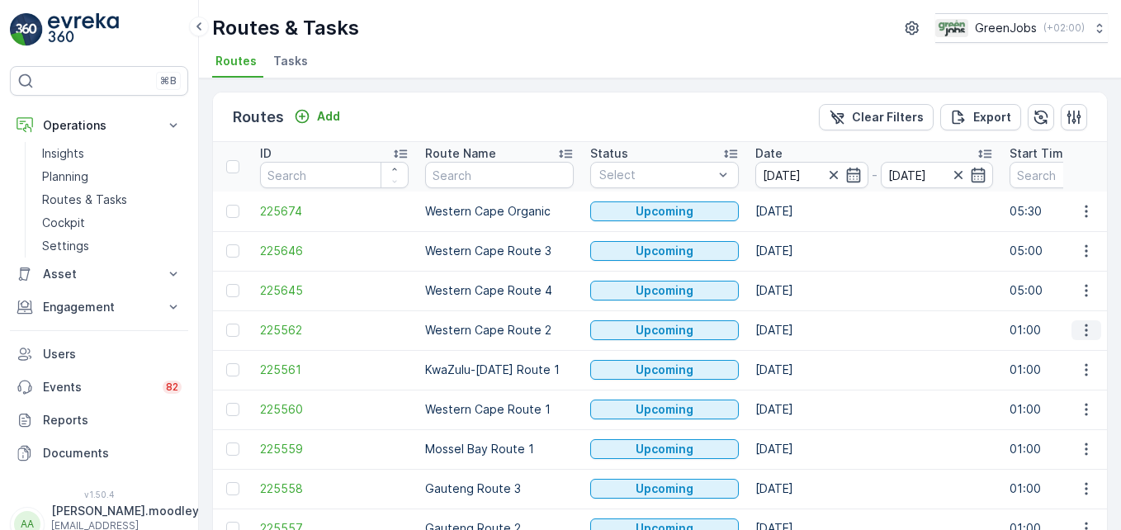
click at [802, 329] on icon "button" at bounding box center [1086, 330] width 17 height 17
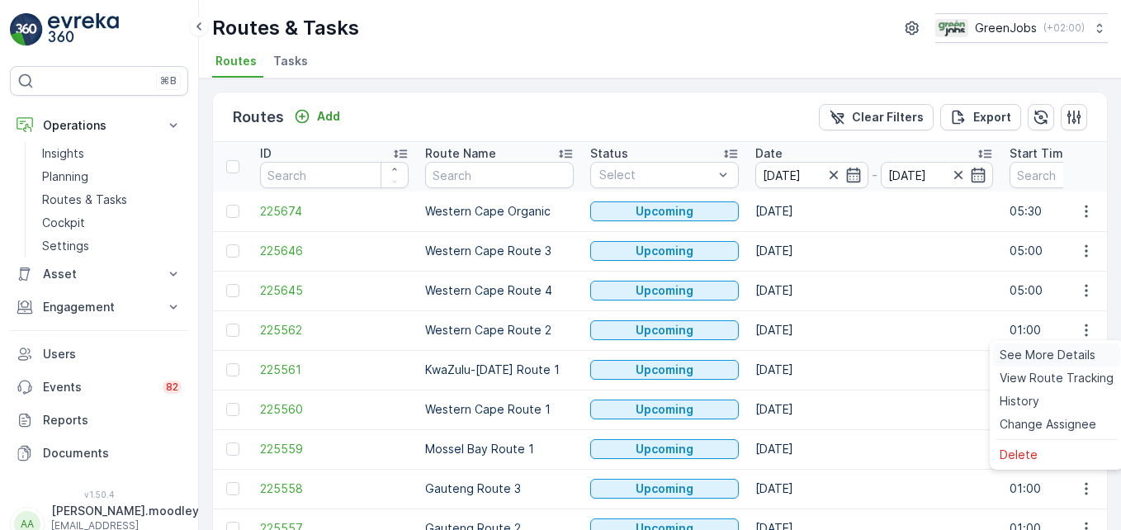
click at [802, 360] on span "See More Details" at bounding box center [1048, 355] width 96 height 17
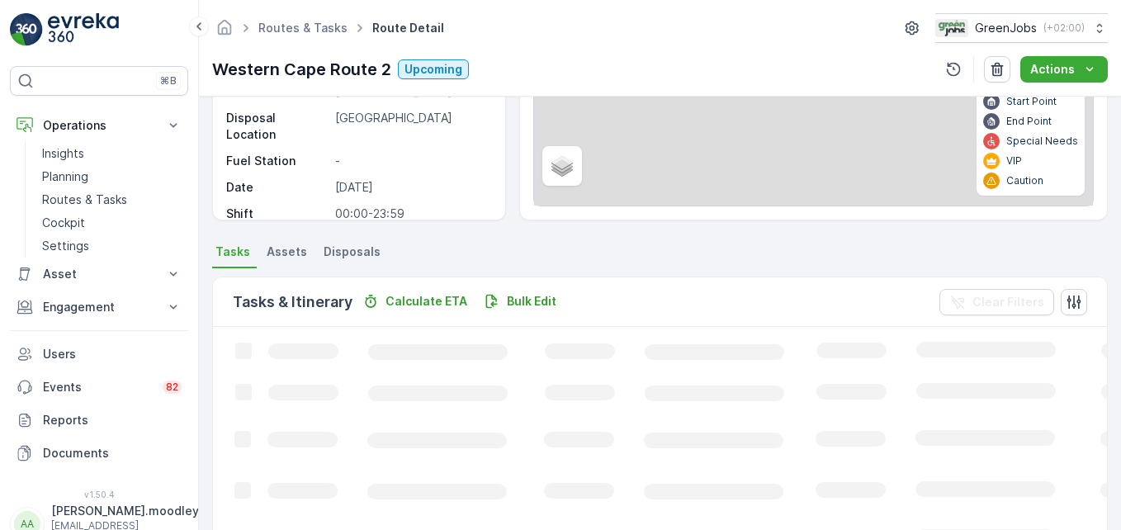
scroll to position [330, 0]
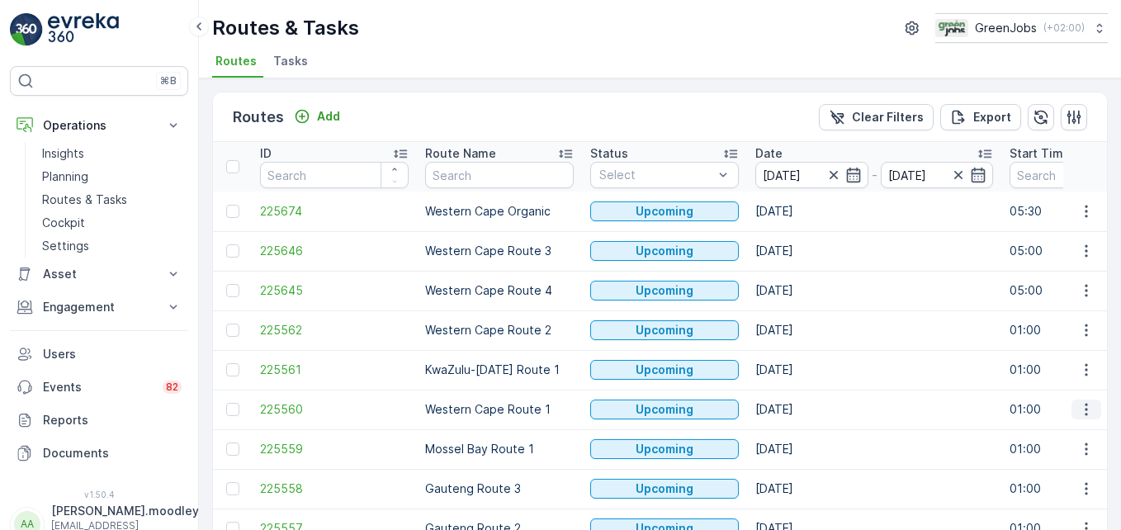
click at [802, 407] on icon "button" at bounding box center [1086, 409] width 17 height 17
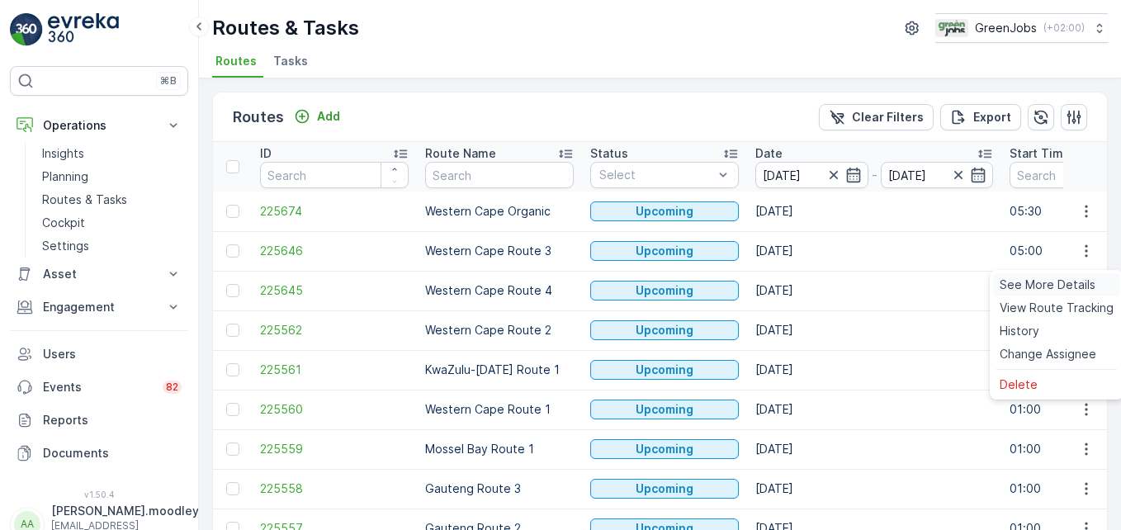
click at [802, 284] on span "See More Details" at bounding box center [1048, 285] width 96 height 17
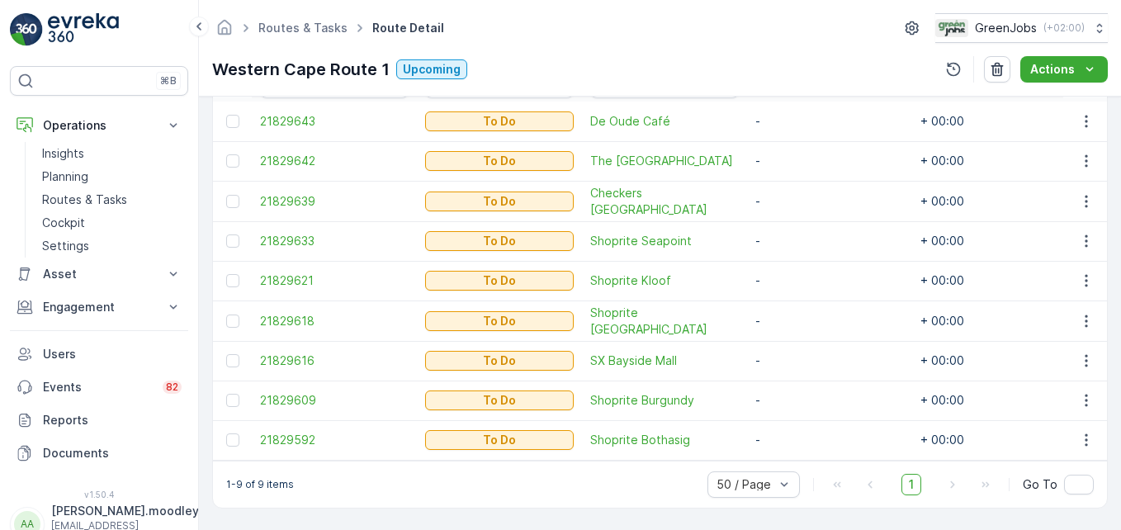
scroll to position [501, 0]
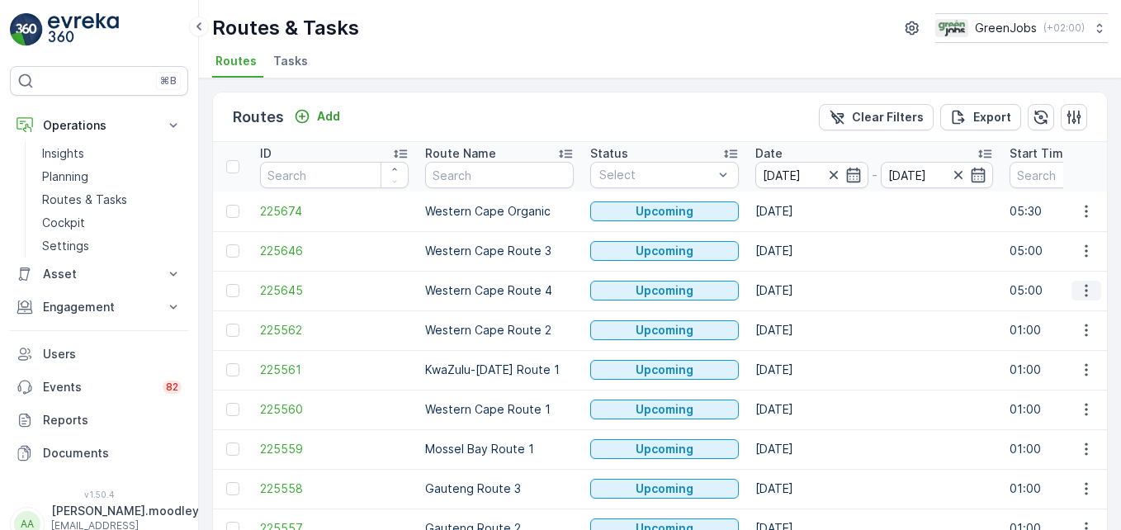
click at [802, 291] on icon "button" at bounding box center [1086, 291] width 2 height 12
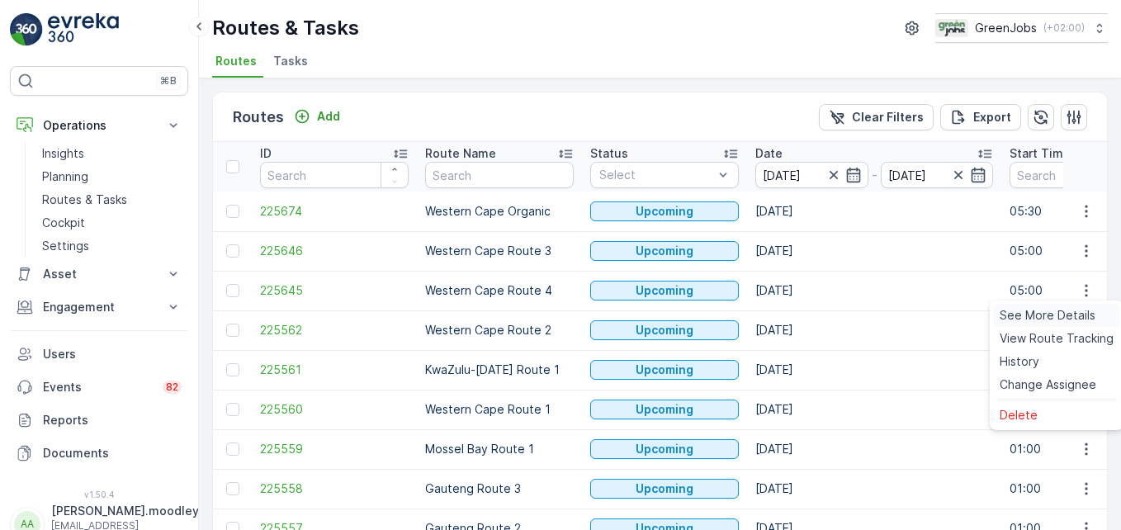
click at [802, 315] on span "See More Details" at bounding box center [1048, 315] width 96 height 17
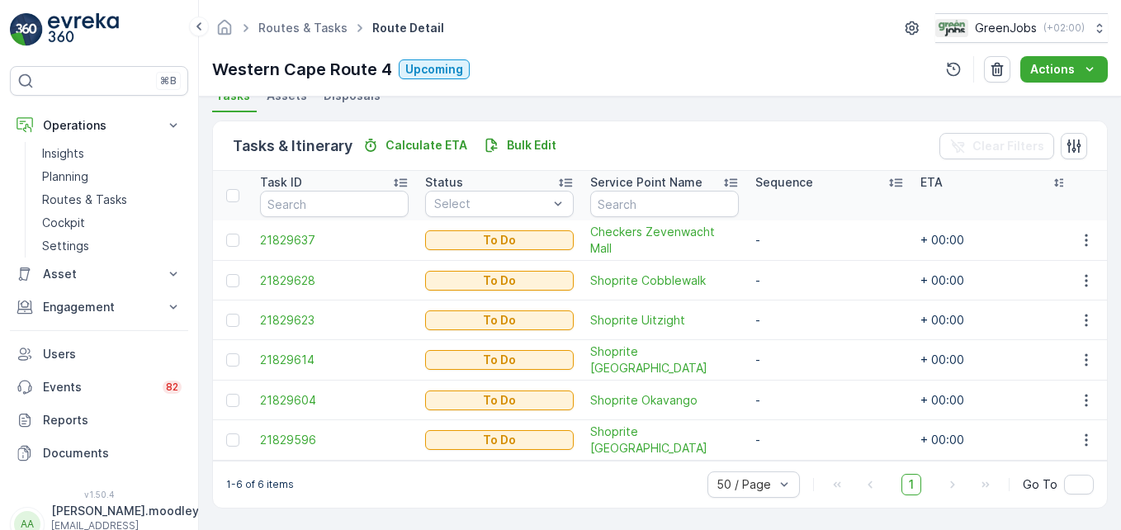
scroll to position [382, 0]
